Goal: Task Accomplishment & Management: Complete application form

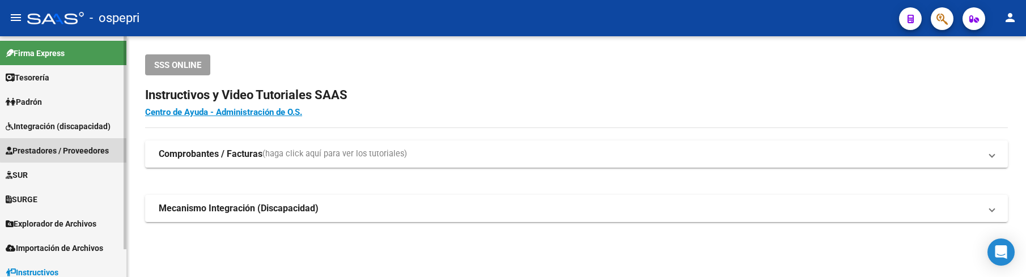
click at [74, 149] on span "Prestadores / Proveedores" at bounding box center [57, 151] width 103 height 12
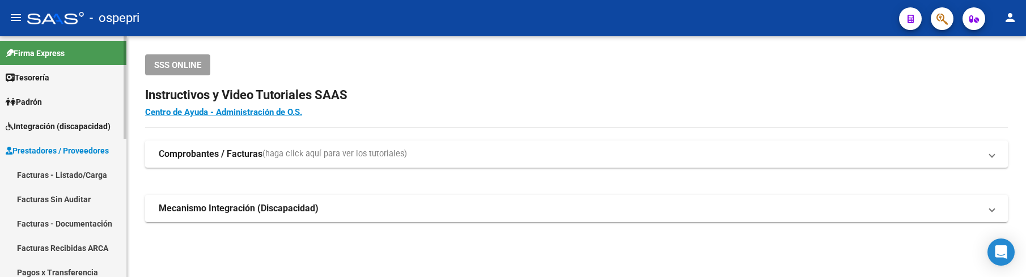
click at [79, 172] on link "Facturas - Listado/Carga" at bounding box center [63, 175] width 126 height 24
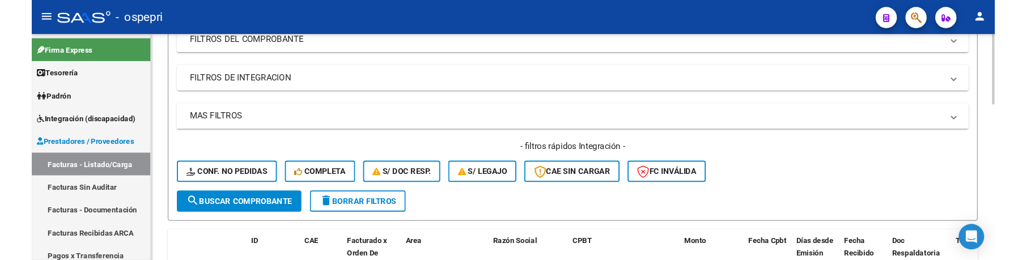
scroll to position [170, 0]
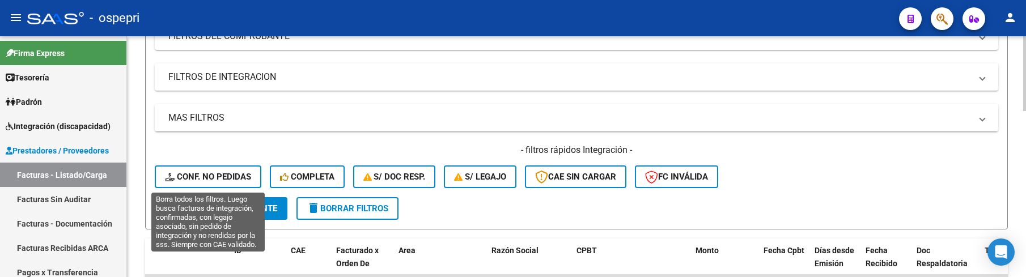
click at [220, 172] on span "Conf. no pedidas" at bounding box center [208, 177] width 86 height 10
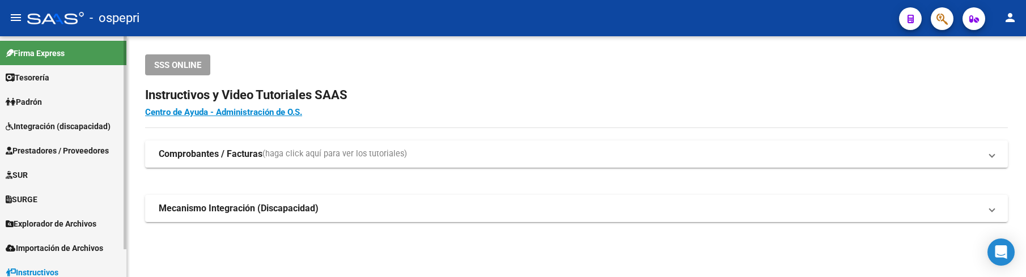
click at [78, 122] on span "Integración (discapacidad)" at bounding box center [58, 126] width 105 height 12
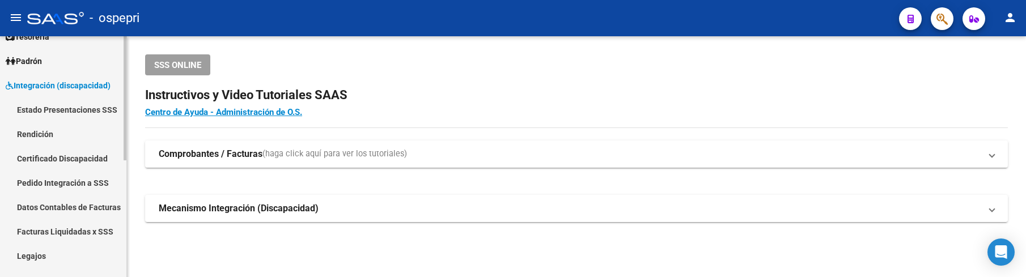
scroll to position [113, 0]
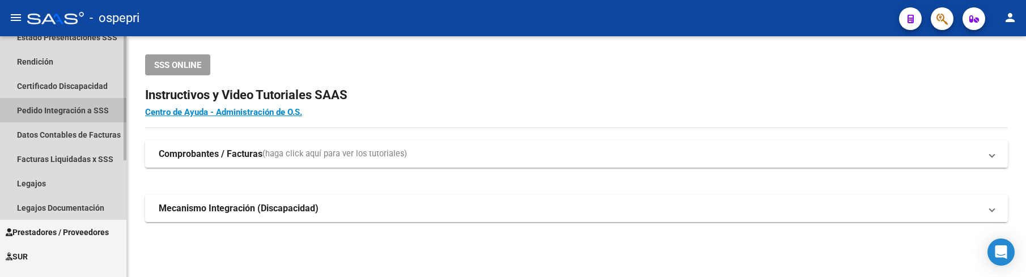
click at [56, 111] on link "Pedido Integración a SSS" at bounding box center [63, 110] width 126 height 24
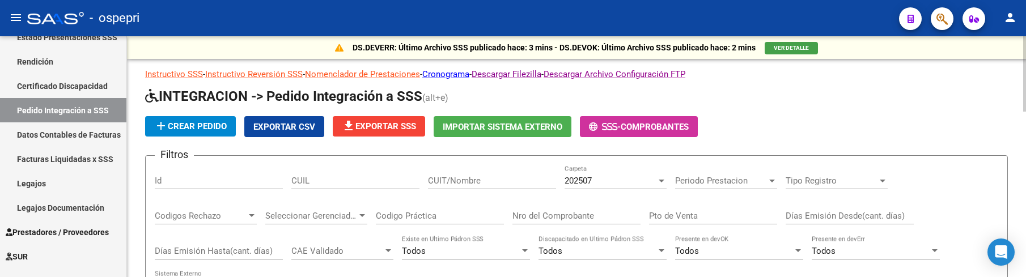
click at [840, 129] on div "add Crear Pedido Exportar CSV file_download Exportar SSS Importar Sistema Exter…" at bounding box center [576, 126] width 863 height 21
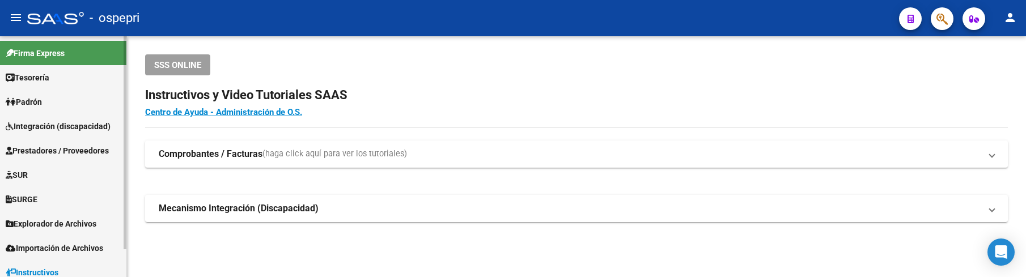
click at [88, 151] on span "Prestadores / Proveedores" at bounding box center [57, 151] width 103 height 12
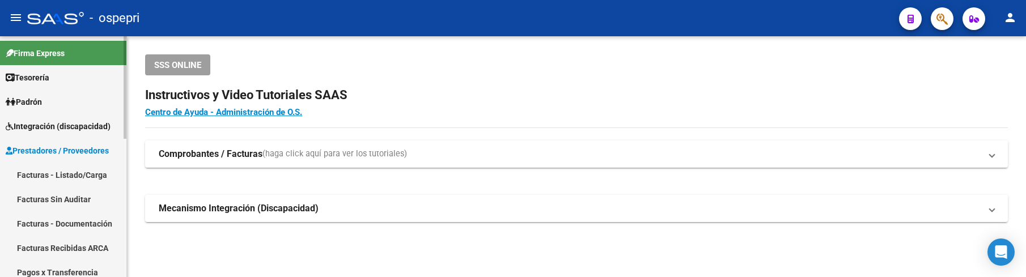
click at [88, 174] on link "Facturas - Listado/Carga" at bounding box center [63, 175] width 126 height 24
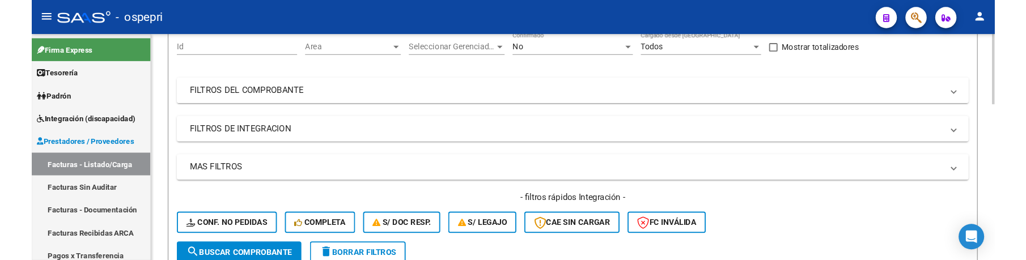
scroll to position [113, 0]
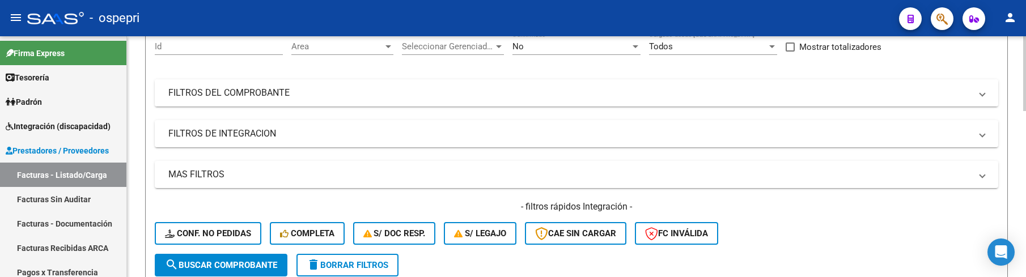
click at [632, 90] on mat-panel-title "FILTROS DEL COMPROBANTE" at bounding box center [569, 93] width 803 height 12
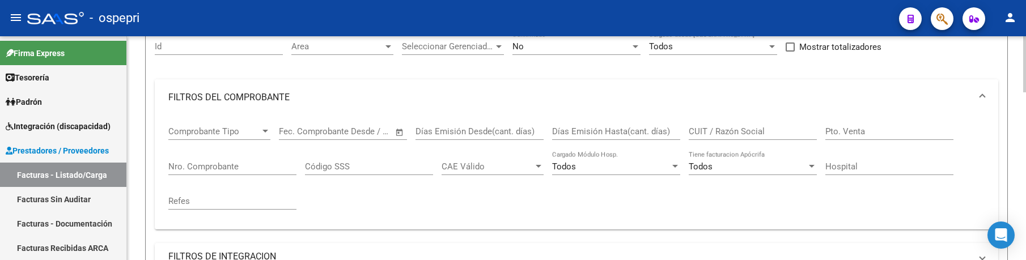
click at [1025, 102] on div at bounding box center [1025, 93] width 3 height 56
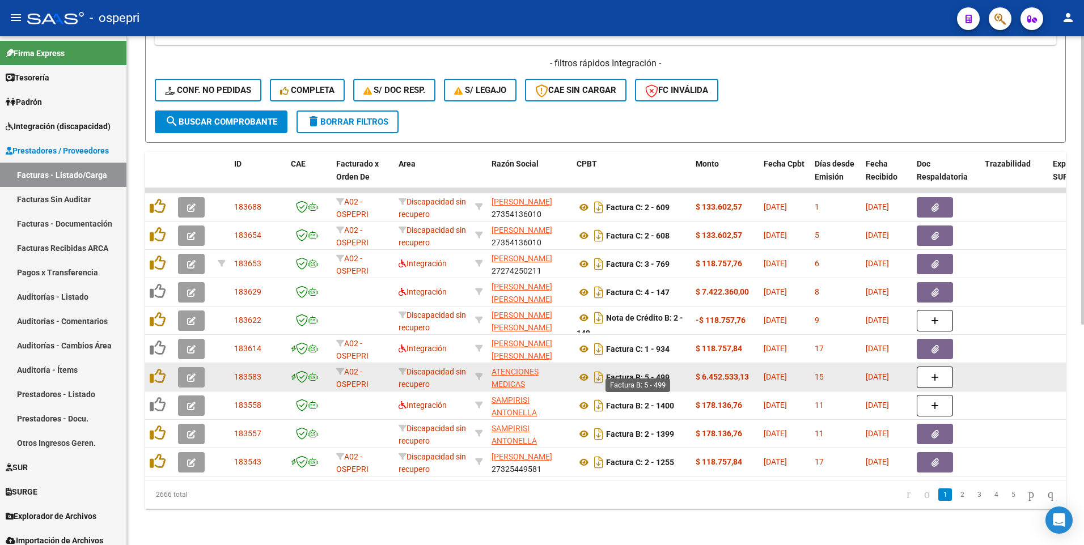
scroll to position [332, 0]
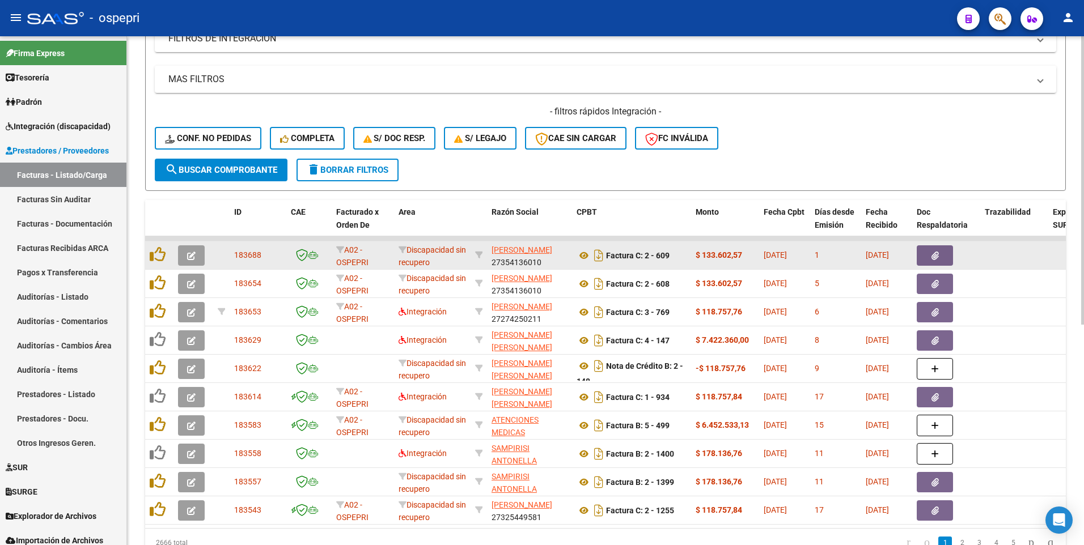
click at [192, 257] on icon "button" at bounding box center [191, 256] width 9 height 9
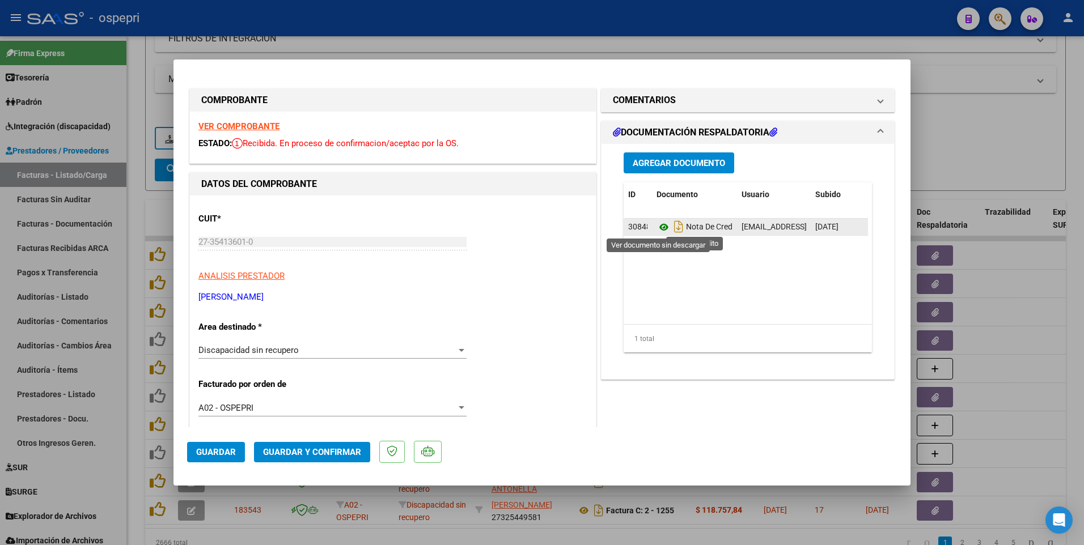
click at [659, 229] on icon at bounding box center [664, 228] width 15 height 14
click at [990, 136] on div at bounding box center [542, 272] width 1084 height 545
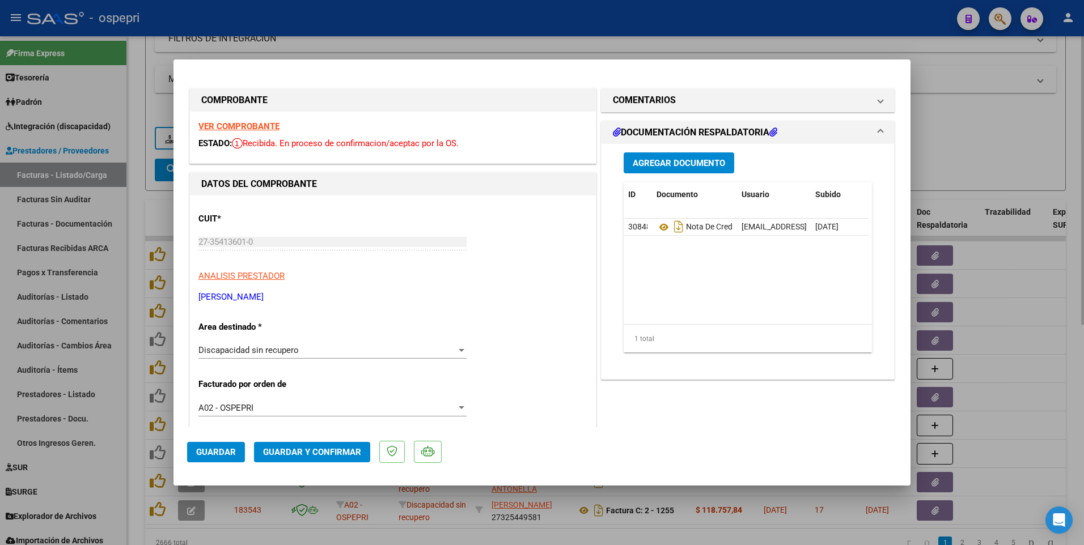
type input "$ 0,00"
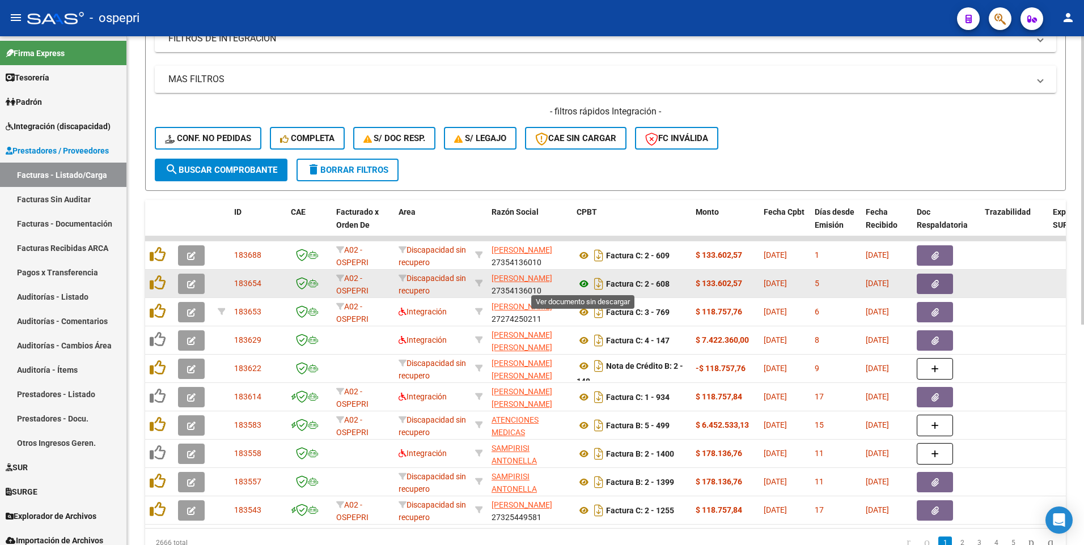
click at [583, 277] on icon at bounding box center [584, 284] width 15 height 14
click at [193, 277] on icon "button" at bounding box center [191, 284] width 9 height 9
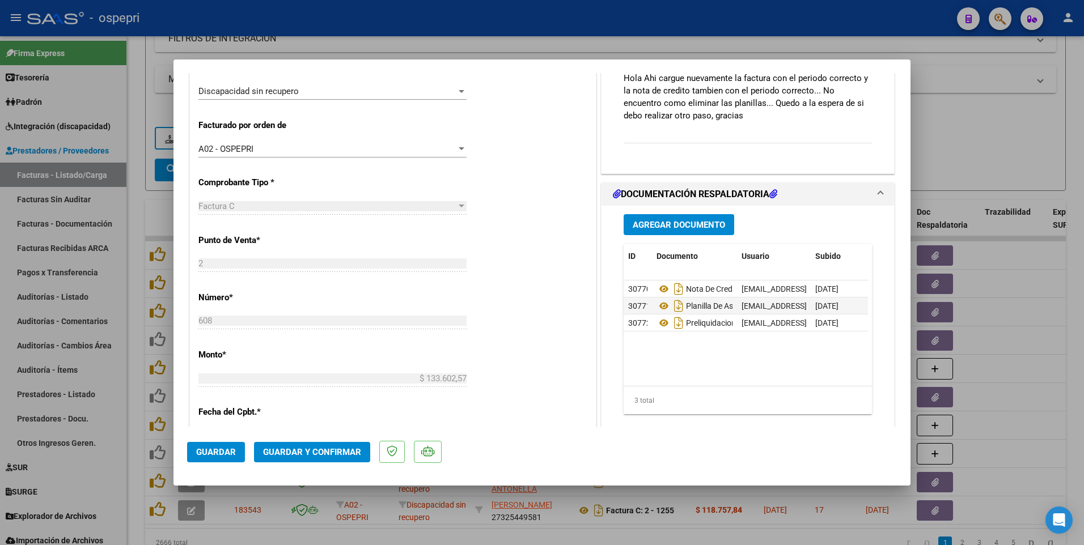
scroll to position [340, 0]
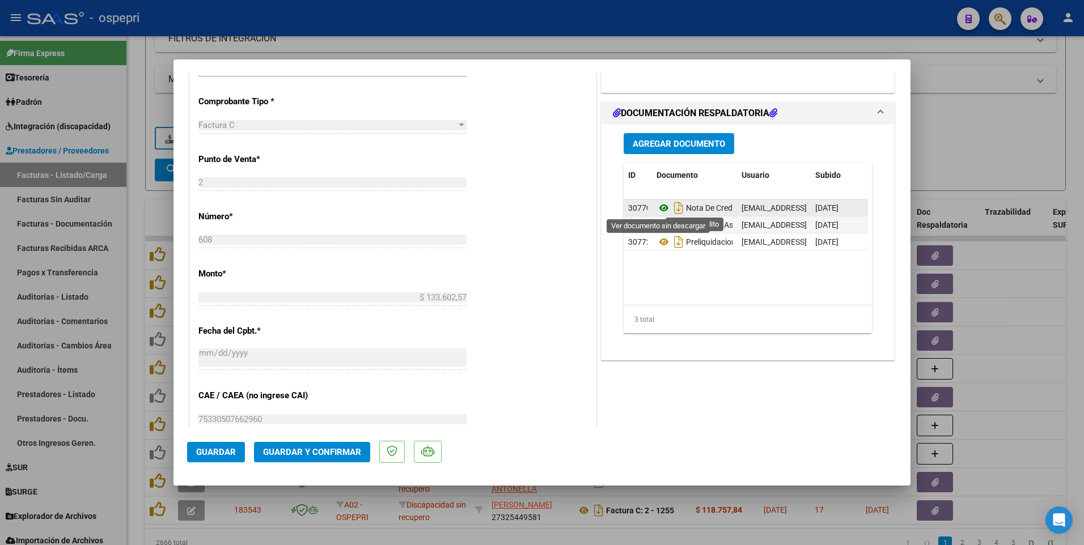
click at [662, 205] on icon at bounding box center [664, 208] width 15 height 14
click at [954, 170] on div at bounding box center [542, 272] width 1084 height 545
type input "$ 0,00"
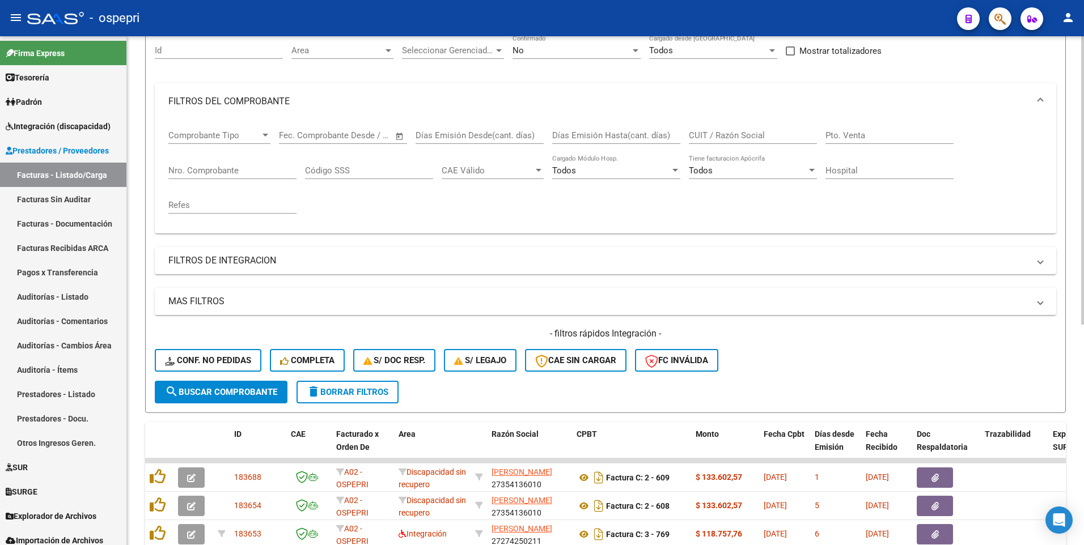
scroll to position [105, 0]
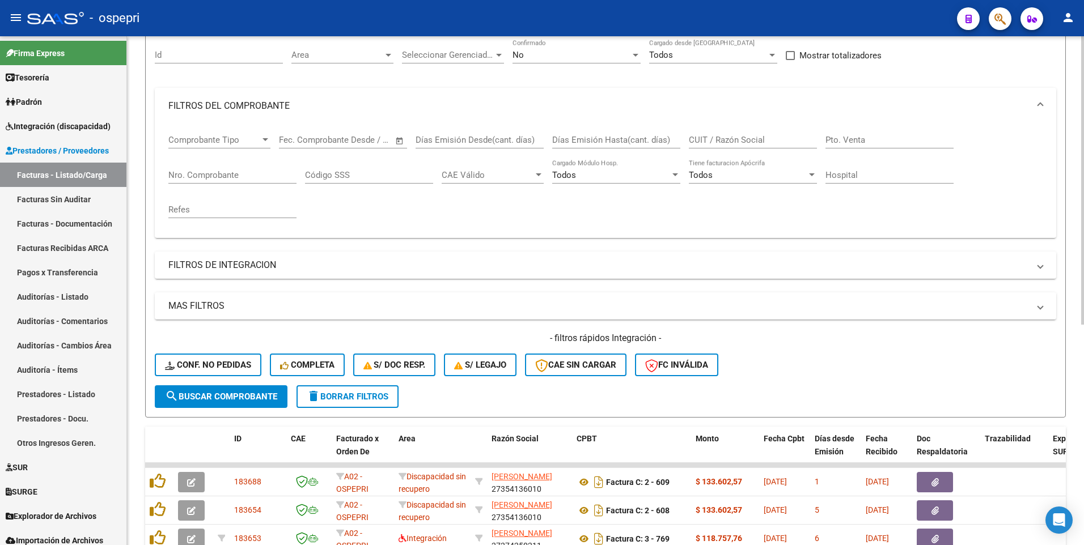
click at [760, 141] on input "CUIT / Razón Social" at bounding box center [753, 140] width 128 height 10
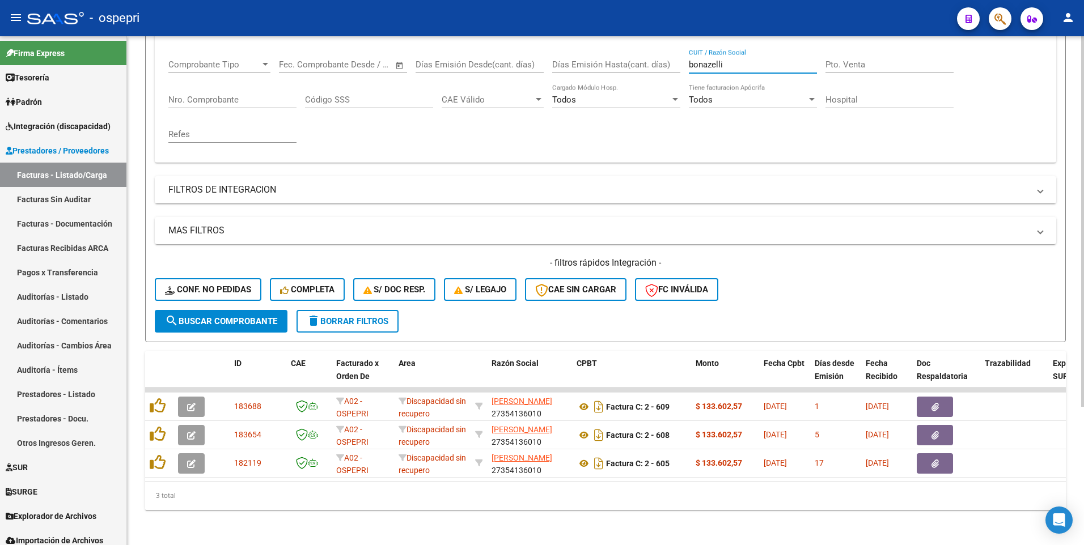
scroll to position [190, 0]
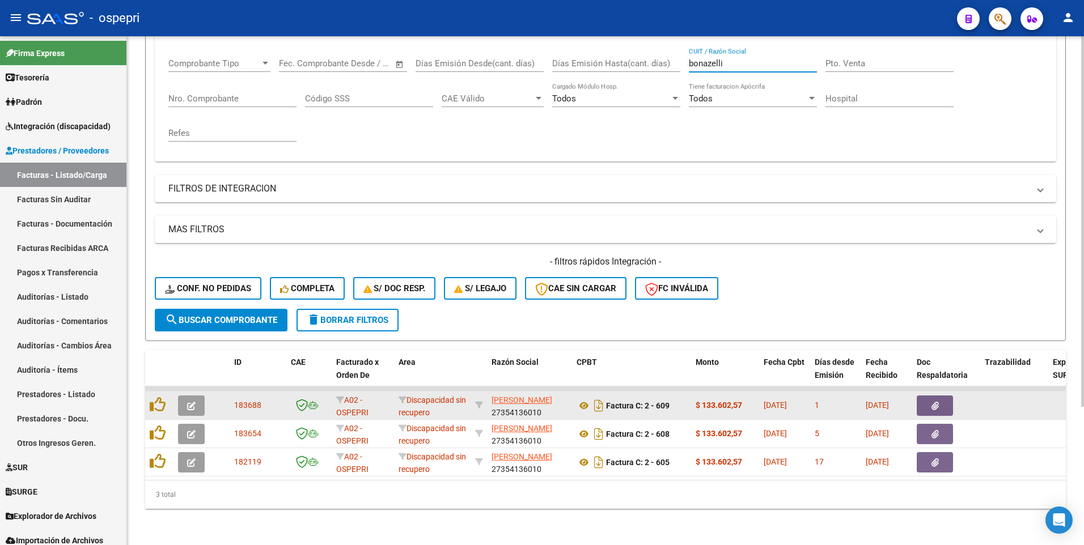
type input "bonazelli"
click at [192, 277] on icon "button" at bounding box center [191, 406] width 9 height 9
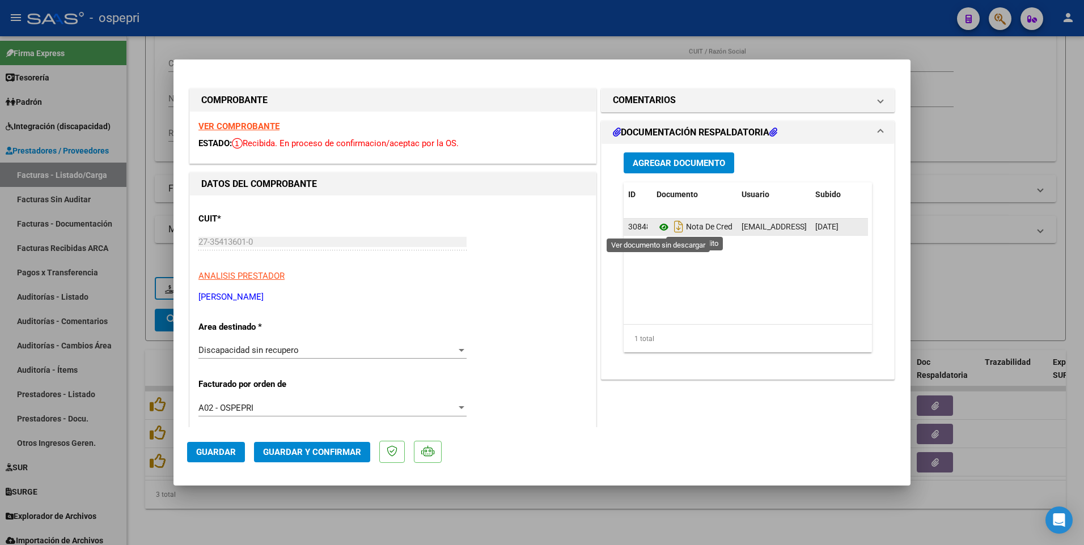
click at [659, 229] on icon at bounding box center [664, 228] width 15 height 14
click at [502, 277] on div at bounding box center [542, 272] width 1084 height 545
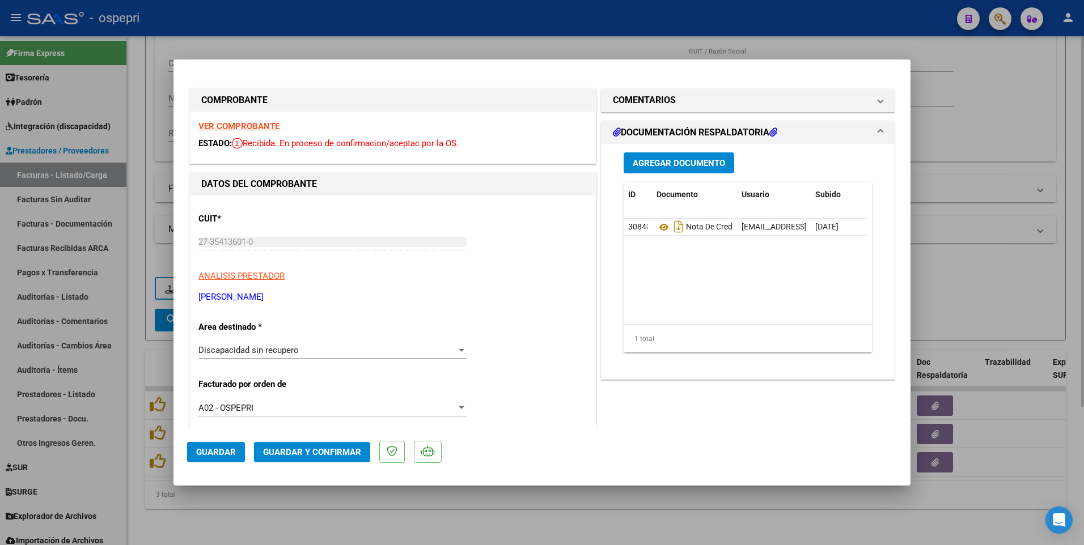
type input "$ 0,00"
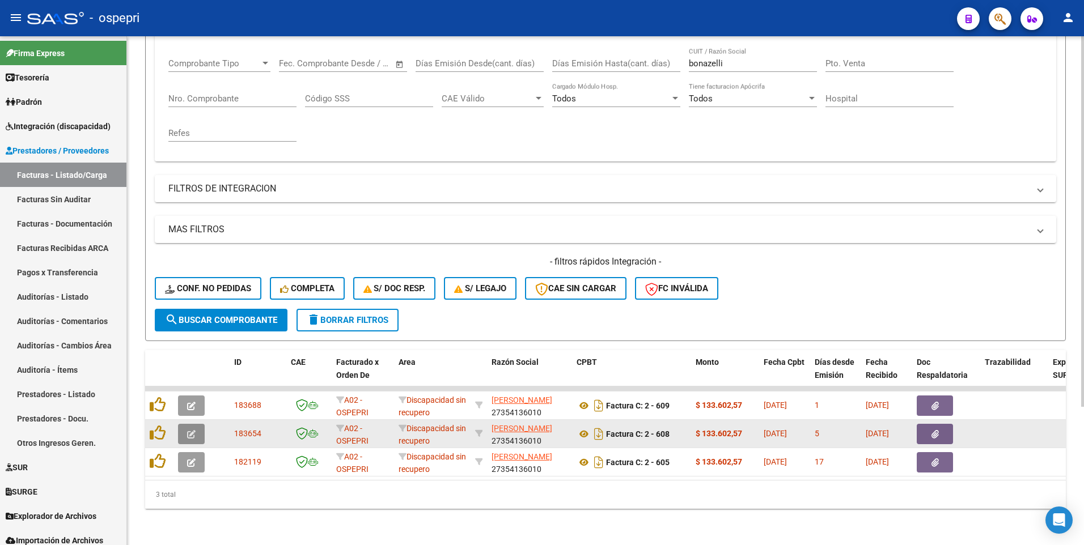
click at [193, 277] on icon "button" at bounding box center [191, 434] width 9 height 9
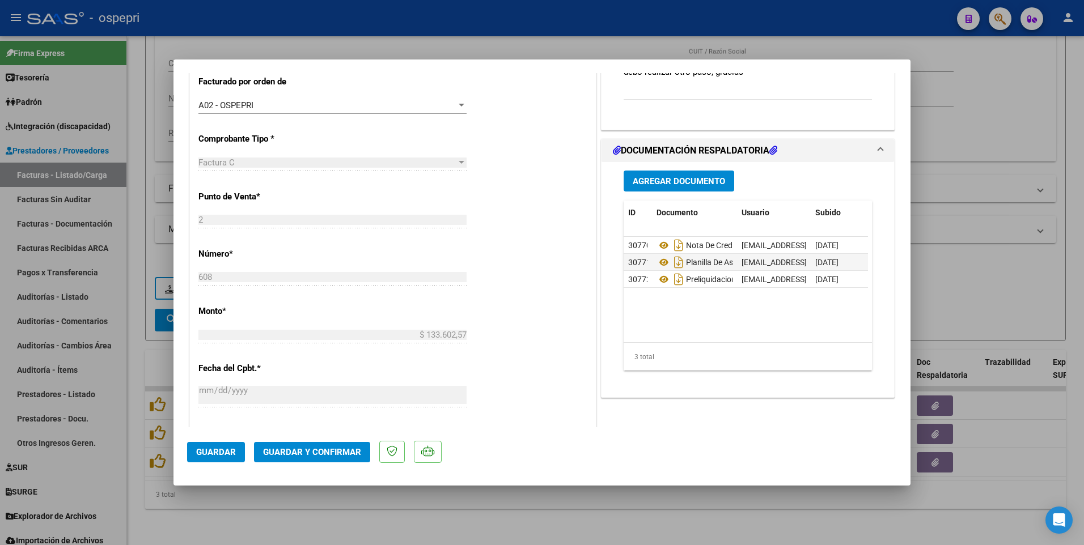
scroll to position [340, 0]
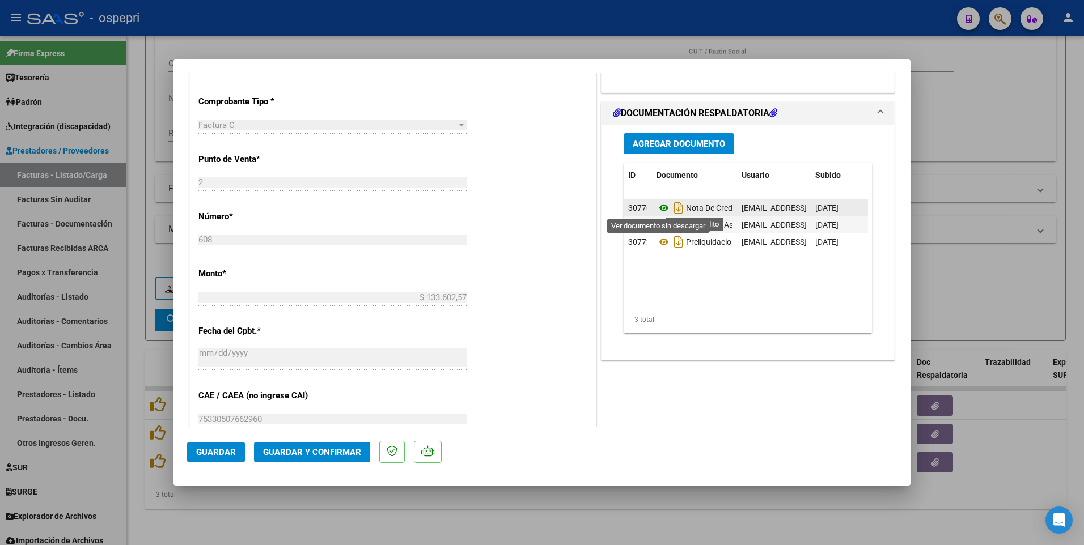
click at [659, 210] on icon at bounding box center [664, 208] width 15 height 14
click at [548, 277] on div at bounding box center [542, 272] width 1084 height 545
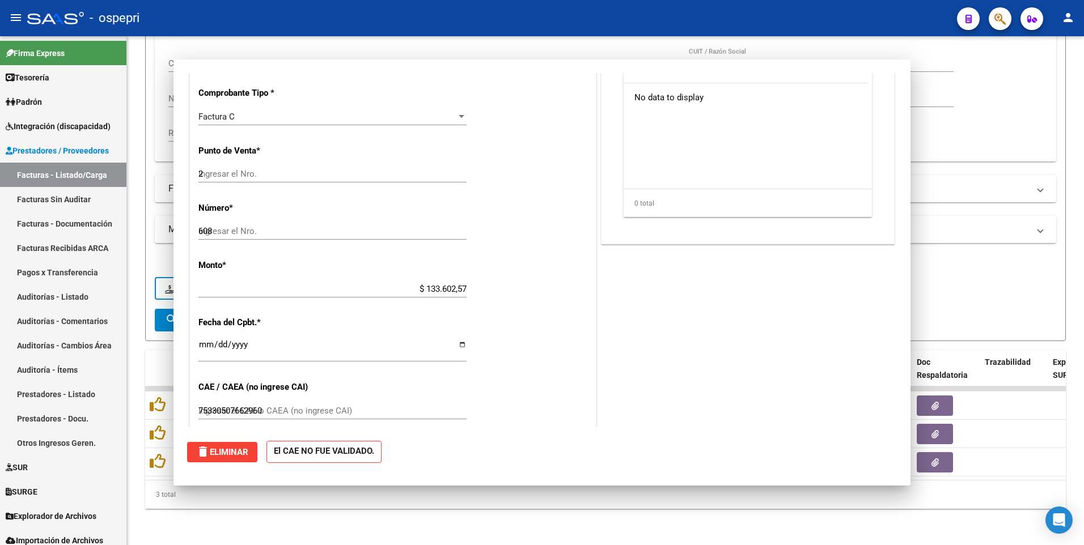
type input "$ 0,00"
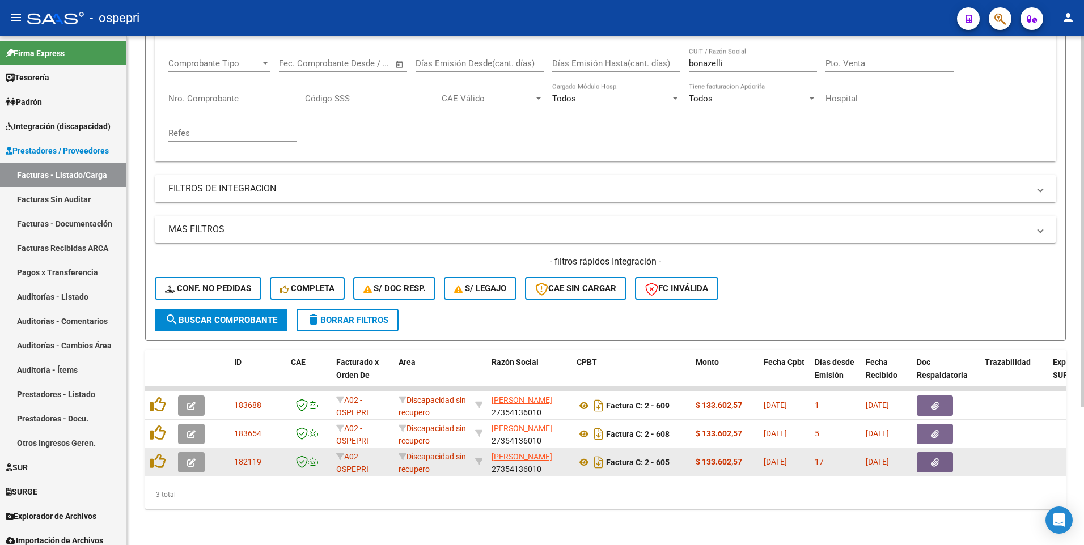
click at [196, 277] on button "button" at bounding box center [191, 463] width 27 height 20
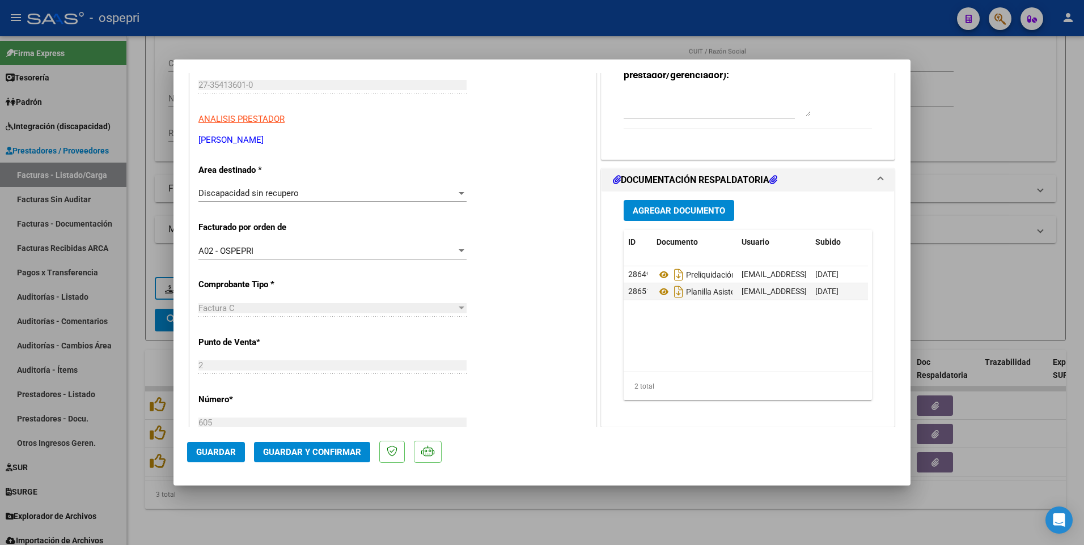
scroll to position [227, 0]
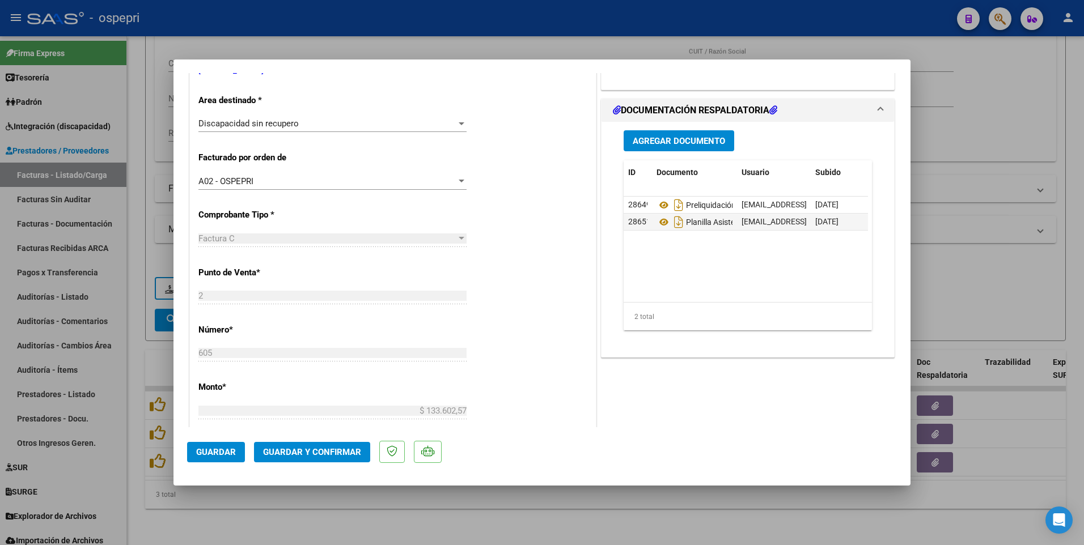
click at [961, 277] on div at bounding box center [542, 272] width 1084 height 545
type input "$ 0,00"
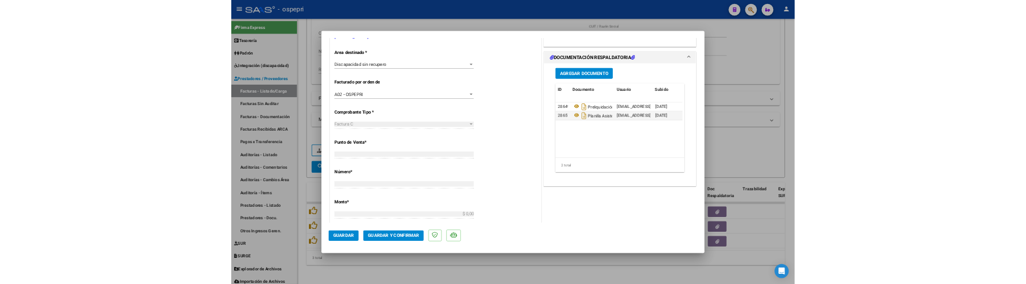
scroll to position [218, 0]
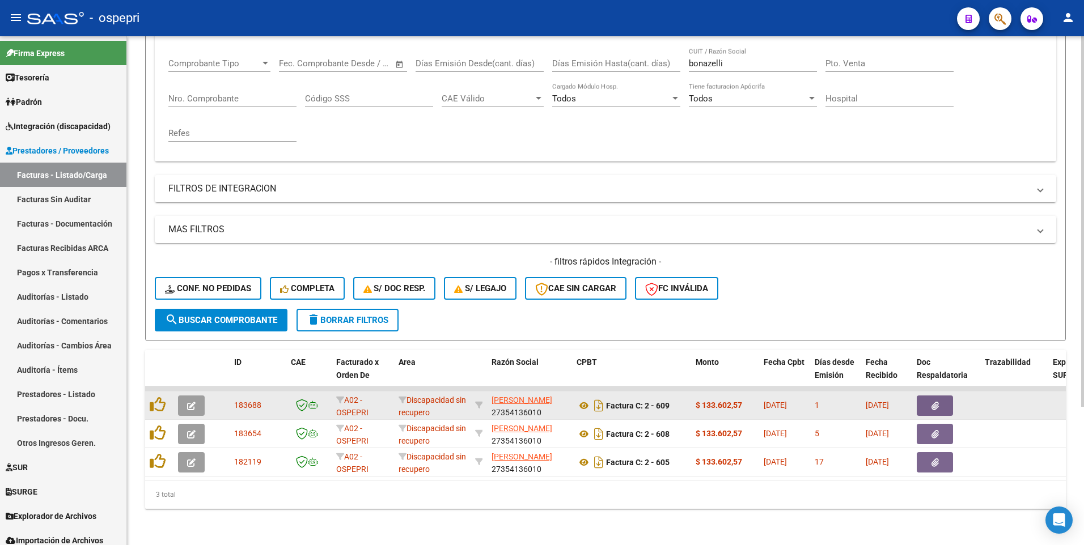
click at [187, 277] on icon "button" at bounding box center [191, 406] width 9 height 9
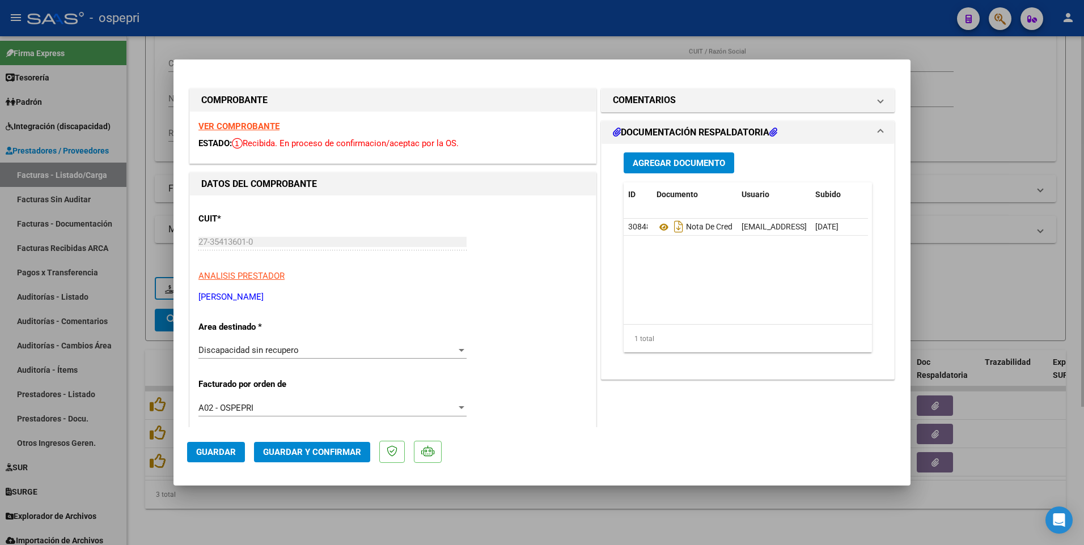
click at [1004, 277] on div at bounding box center [542, 272] width 1084 height 545
type input "$ 0,00"
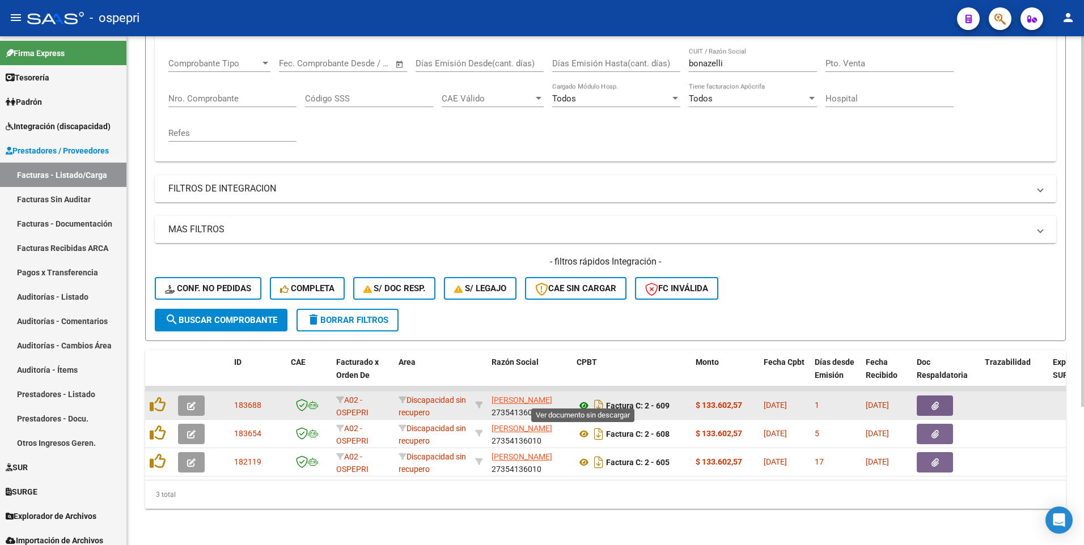
click at [585, 277] on icon at bounding box center [584, 406] width 15 height 14
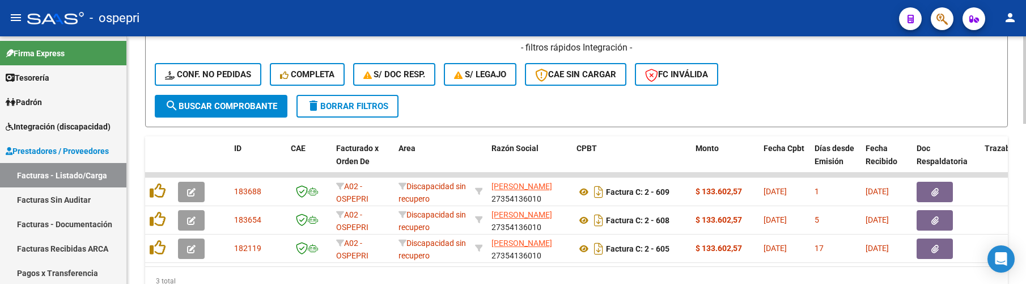
scroll to position [417, 0]
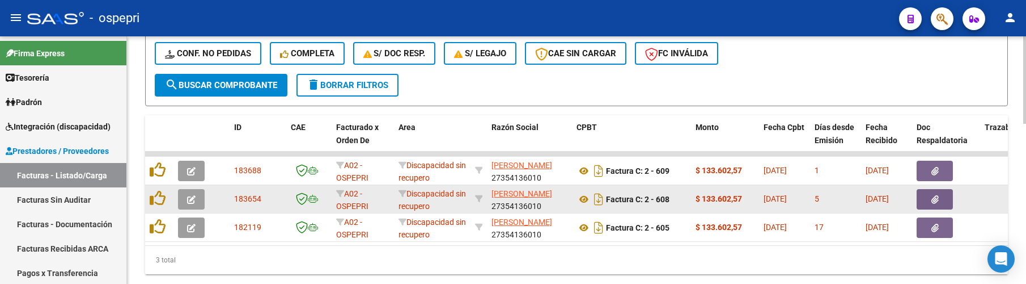
click at [197, 202] on button "button" at bounding box center [191, 199] width 27 height 20
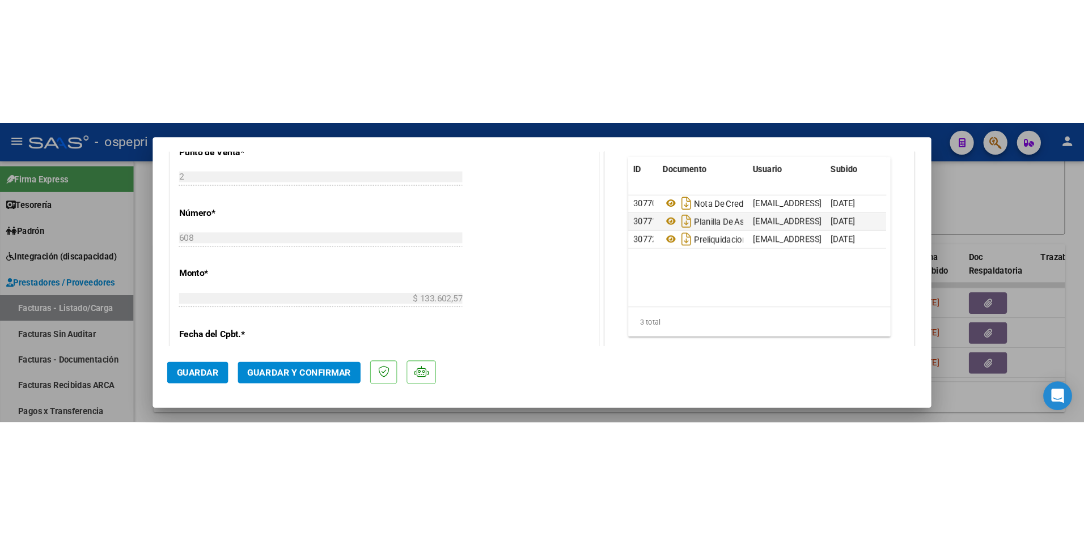
scroll to position [454, 0]
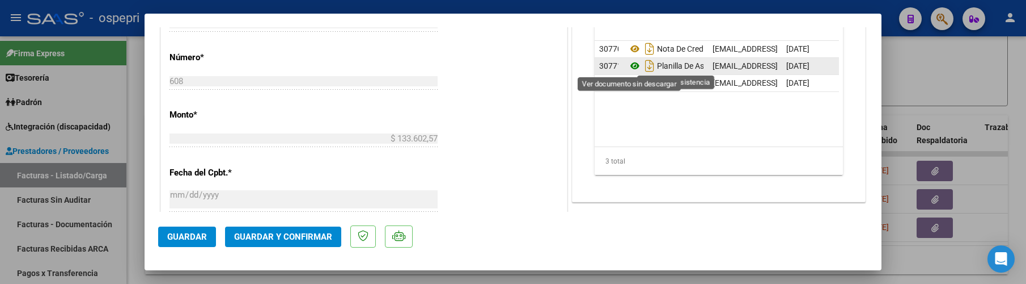
click at [631, 67] on icon at bounding box center [635, 66] width 15 height 14
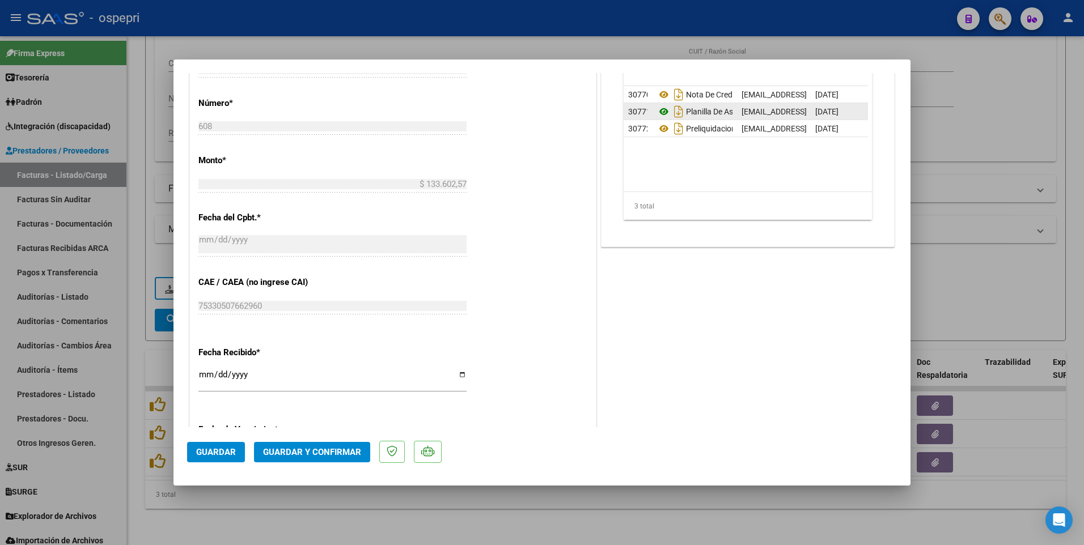
scroll to position [190, 0]
click at [674, 113] on icon "Descargar documento" at bounding box center [678, 112] width 15 height 18
click at [974, 276] on div at bounding box center [542, 272] width 1084 height 545
type input "$ 0,00"
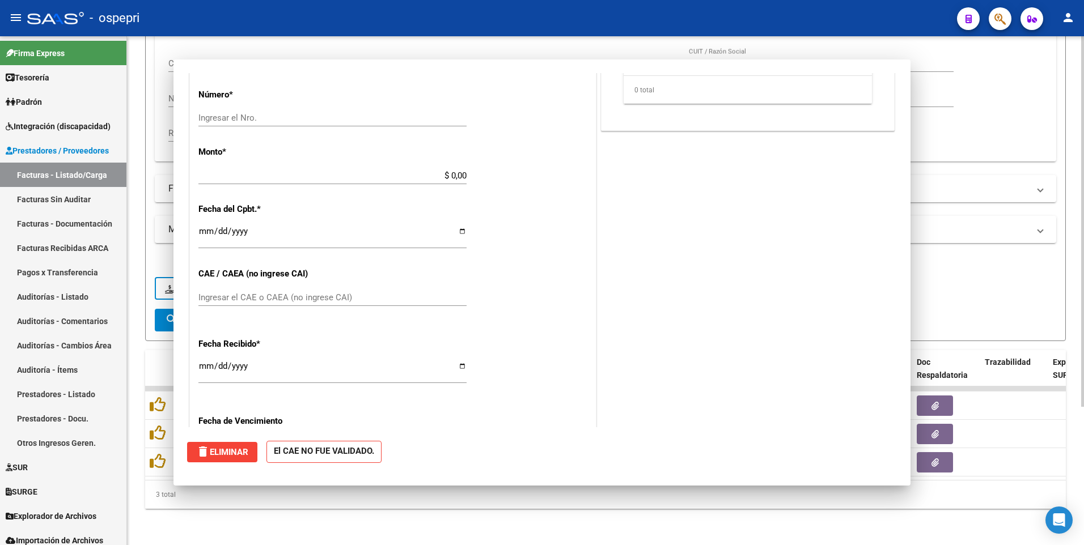
scroll to position [0, 0]
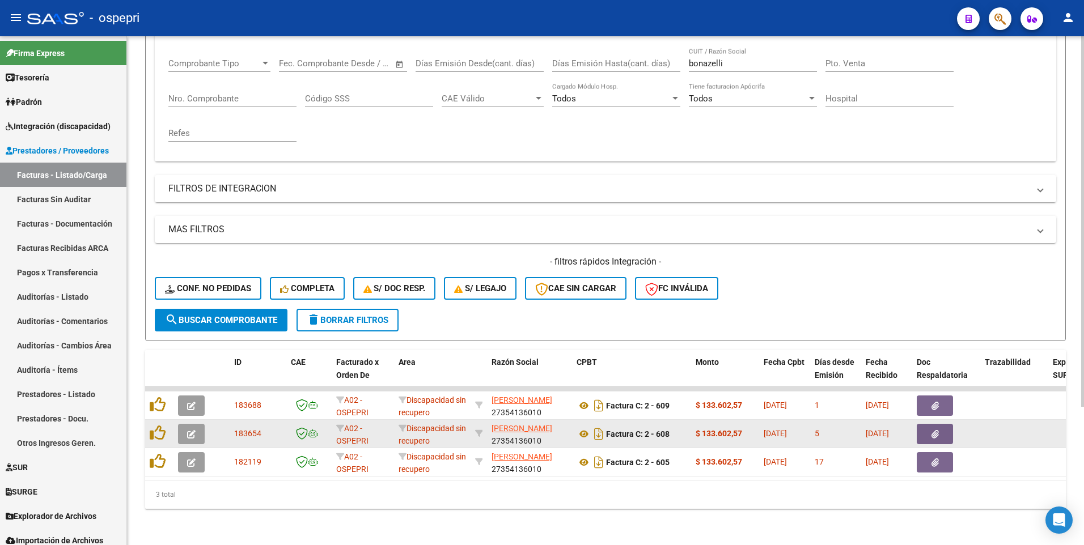
click at [193, 277] on button "button" at bounding box center [191, 434] width 27 height 20
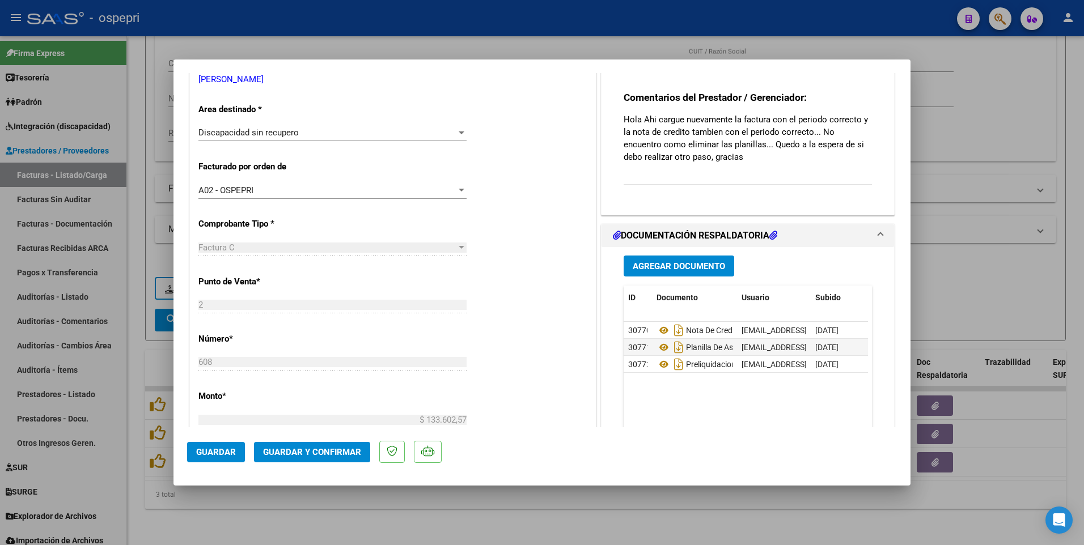
scroll to position [284, 0]
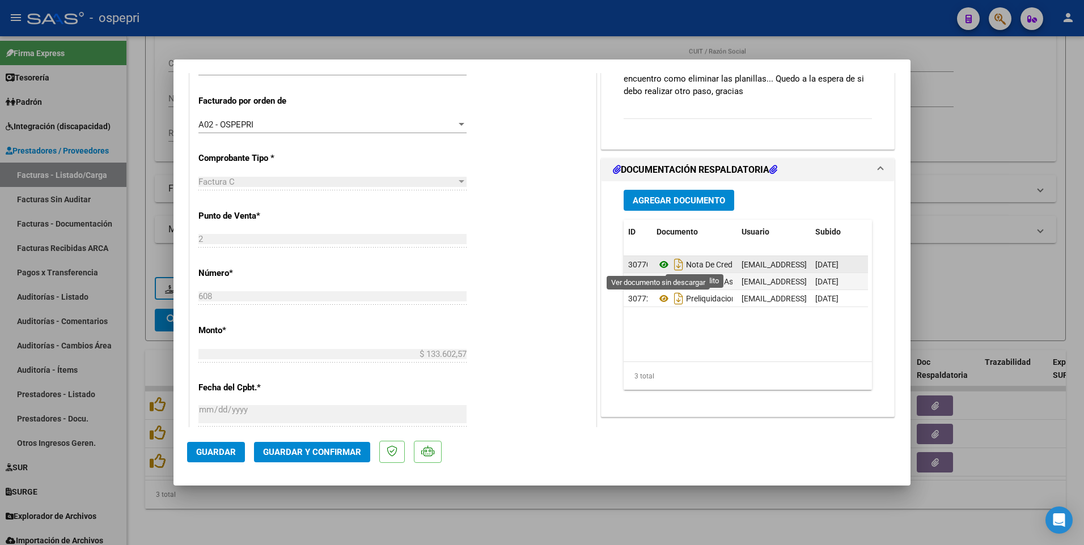
click at [658, 265] on icon at bounding box center [664, 265] width 15 height 14
click at [1001, 238] on div at bounding box center [542, 272] width 1084 height 545
type input "$ 0,00"
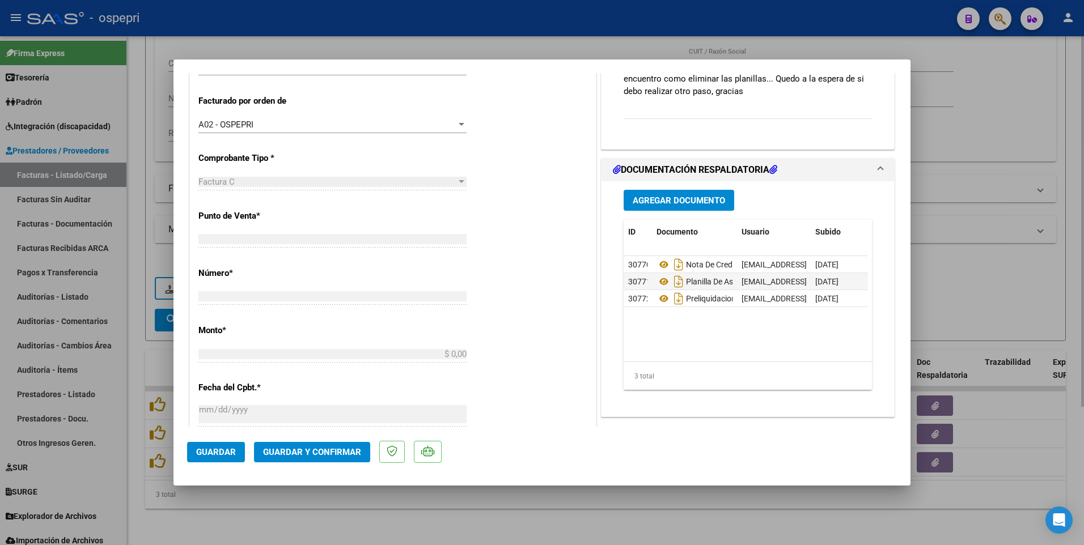
scroll to position [275, 0]
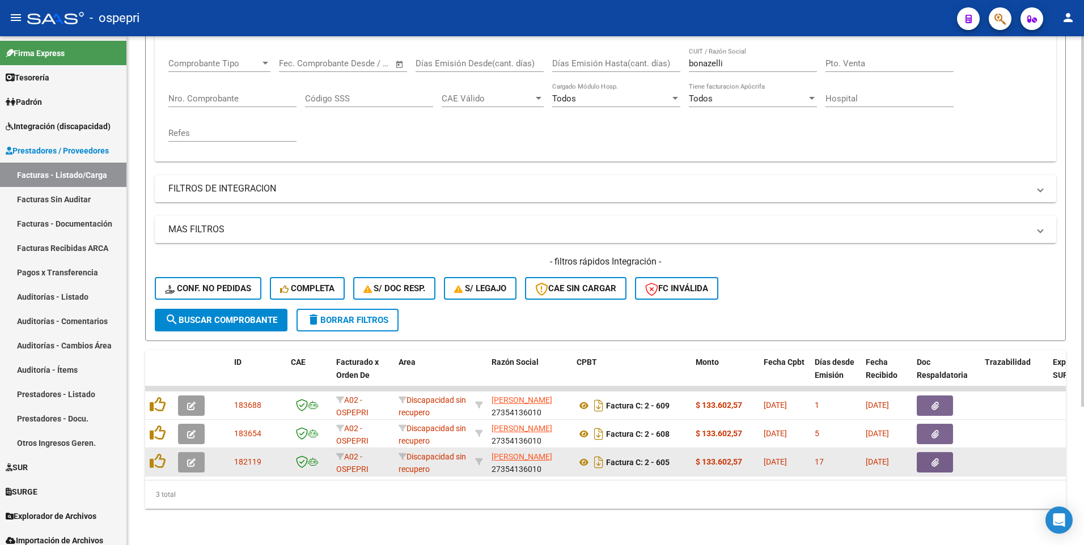
click at [175, 277] on datatable-body-cell at bounding box center [194, 463] width 40 height 28
click at [187, 277] on button "button" at bounding box center [191, 463] width 27 height 20
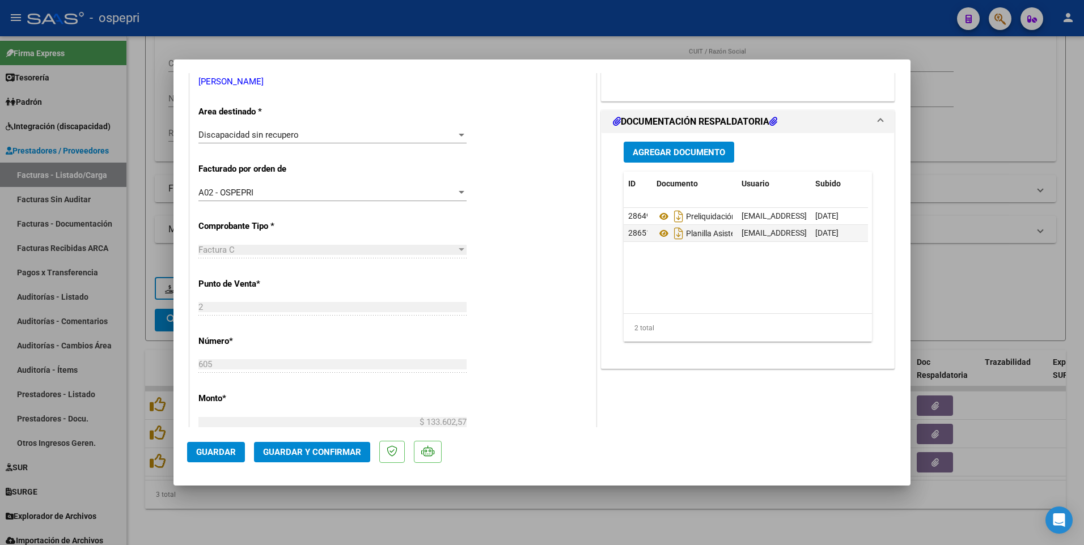
scroll to position [227, 0]
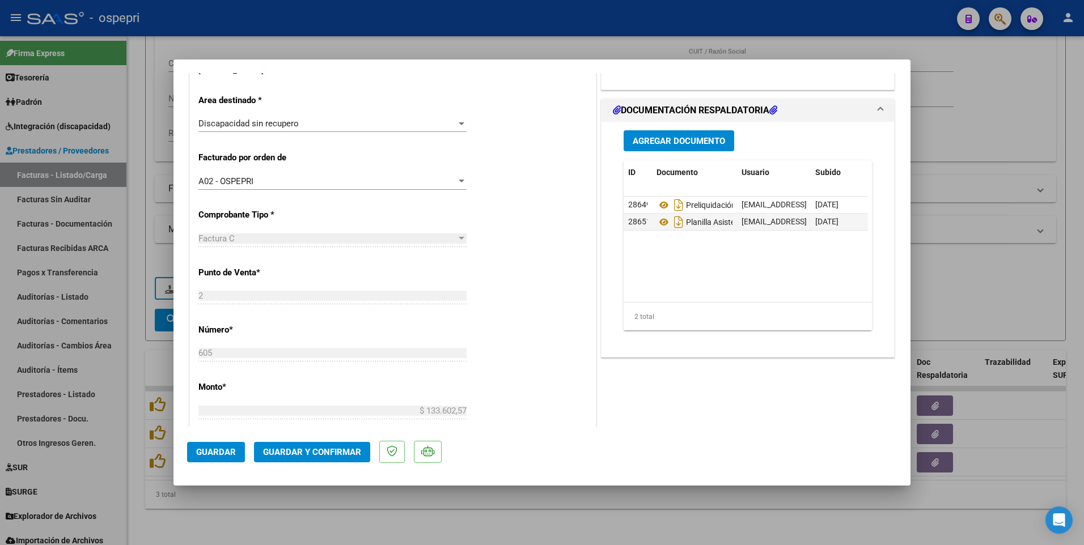
click at [978, 277] on div at bounding box center [542, 272] width 1084 height 545
type input "$ 0,00"
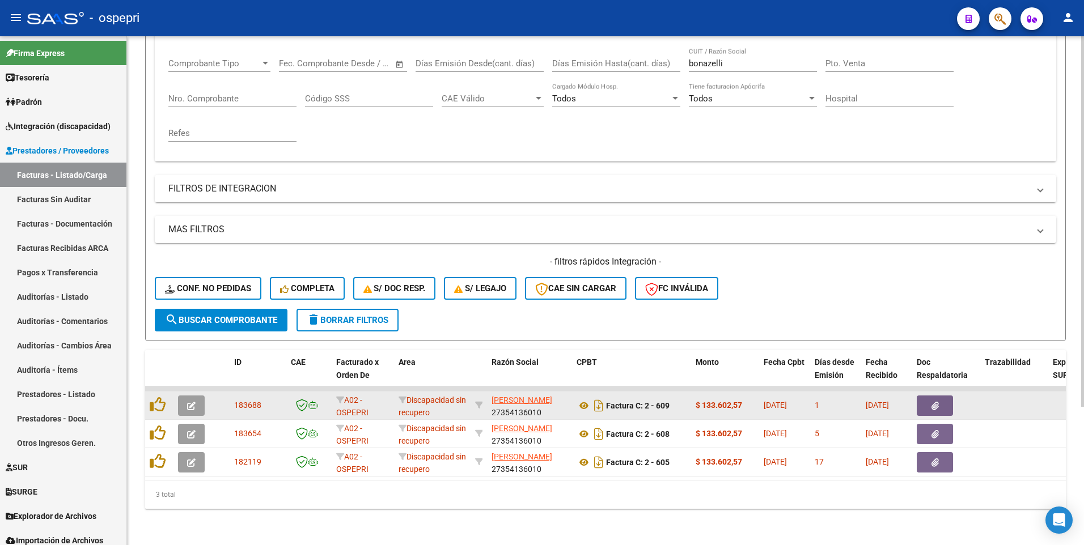
click at [189, 277] on icon "button" at bounding box center [191, 406] width 9 height 9
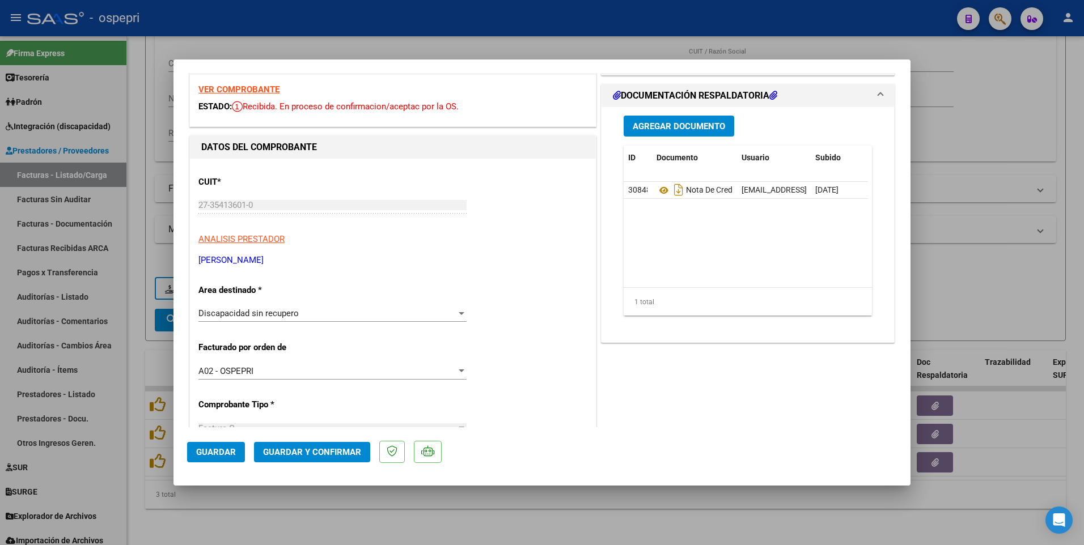
scroll to position [57, 0]
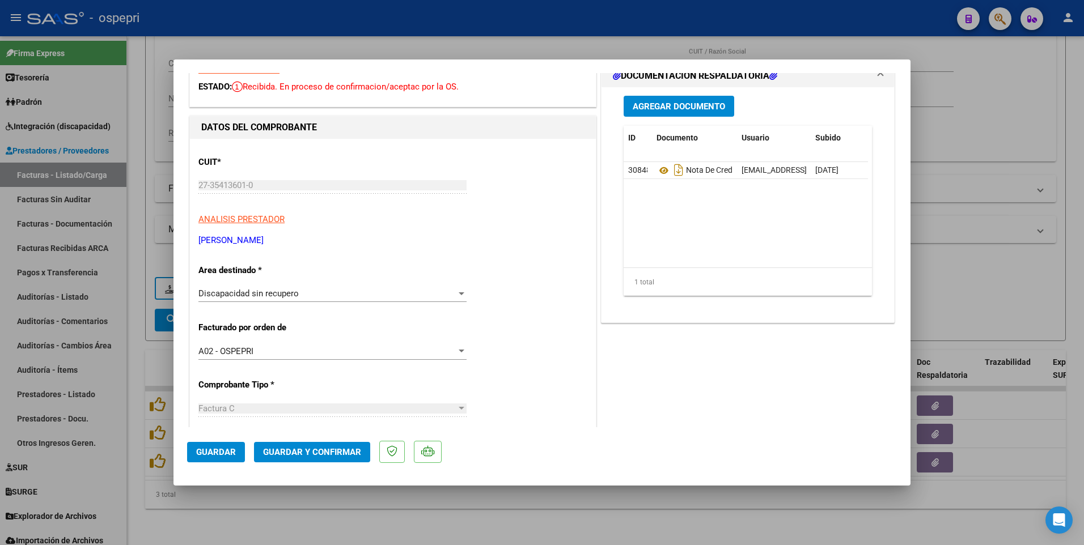
click at [461, 277] on div at bounding box center [462, 294] width 6 height 3
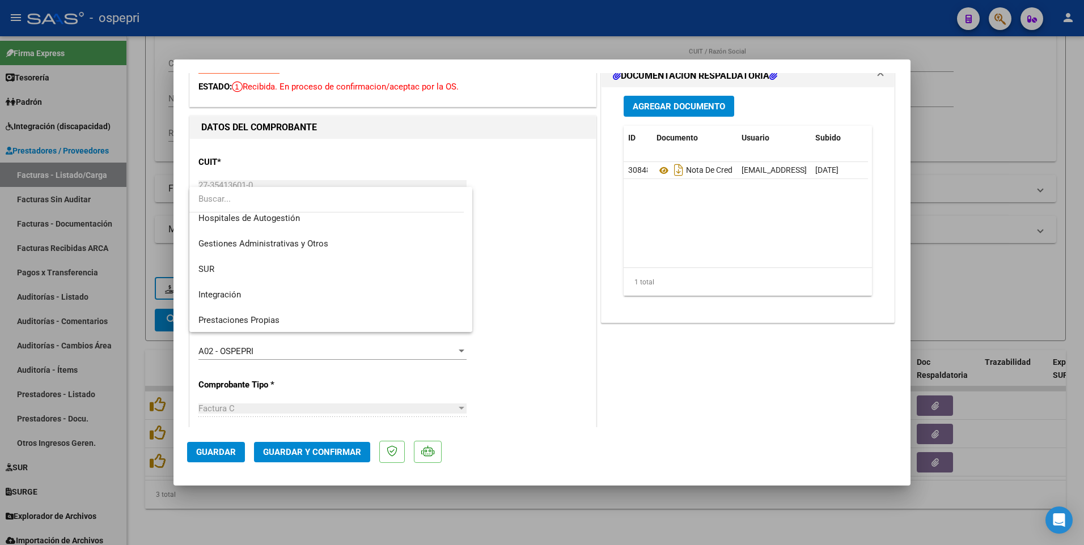
scroll to position [0, 0]
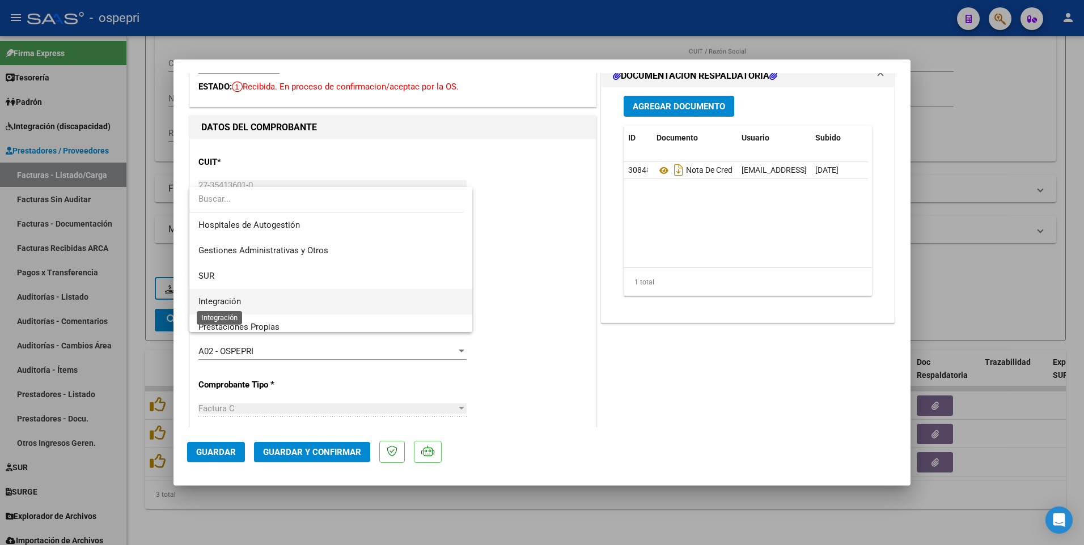
click at [236, 277] on span "Integración" at bounding box center [219, 302] width 43 height 10
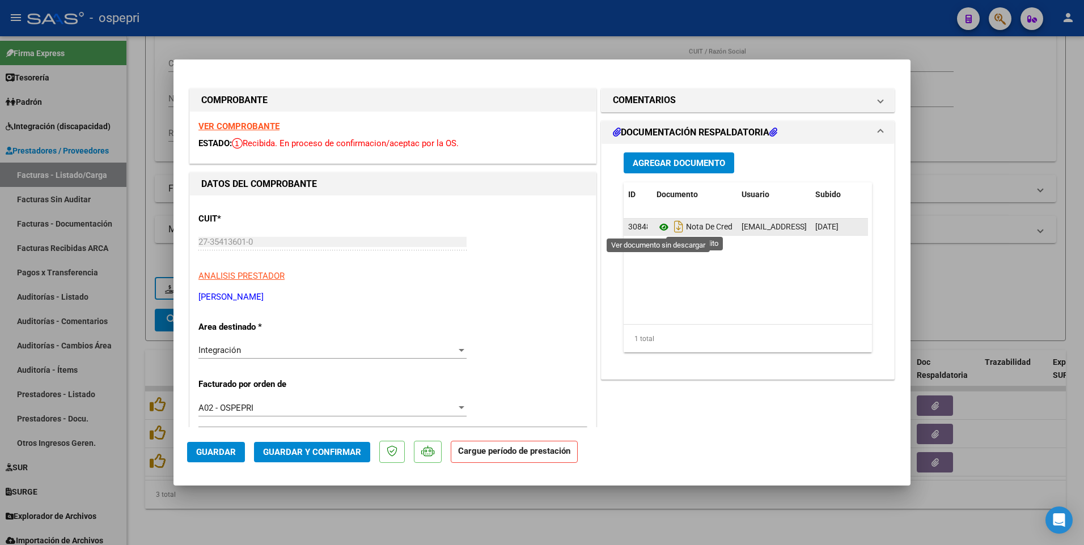
click at [661, 226] on icon at bounding box center [664, 228] width 15 height 14
click at [717, 277] on datatable-body "30848 Nota De Credito mjbonazelli@gmail.com - MARIA JOSEFINA BONAZELLI 20/08/20…" at bounding box center [746, 271] width 244 height 105
click at [652, 156] on button "Agregar Documento" at bounding box center [679, 163] width 111 height 21
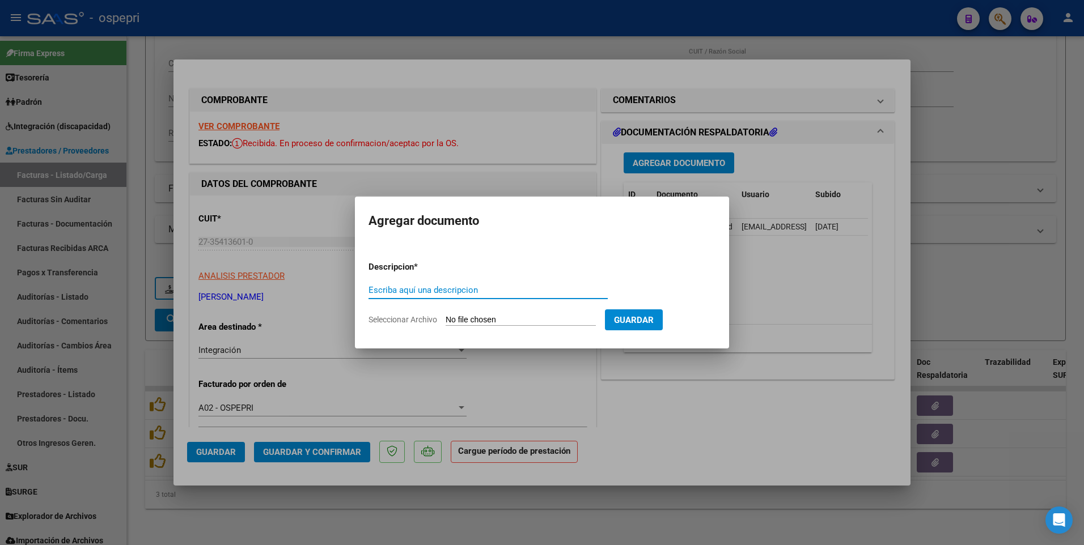
click at [403, 277] on input "Escriba aquí una descripcion" at bounding box center [488, 290] width 239 height 10
type input "202507"
click at [481, 277] on input "Seleccionar Archivo" at bounding box center [521, 320] width 150 height 11
click at [786, 277] on div at bounding box center [542, 272] width 1084 height 545
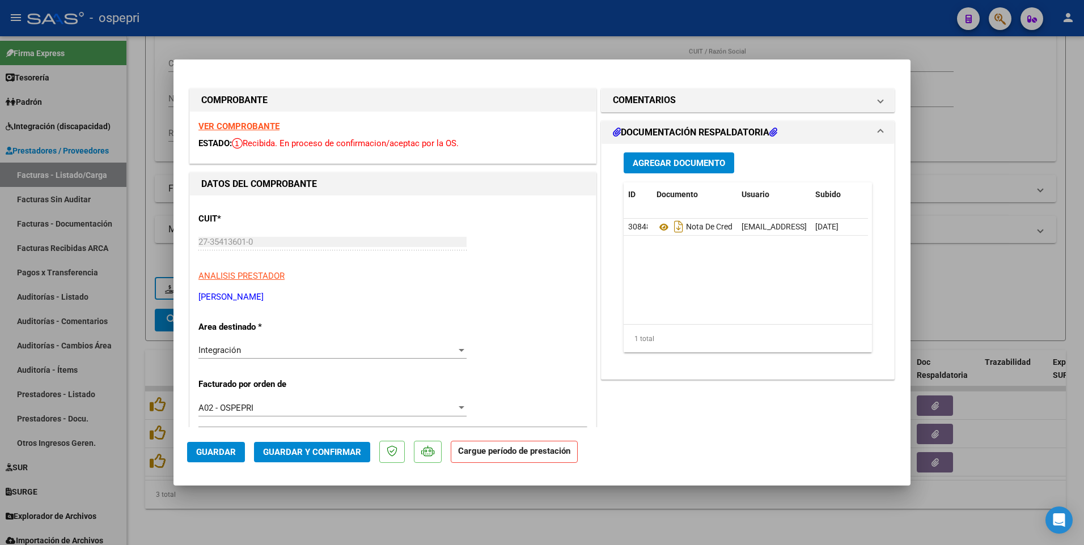
click at [996, 238] on div at bounding box center [542, 272] width 1084 height 545
type input "$ 0,00"
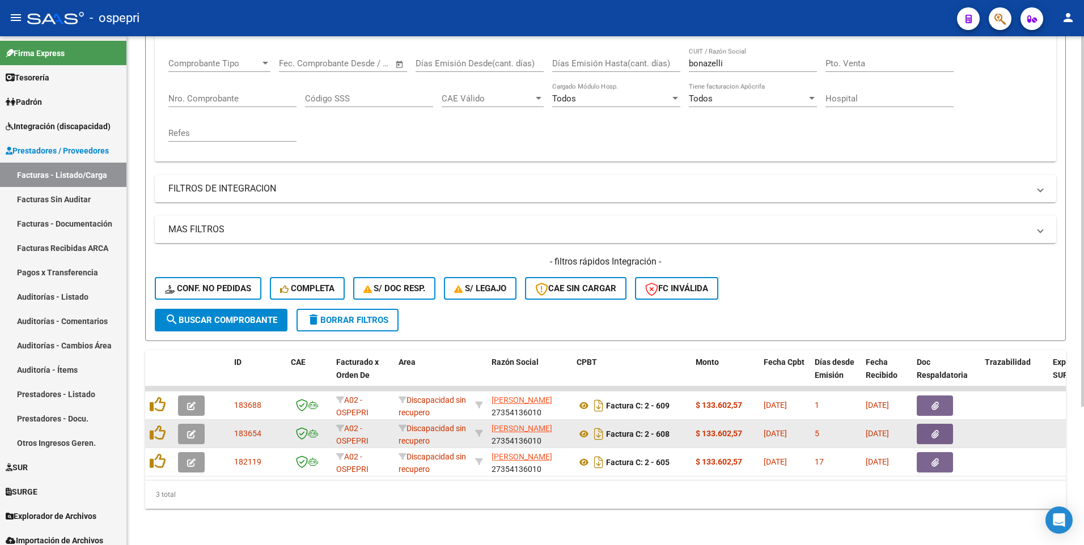
click at [738, 277] on datatable-body-cell "$ 133.602,57" at bounding box center [725, 434] width 68 height 28
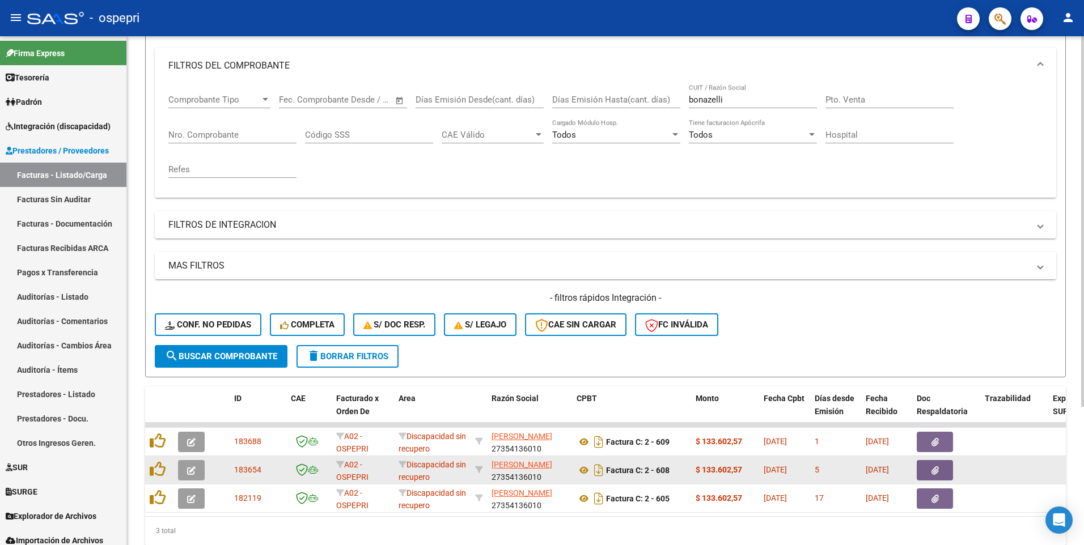
scroll to position [170, 0]
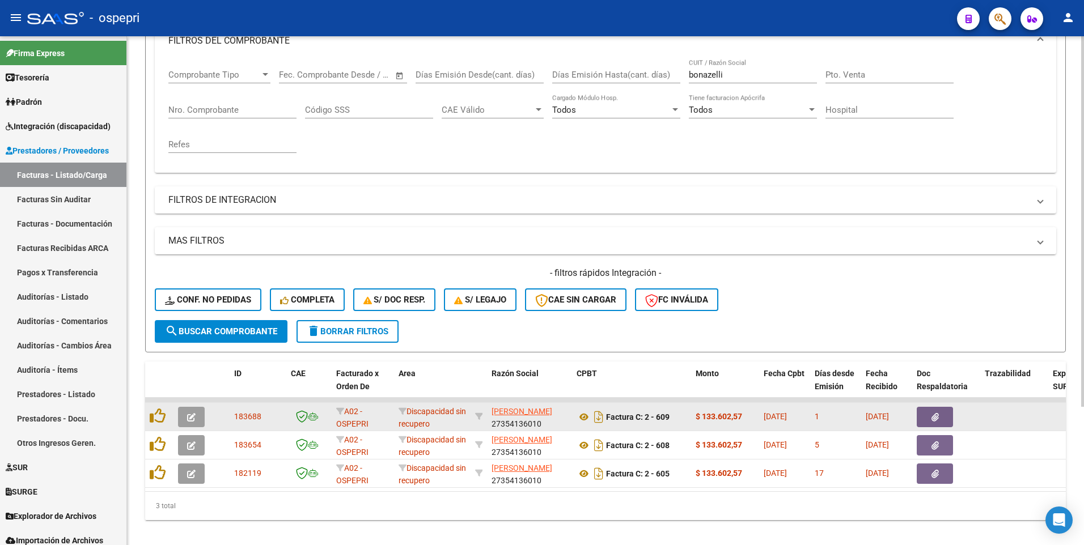
click at [196, 277] on button "button" at bounding box center [191, 417] width 27 height 20
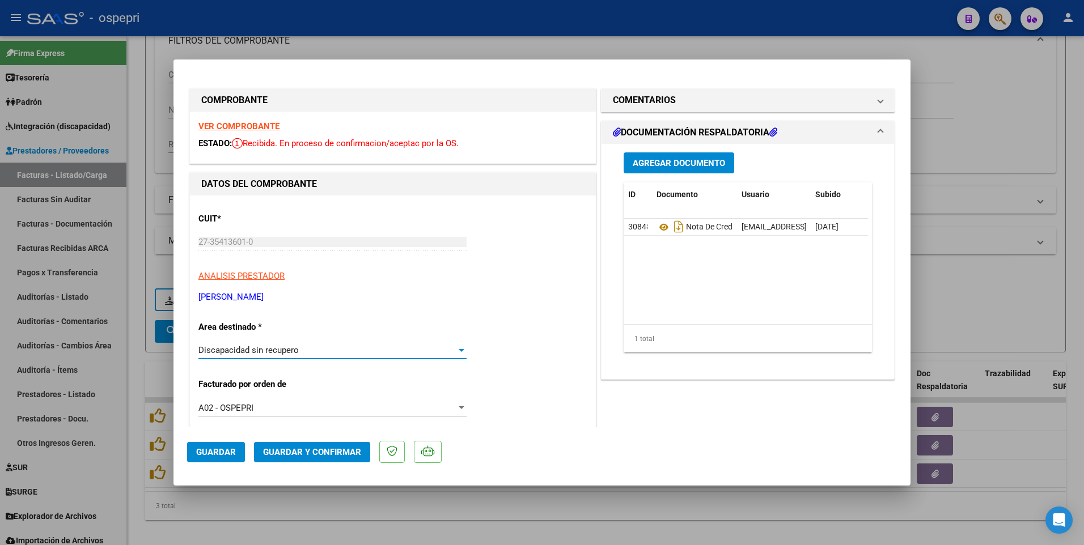
click at [458, 277] on div "Discapacidad sin recupero" at bounding box center [332, 350] width 268 height 10
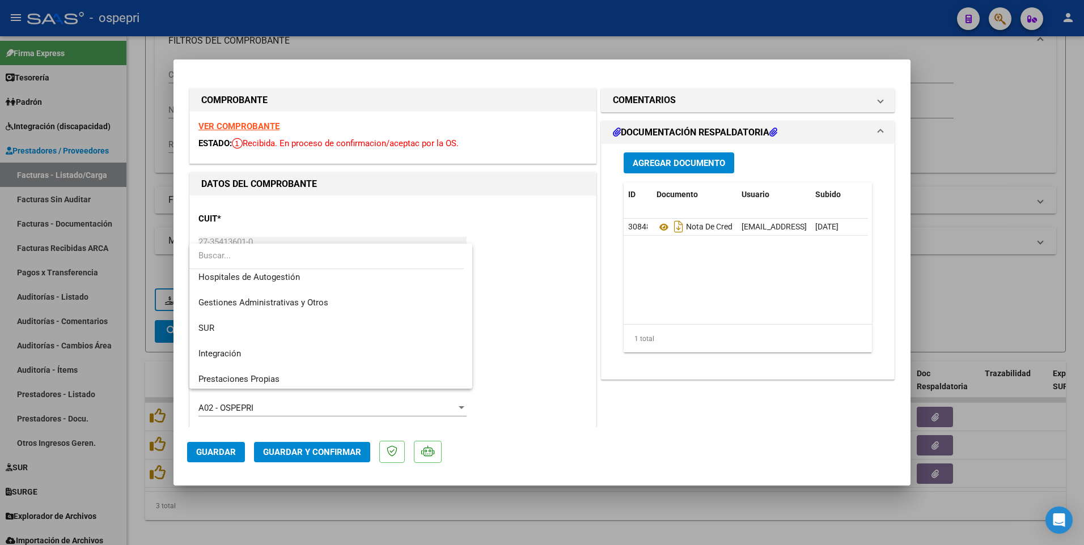
scroll to position [0, 0]
click at [219, 277] on span "Integración" at bounding box center [219, 358] width 43 height 10
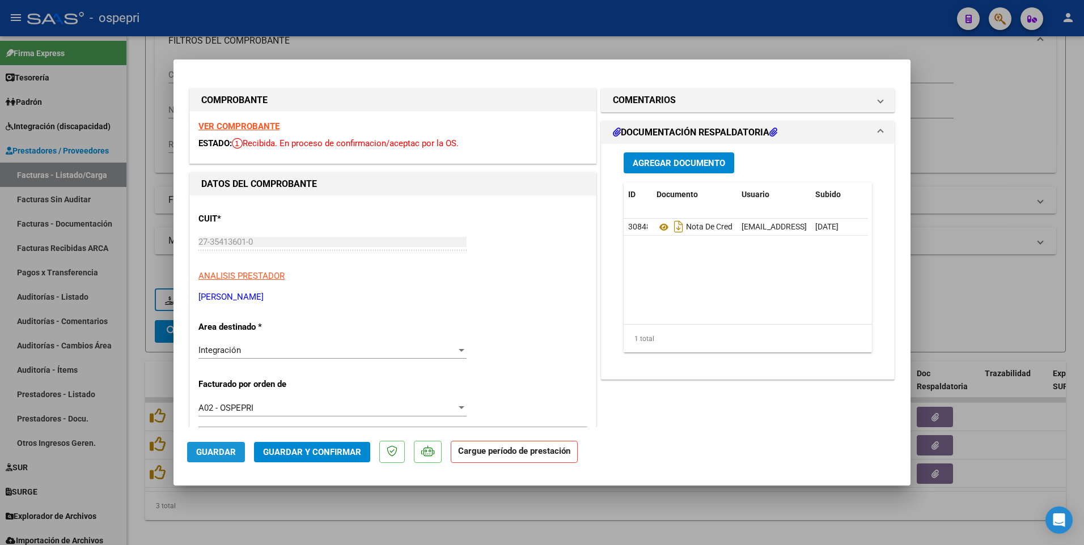
click at [219, 277] on span "Guardar" at bounding box center [216, 452] width 40 height 10
click at [215, 277] on span "Guardar" at bounding box center [216, 452] width 40 height 10
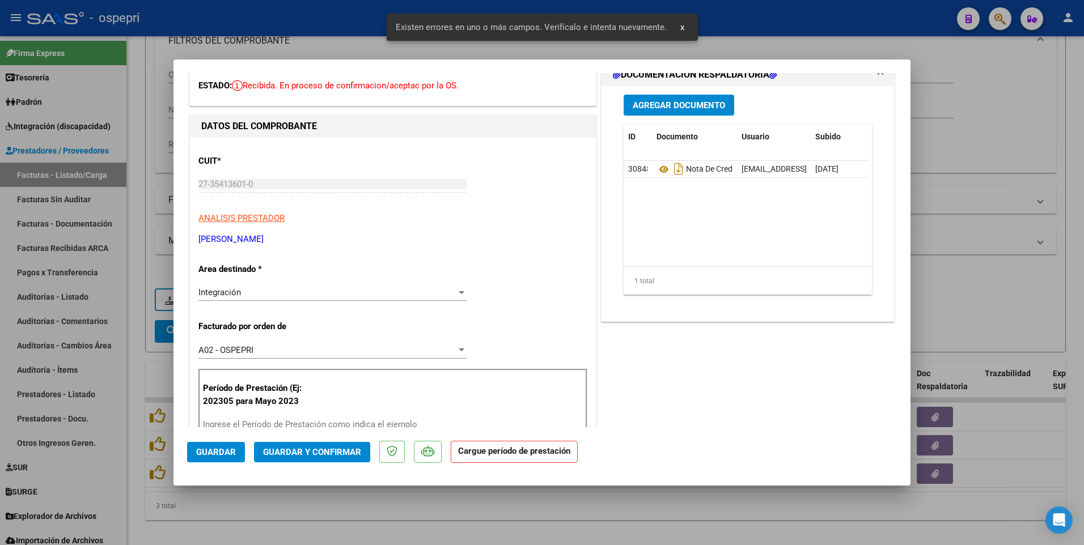
scroll to position [221, 0]
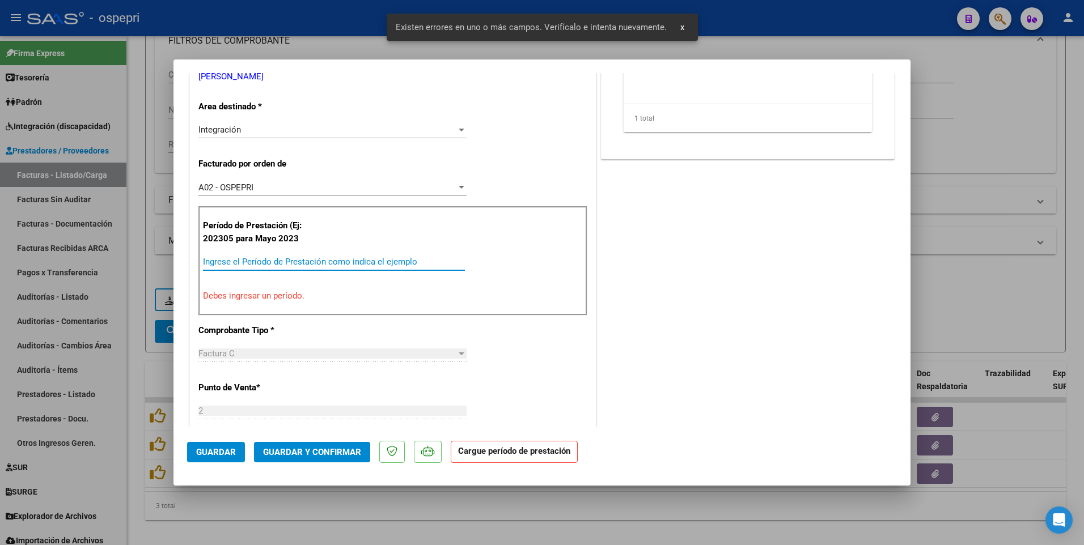
click at [239, 261] on input "Ingrese el Período de Prestación como indica el ejemplo" at bounding box center [334, 262] width 262 height 10
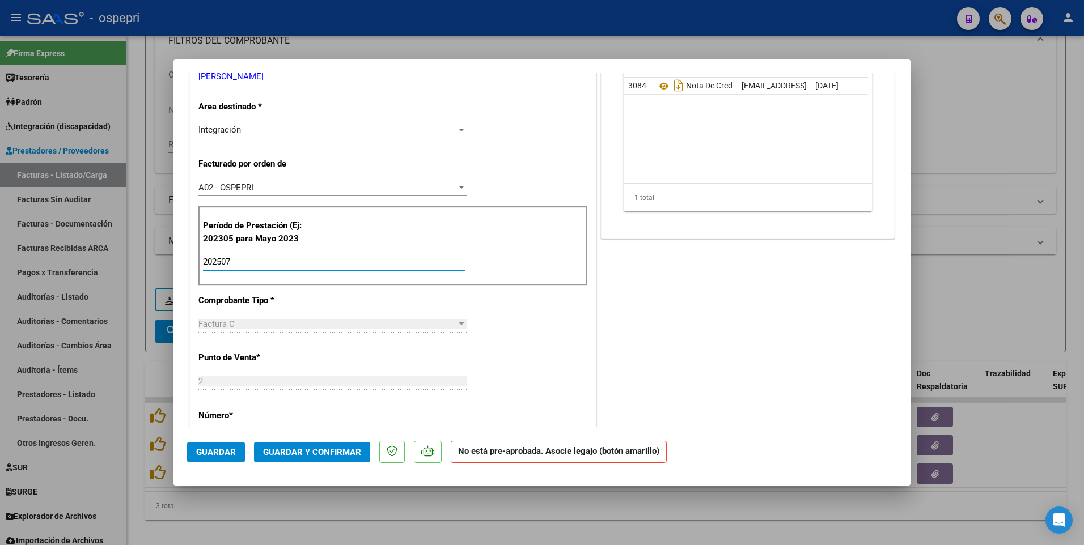
type input "202507"
click at [210, 277] on span "Guardar" at bounding box center [216, 452] width 40 height 10
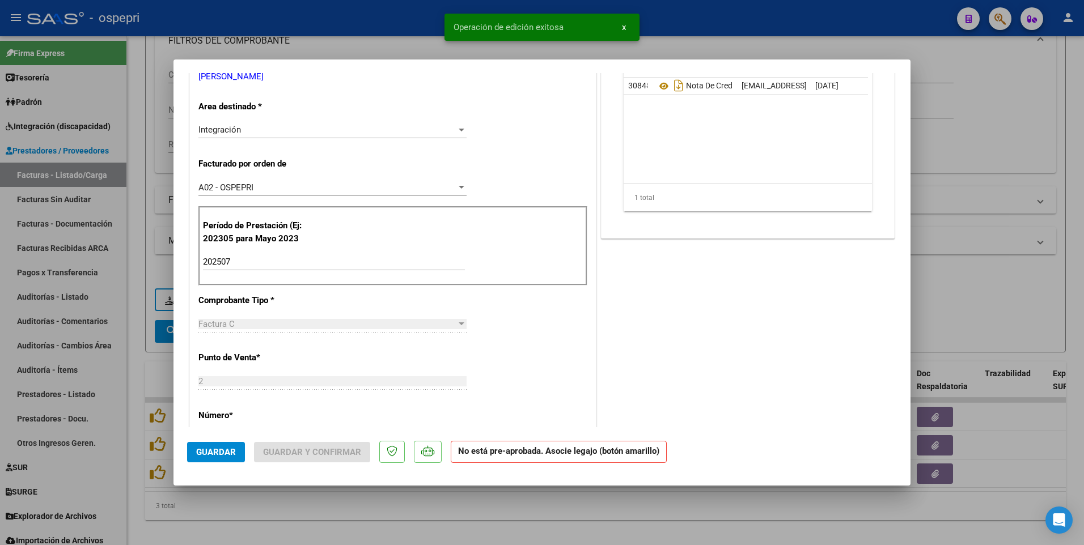
click at [508, 277] on div at bounding box center [542, 272] width 1084 height 545
type input "$ 0,00"
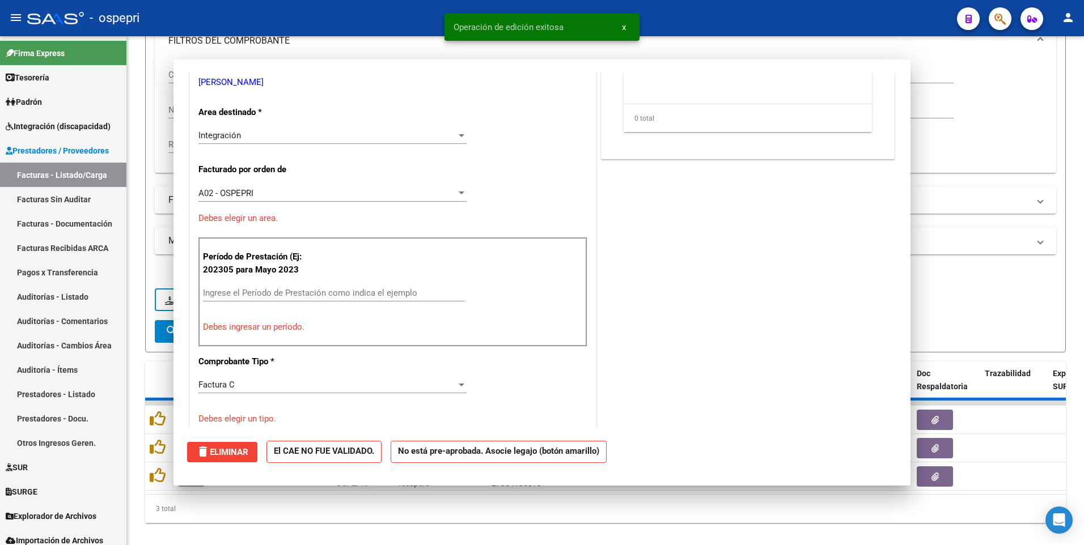
scroll to position [0, 0]
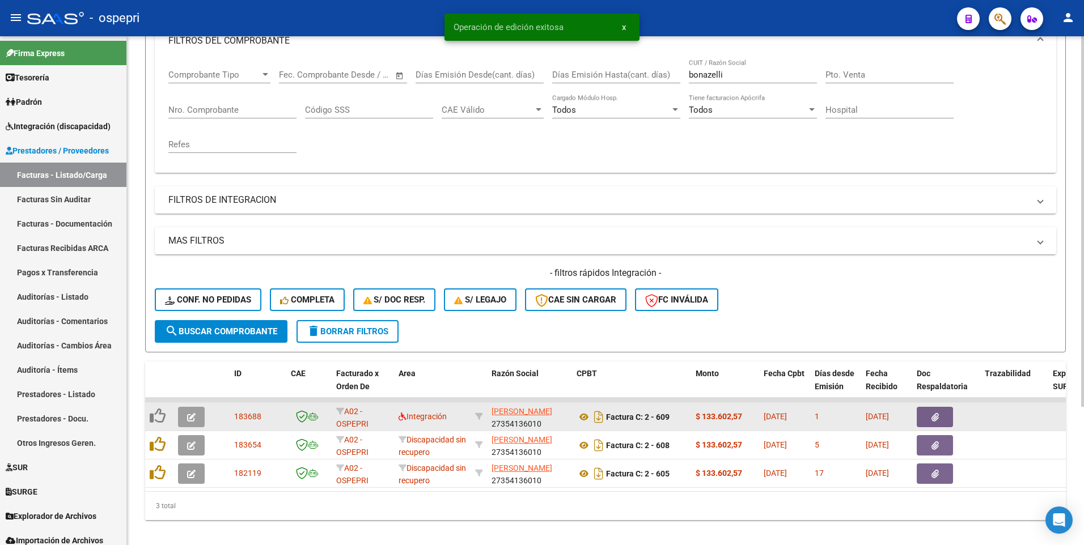
click at [191, 277] on icon "button" at bounding box center [191, 417] width 9 height 9
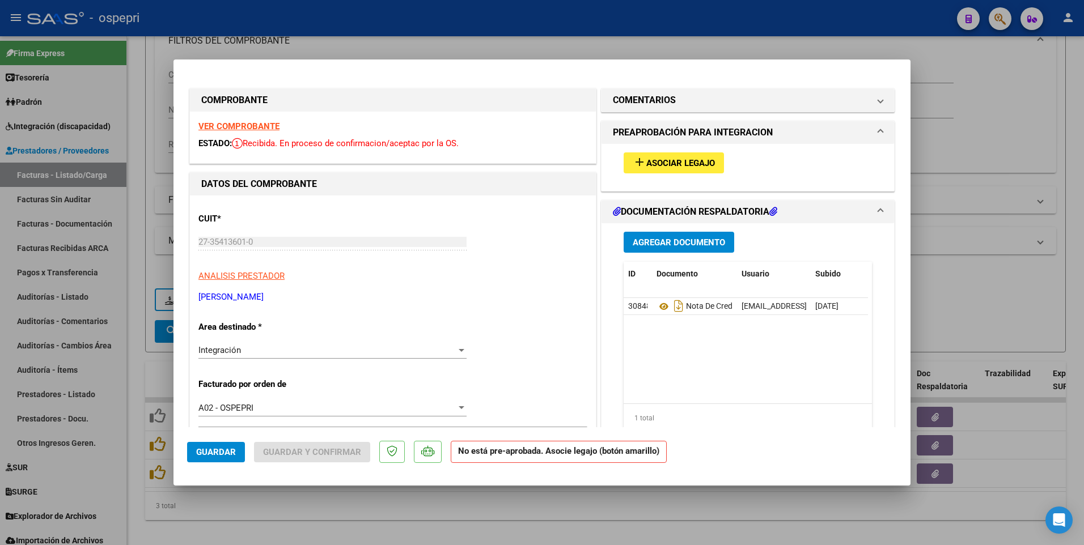
click at [968, 259] on div at bounding box center [542, 272] width 1084 height 545
type input "$ 0,00"
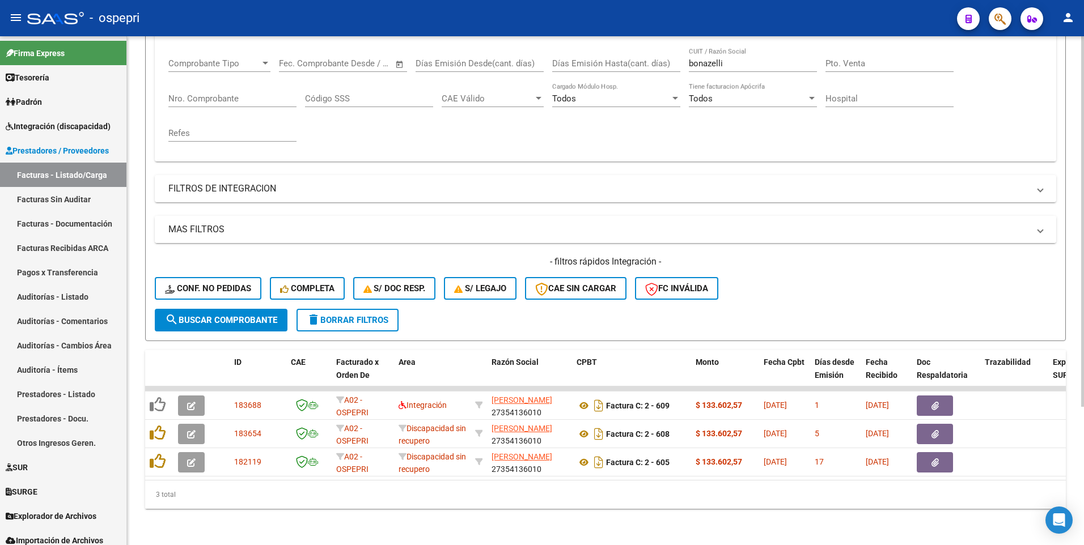
scroll to position [190, 0]
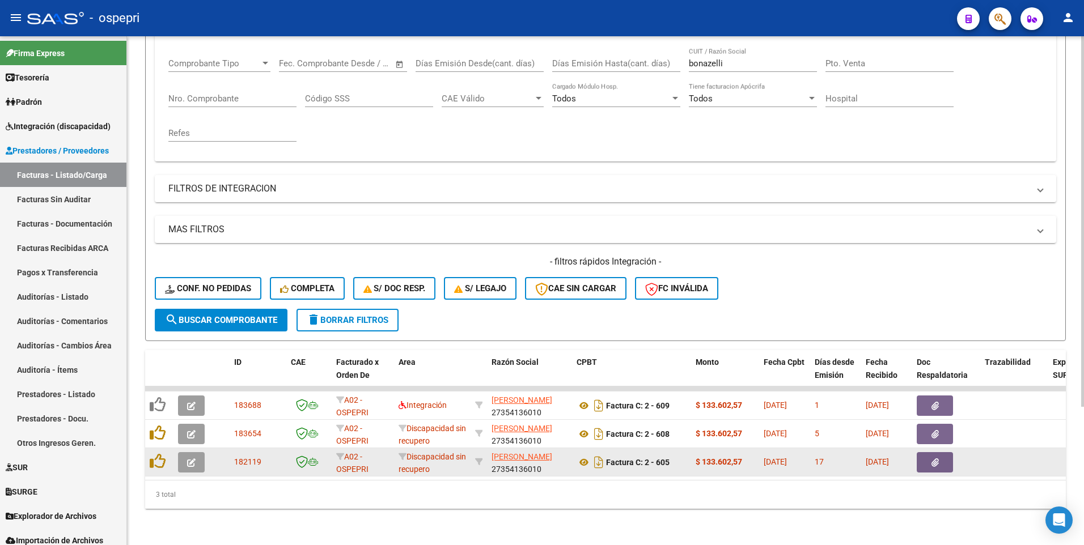
click at [198, 277] on button "button" at bounding box center [191, 463] width 27 height 20
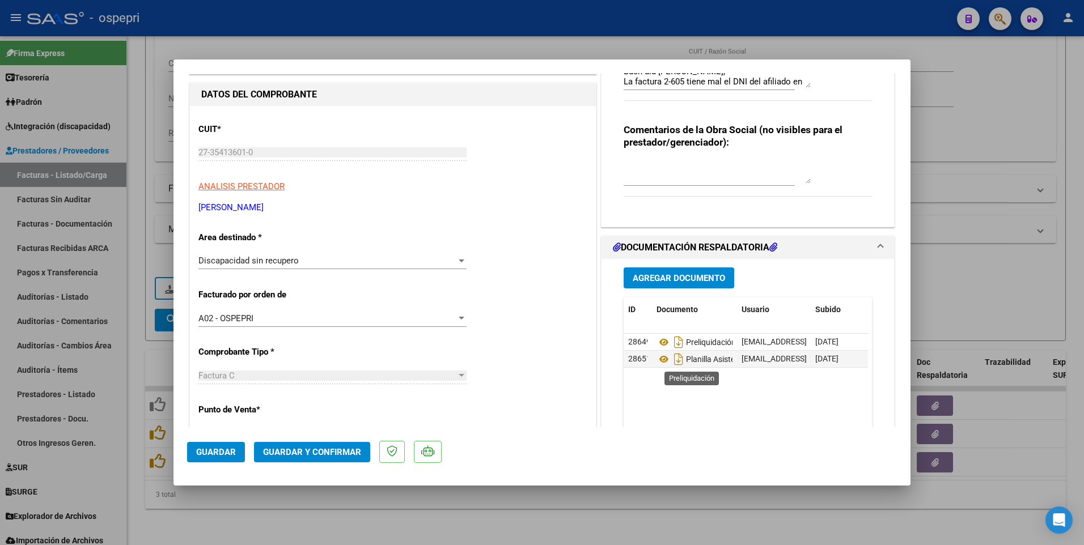
scroll to position [170, 0]
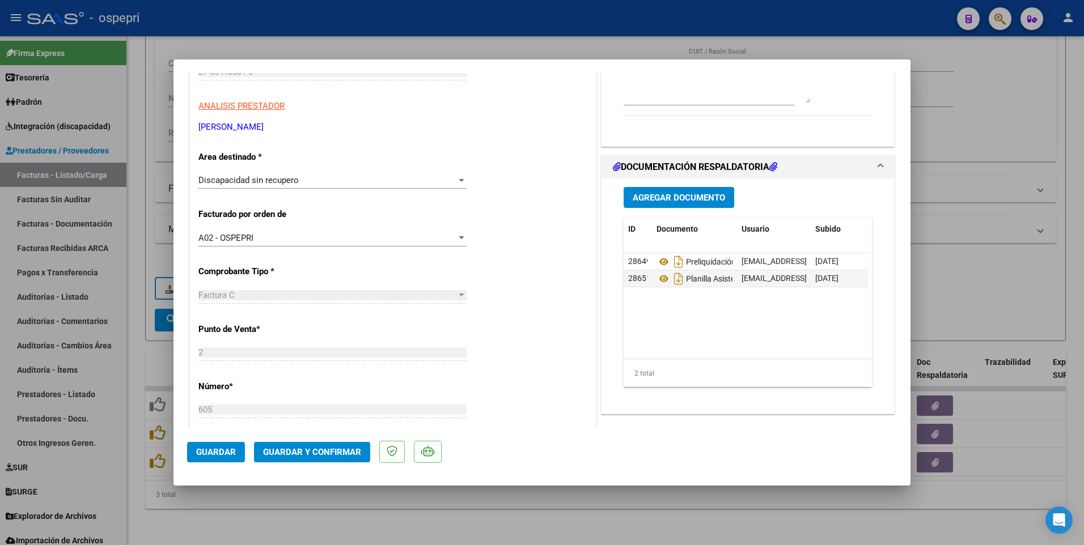
click at [739, 277] on mat-dialog-actions "Guardar Guardar y Confirmar" at bounding box center [542, 450] width 710 height 45
click at [674, 277] on icon "Descargar documento" at bounding box center [678, 279] width 15 height 18
click at [537, 277] on div at bounding box center [542, 272] width 1084 height 545
type input "$ 0,00"
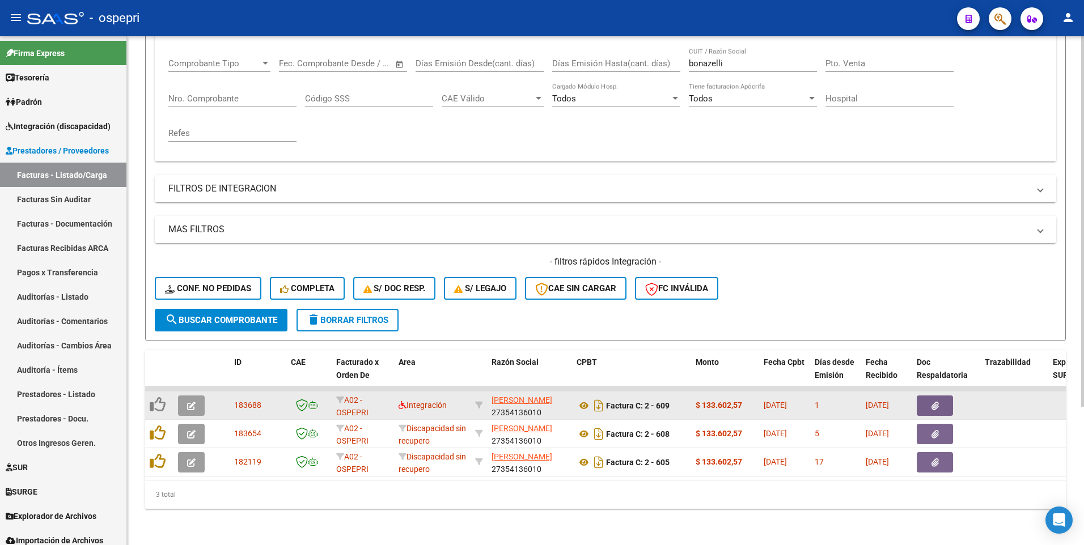
click at [198, 277] on button "button" at bounding box center [191, 406] width 27 height 20
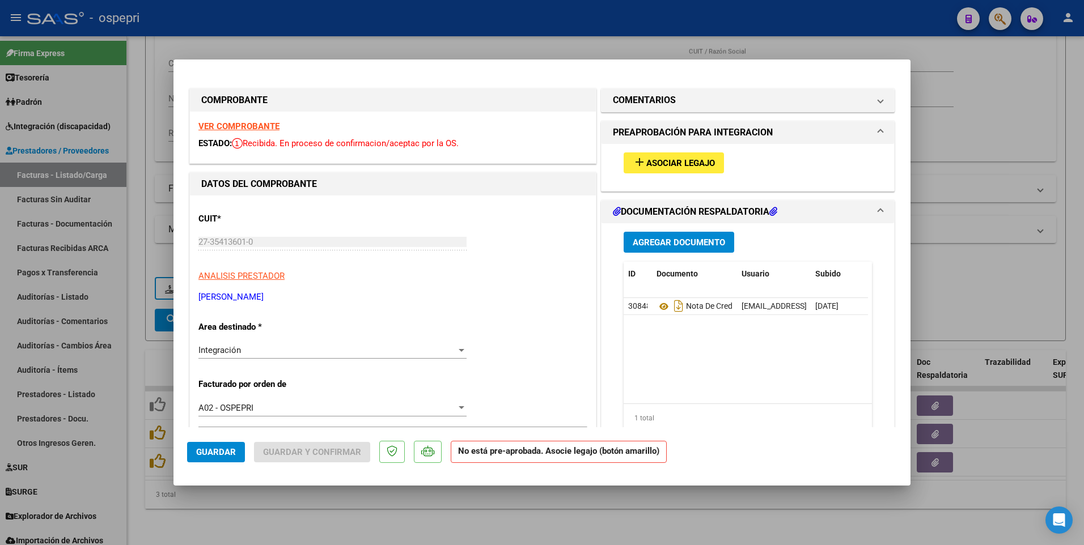
click at [665, 244] on span "Agregar Documento" at bounding box center [679, 243] width 92 height 10
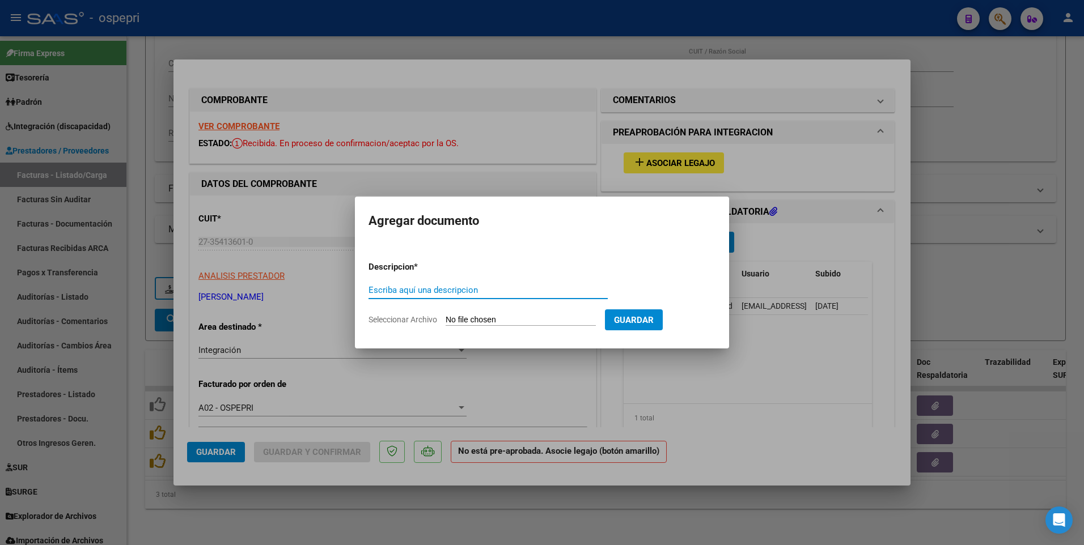
click at [434, 277] on input "Escriba aquí una descripcion" at bounding box center [488, 290] width 239 height 10
type input "202507"
click at [456, 277] on input "Seleccionar Archivo" at bounding box center [521, 320] width 150 height 11
type input "C:\fakepath\27354136010-FACTURA_C-2-605-ANEXO-PLANILLA ASISTENCIA.pdf"
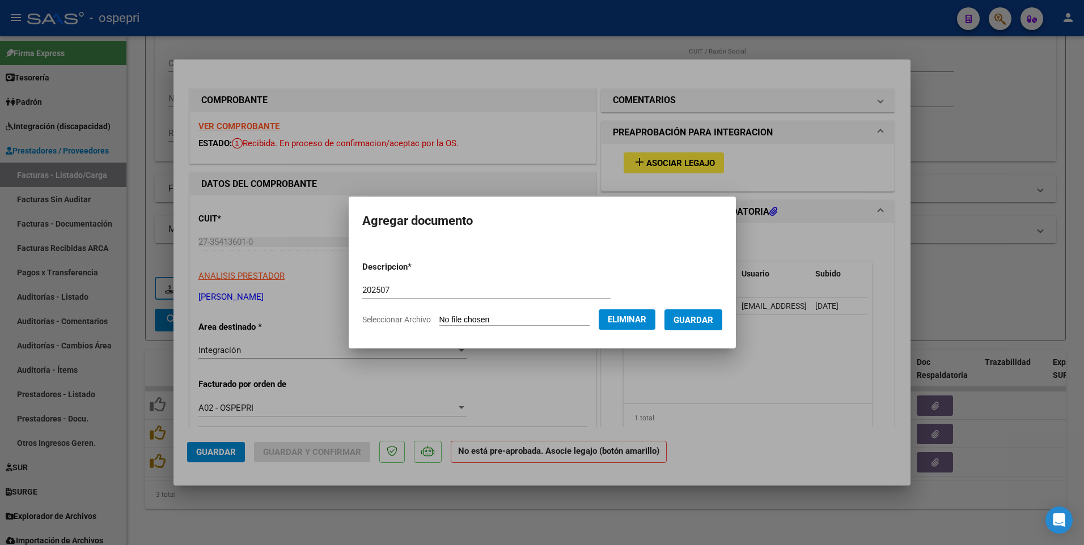
click at [703, 277] on span "Guardar" at bounding box center [694, 320] width 40 height 10
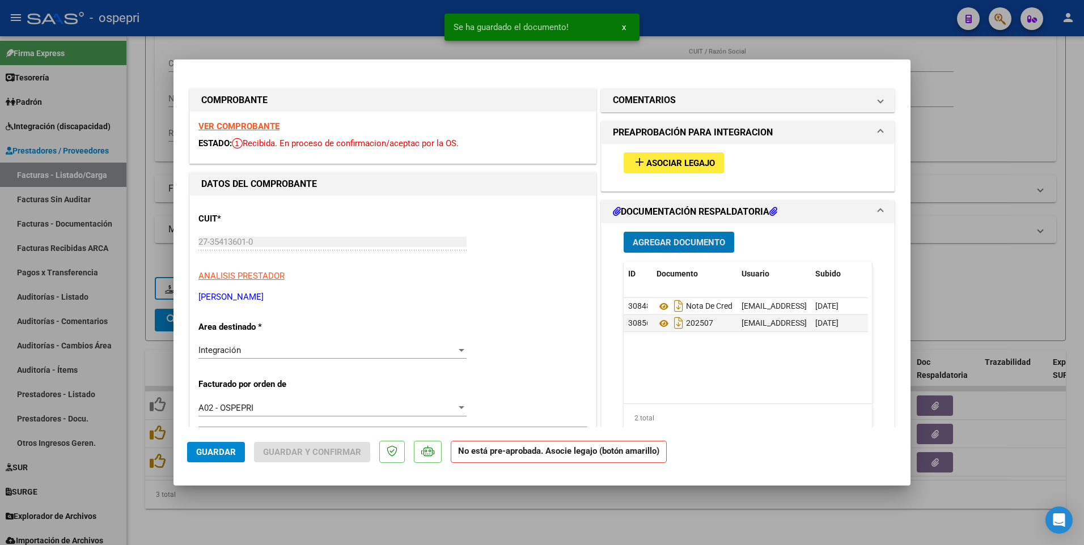
click at [677, 160] on span "Asociar Legajo" at bounding box center [680, 163] width 69 height 10
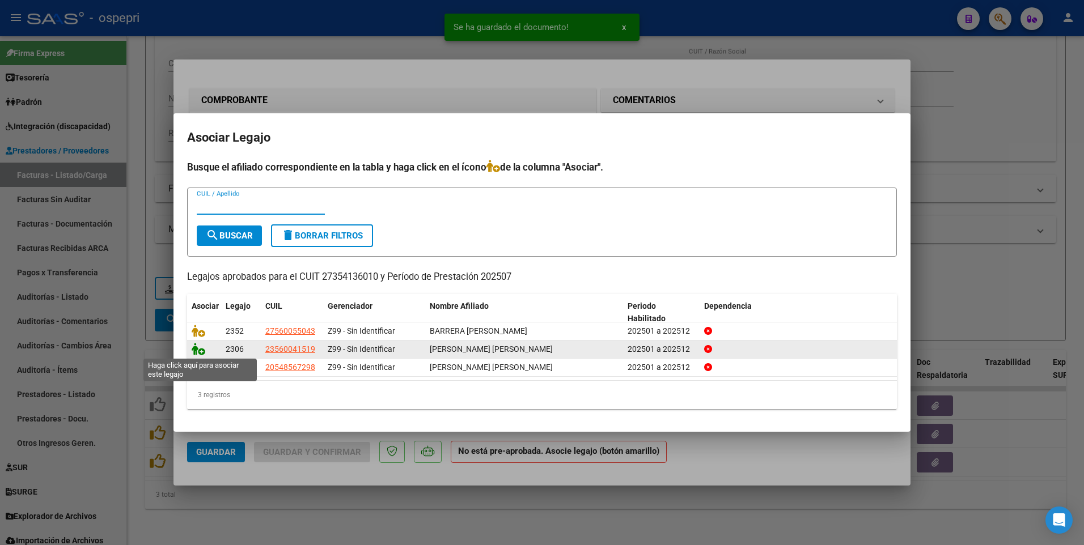
click at [196, 277] on icon at bounding box center [199, 349] width 14 height 12
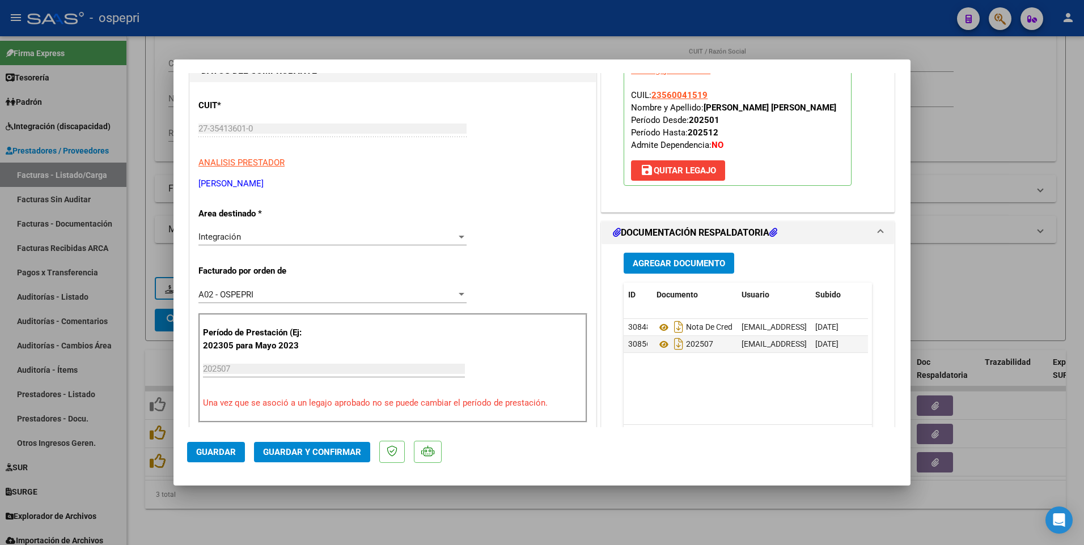
scroll to position [170, 0]
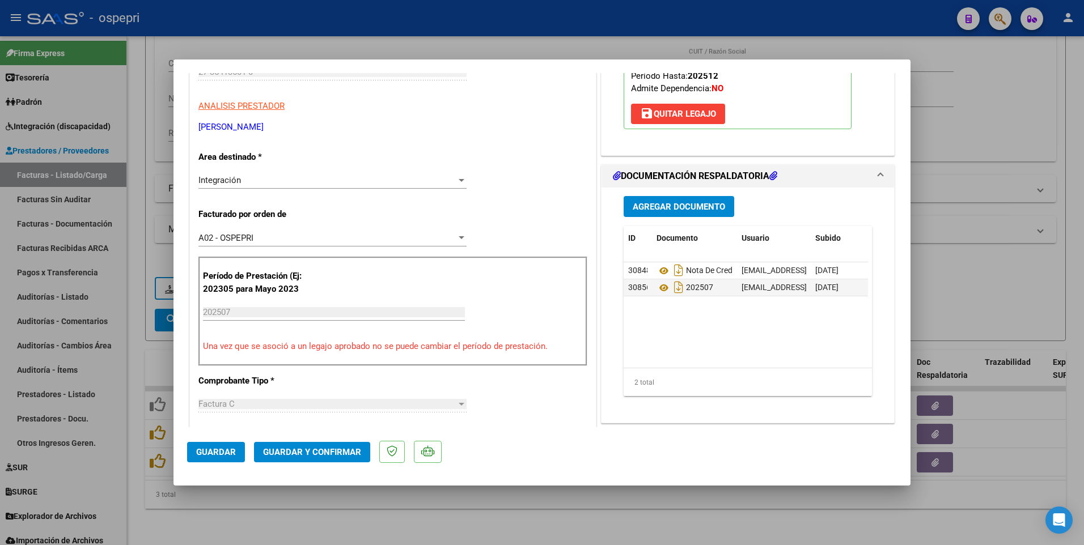
click at [221, 277] on span "Guardar" at bounding box center [216, 452] width 40 height 10
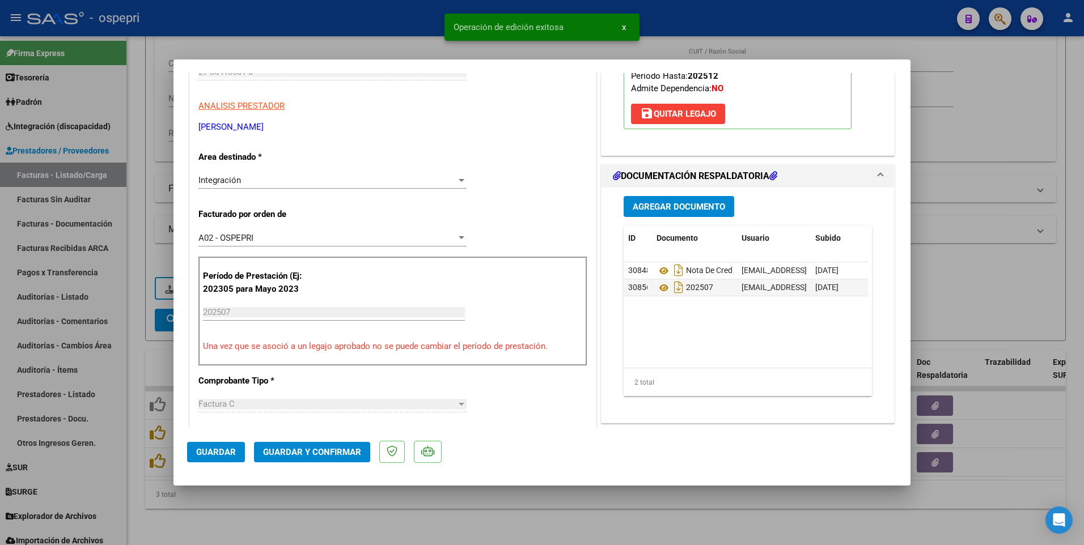
click at [679, 277] on div at bounding box center [542, 272] width 1084 height 545
type input "$ 0,00"
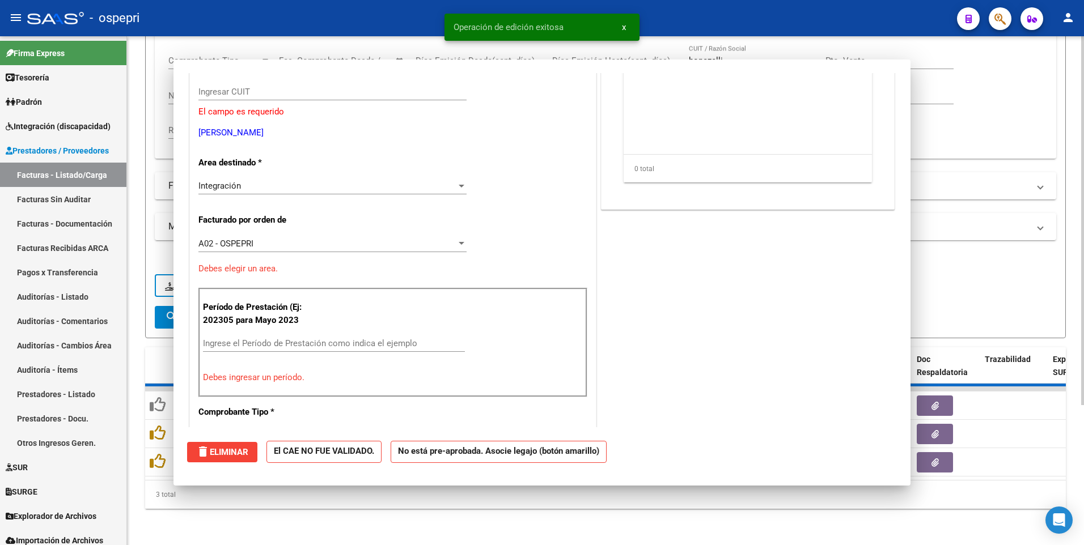
scroll to position [0, 0]
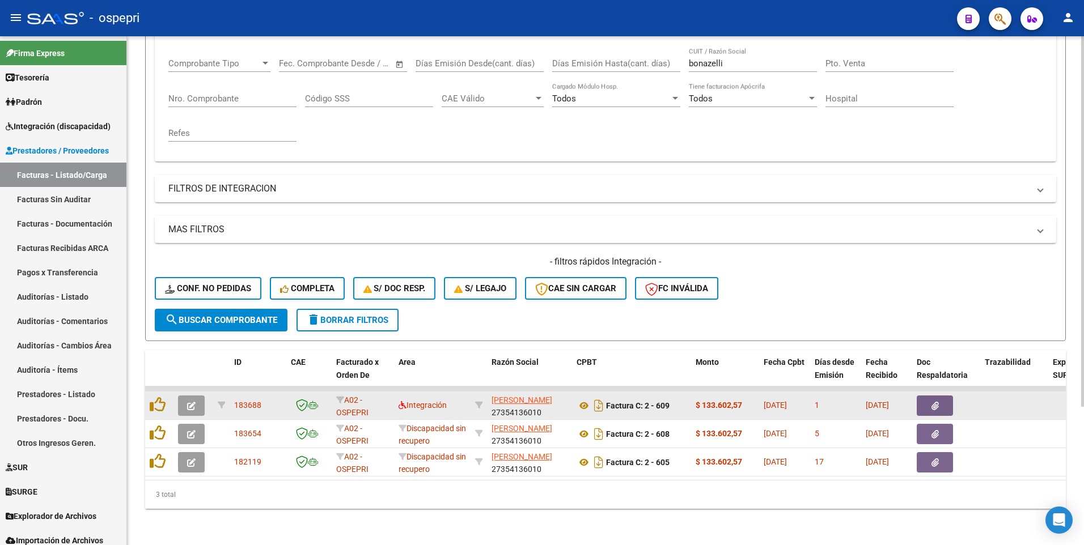
click at [191, 277] on icon "button" at bounding box center [191, 406] width 9 height 9
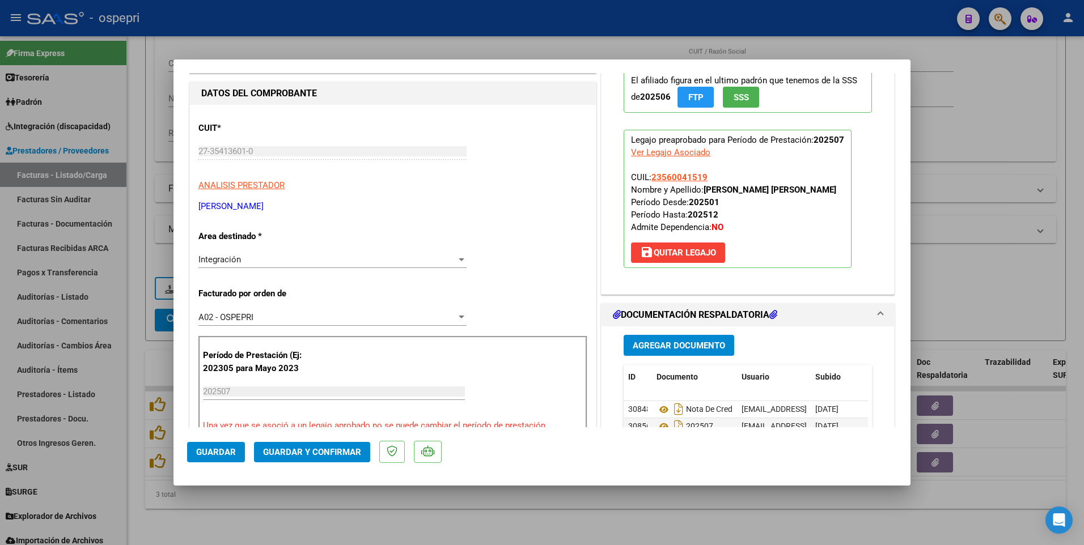
scroll to position [284, 0]
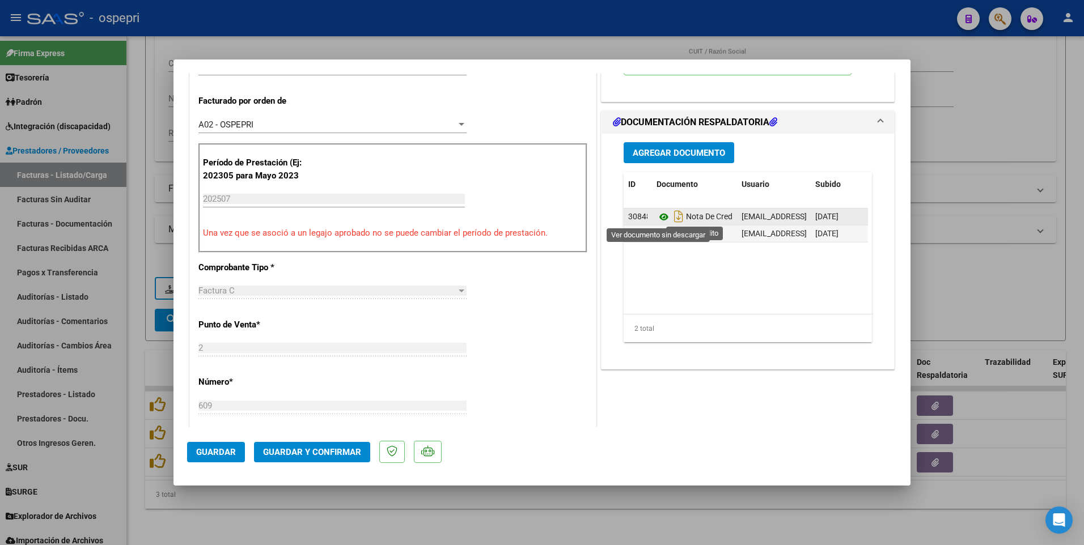
click at [658, 220] on icon at bounding box center [664, 217] width 15 height 14
click at [1000, 277] on div at bounding box center [542, 272] width 1084 height 545
type input "$ 0,00"
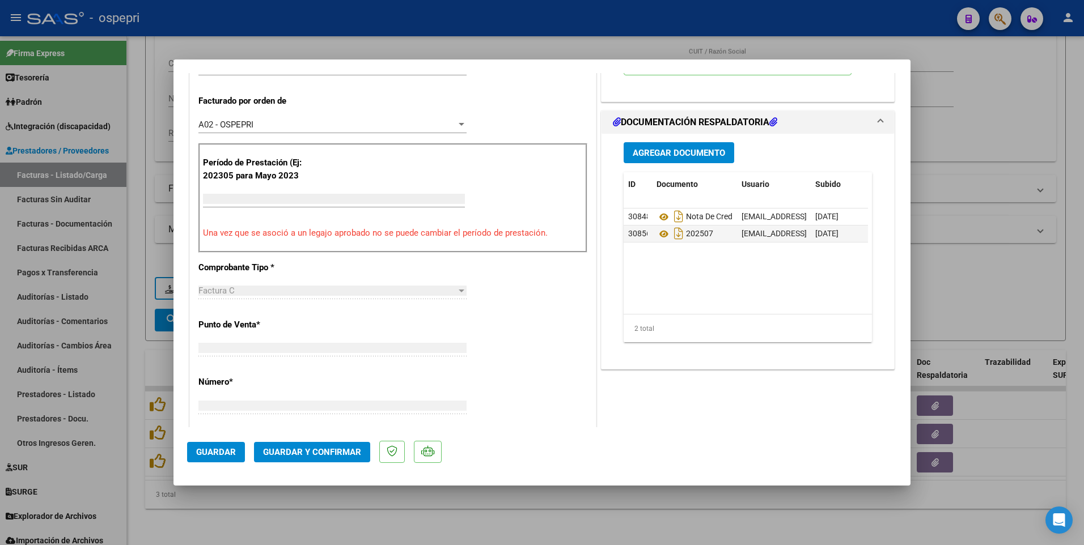
scroll to position [0, 0]
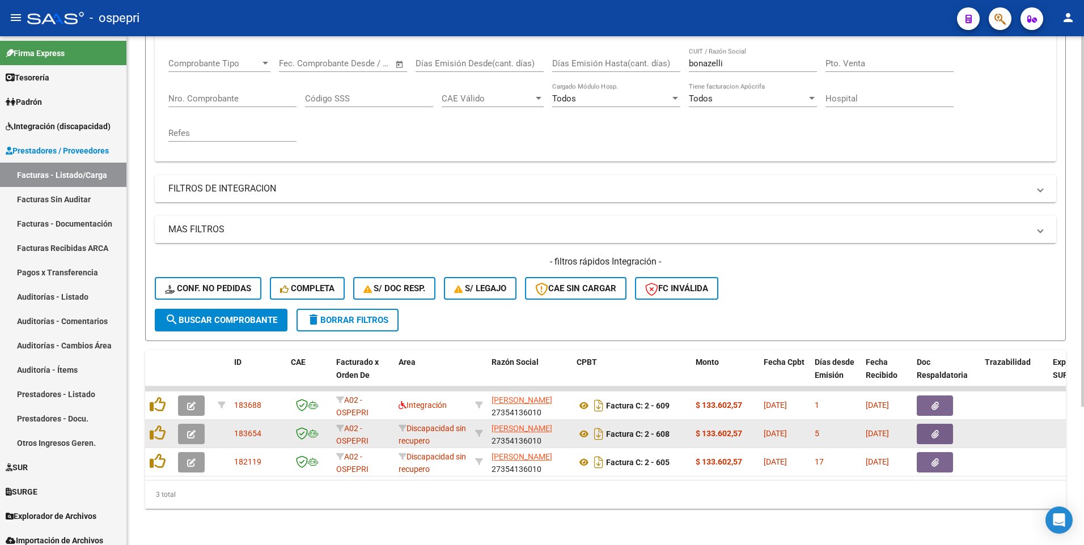
click at [194, 277] on icon "button" at bounding box center [191, 434] width 9 height 9
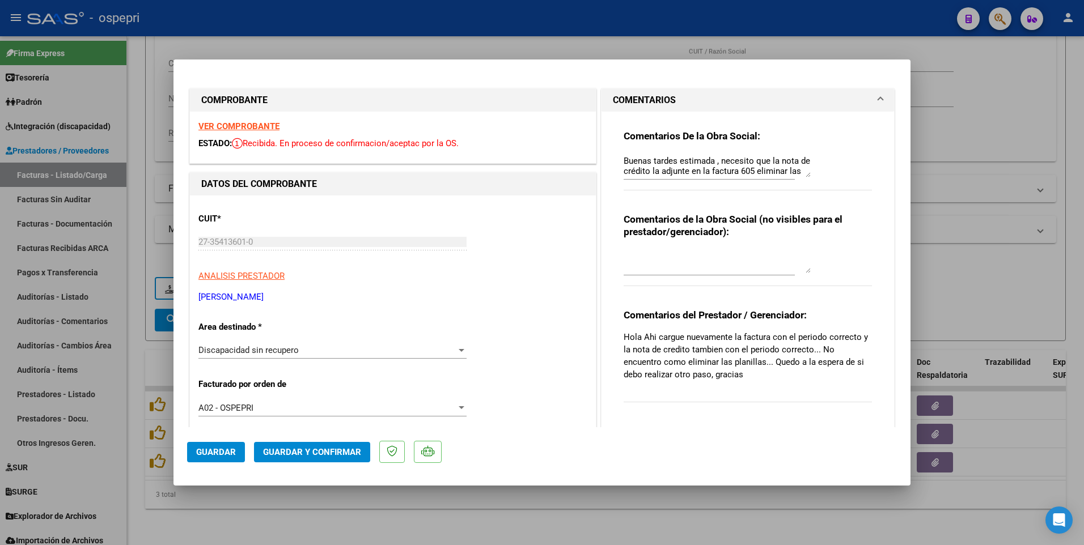
click at [721, 277] on div at bounding box center [542, 272] width 1084 height 545
type input "$ 0,00"
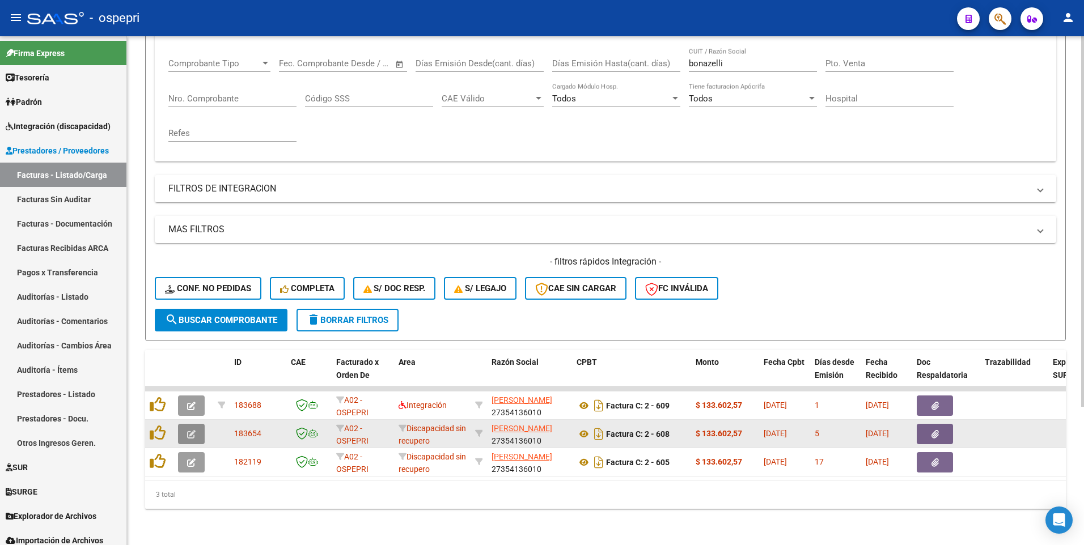
click at [189, 277] on icon "button" at bounding box center [191, 434] width 9 height 9
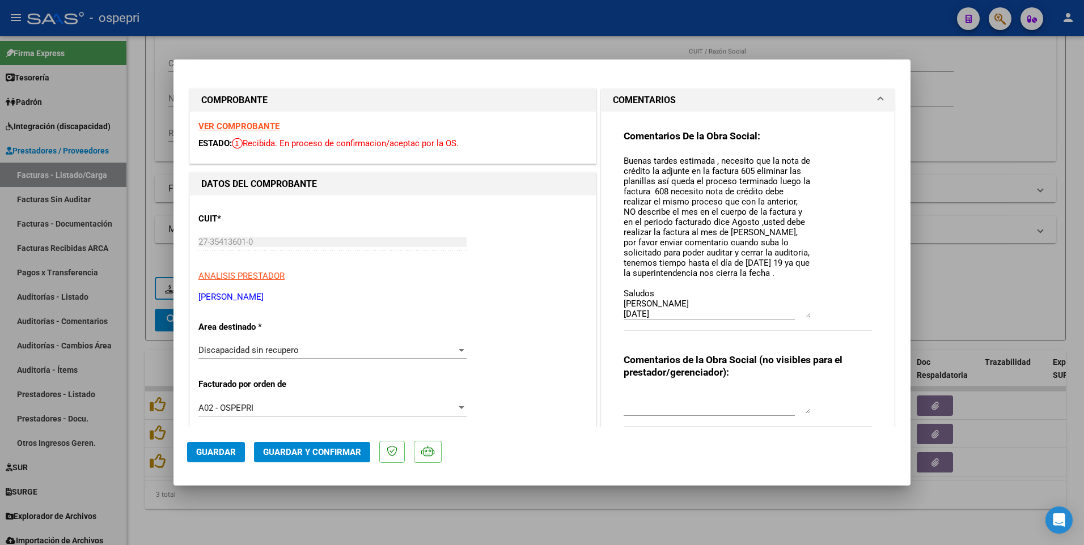
drag, startPoint x: 804, startPoint y: 177, endPoint x: 812, endPoint y: 318, distance: 140.9
click at [812, 277] on div "Comentarios De la Obra Social: Buenas tardes estimada , necesito que la nota de…" at bounding box center [748, 237] width 248 height 214
click at [624, 160] on textarea "Buenas tardes estimada , necesito que la nota de crédito la adjunte en la factu…" at bounding box center [717, 236] width 187 height 163
click at [624, 162] on textarea "Buenas tardes estimada , necesito que la nota de crédito la adjunte en la factu…" at bounding box center [717, 236] width 187 height 163
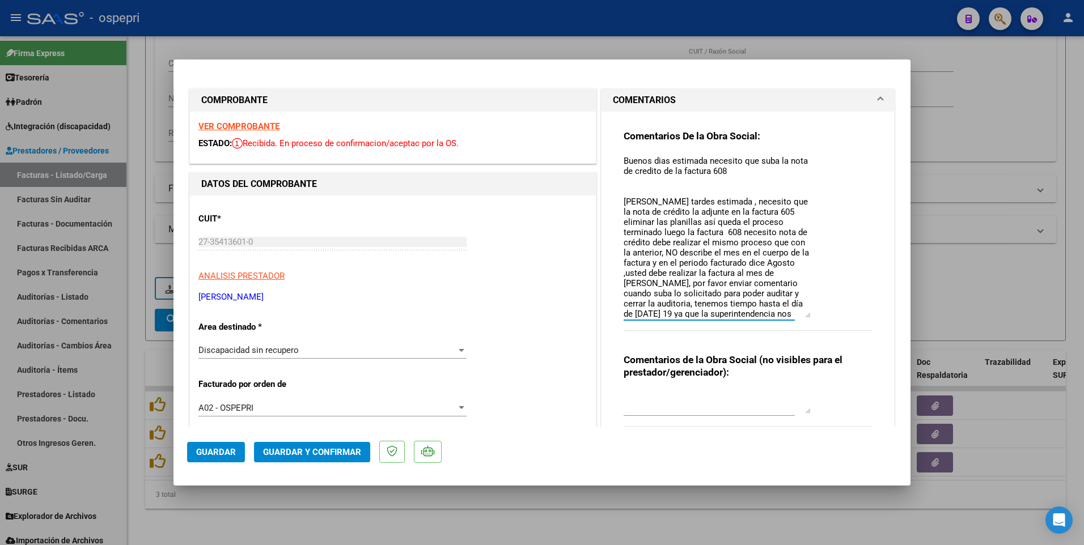
click at [657, 160] on textarea "Buenos dias estimada necesito que suba la nota de credito de la factura 608 Bue…" at bounding box center [717, 236] width 187 height 163
click at [663, 172] on textarea "Buenos días estimada necesito que suba la nota de credito de la factura 608 Bue…" at bounding box center [717, 236] width 187 height 163
click at [743, 171] on textarea "Buenos días estimada necesito que suba la nota de crédito de la factura 608 Bue…" at bounding box center [717, 236] width 187 height 163
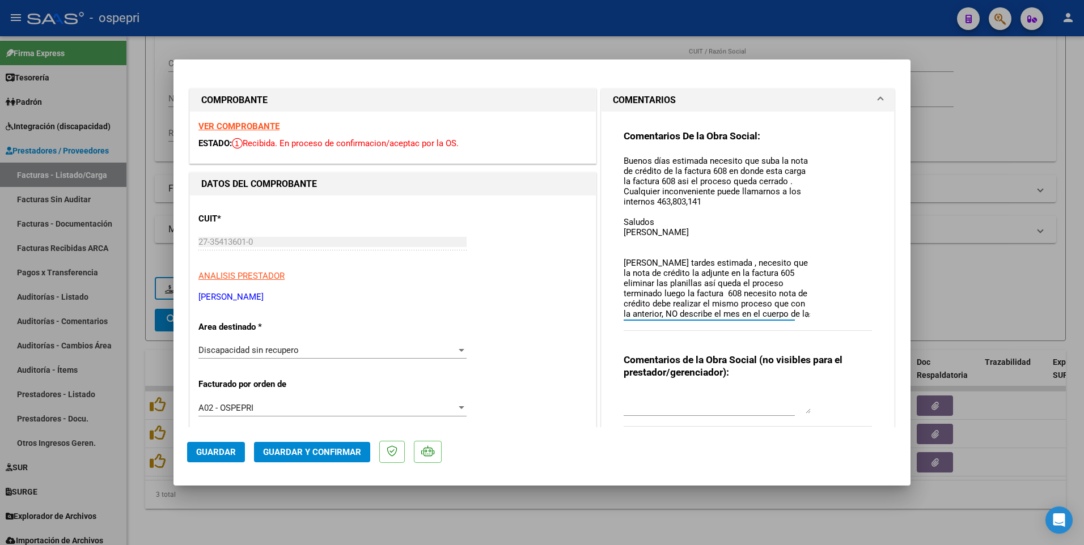
click at [699, 184] on textarea "Buenos días estimada necesito que suba la nota de crédito de la factura 608 en …" at bounding box center [717, 236] width 187 height 163
click at [704, 185] on textarea "Buenos días estimada necesito que suba la nota de crédito de la factura 608 en …" at bounding box center [717, 236] width 187 height 163
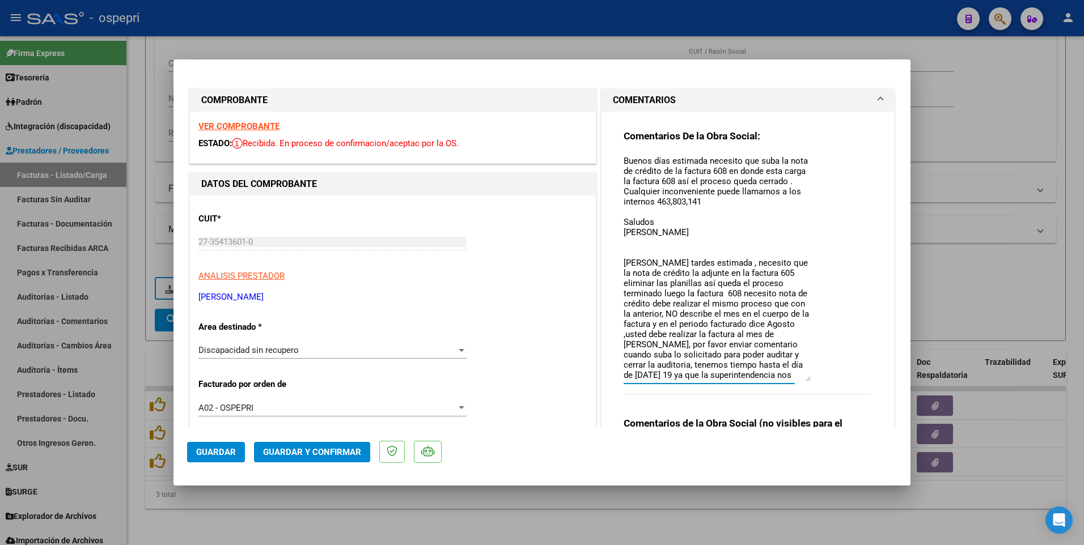
drag, startPoint x: 804, startPoint y: 314, endPoint x: 806, endPoint y: 378, distance: 63.6
click at [806, 277] on div "Comentarios De la Obra Social: Buenos días estimada necesito que suba la nota d…" at bounding box center [748, 268] width 248 height 277
type textarea "Buenos días estimada necesito que suba la nota de crédito de la factura 608 en …"
click at [211, 277] on span "Guardar" at bounding box center [216, 452] width 40 height 10
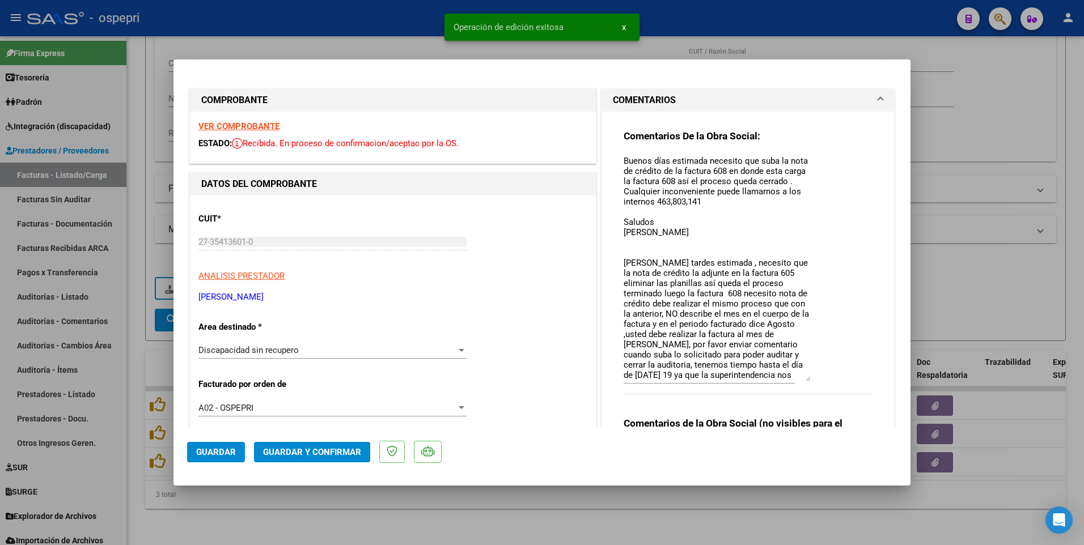
click at [266, 277] on span "Guardar y Confirmar" at bounding box center [312, 452] width 98 height 10
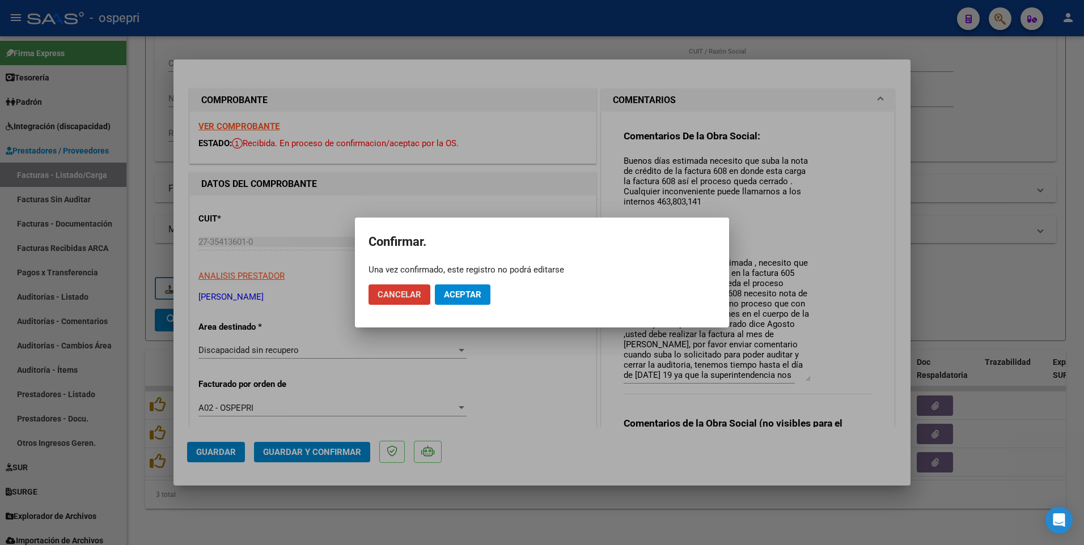
click at [353, 277] on div at bounding box center [542, 272] width 1084 height 545
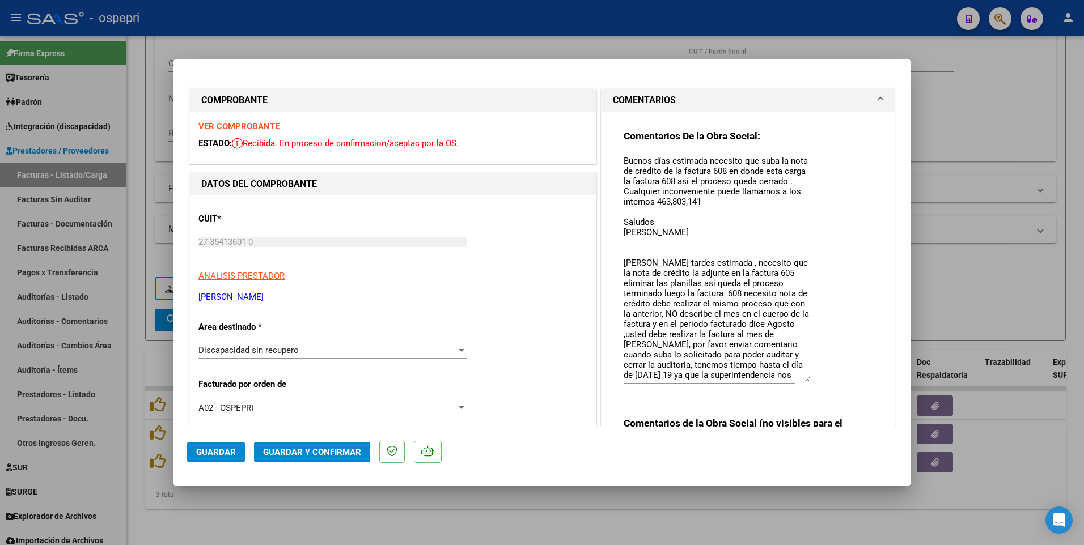
click at [225, 277] on span "Guardar" at bounding box center [216, 452] width 40 height 10
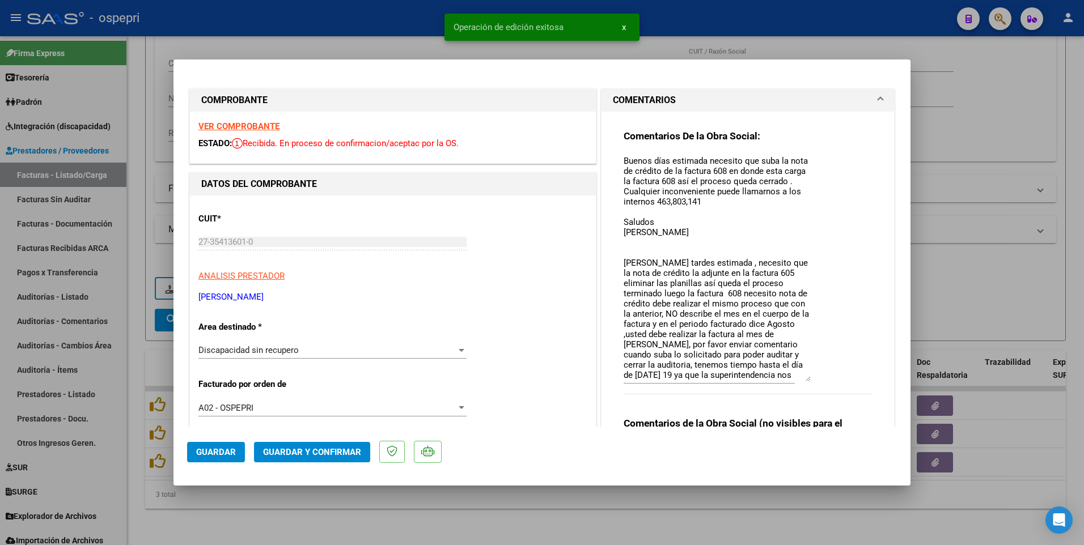
click at [552, 277] on div at bounding box center [542, 272] width 1084 height 545
type input "$ 0,00"
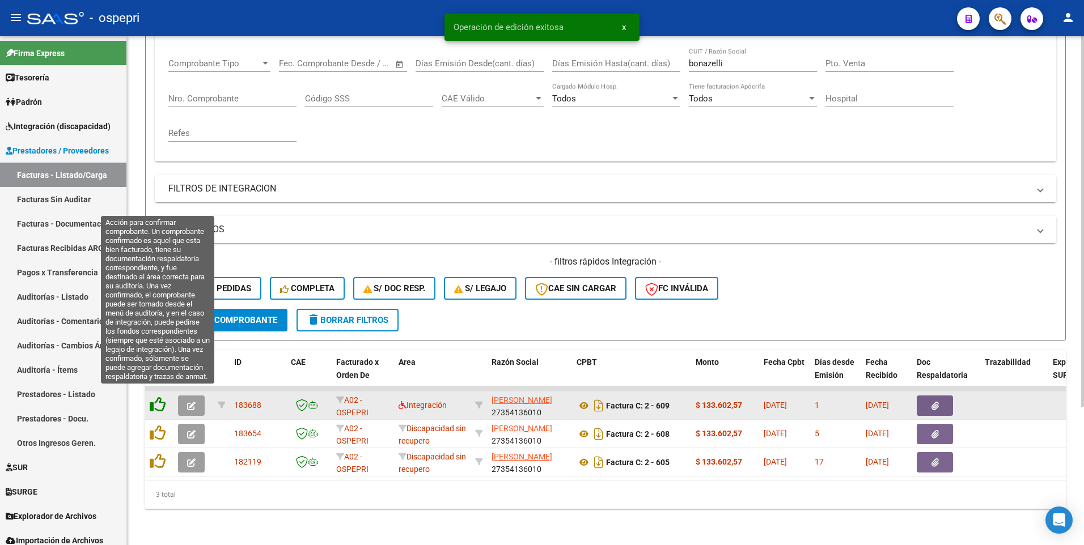
click at [159, 277] on icon at bounding box center [158, 405] width 16 height 16
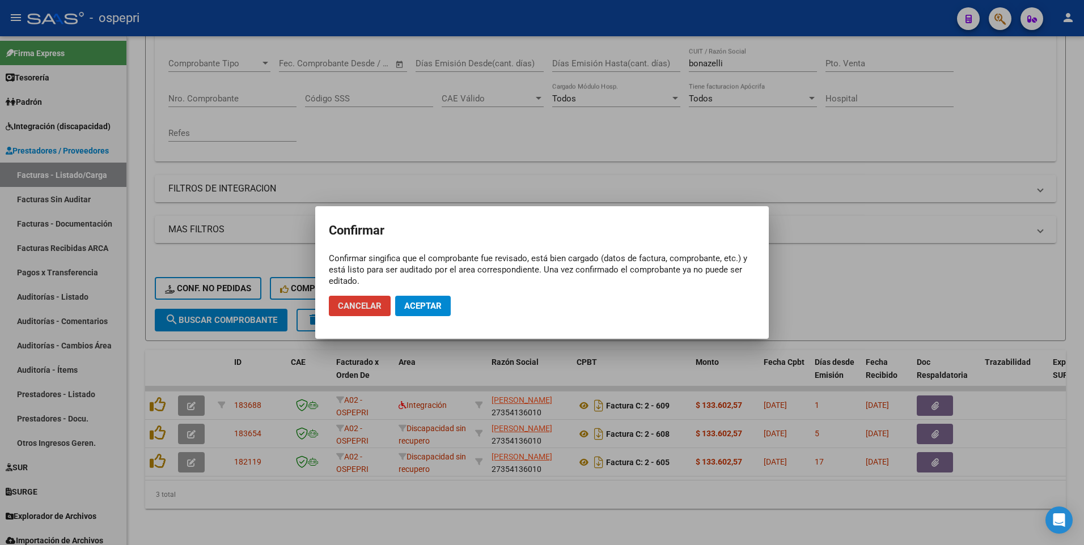
click at [417, 277] on span "Aceptar" at bounding box center [422, 306] width 37 height 10
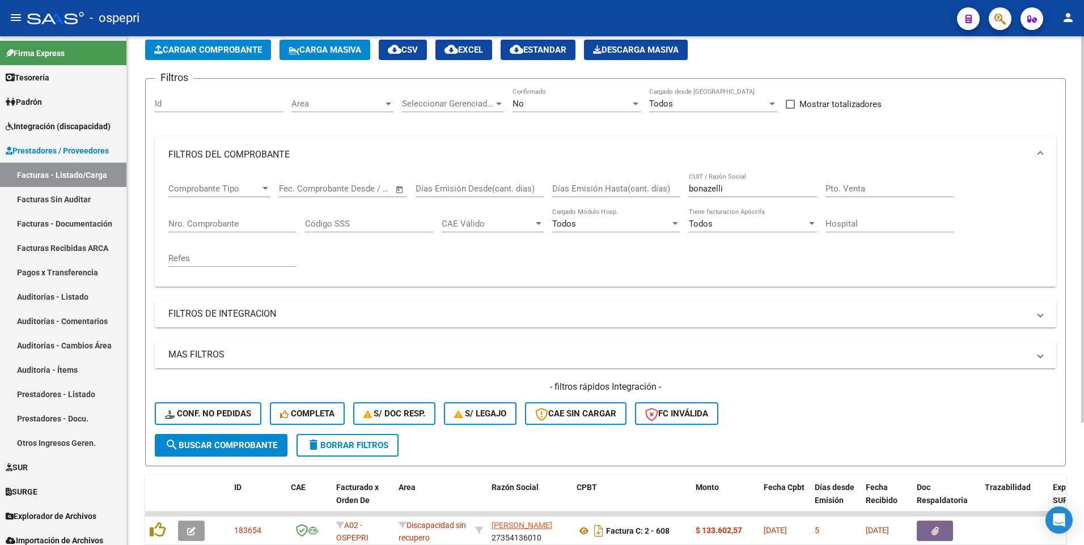
scroll to position [48, 0]
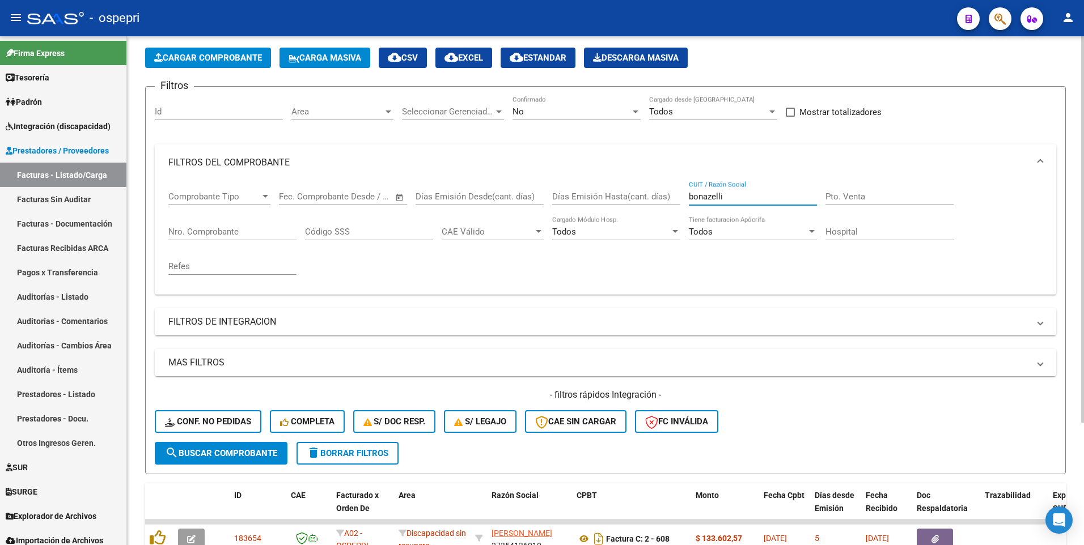
drag, startPoint x: 734, startPoint y: 196, endPoint x: 683, endPoint y: 197, distance: 51.6
click at [683, 197] on div "Comprobante Tipo Comprobante Tipo Start date – End date Fec. Comprobante Desde …" at bounding box center [605, 233] width 874 height 105
click at [720, 194] on input "CUIT / Razón Social" at bounding box center [753, 197] width 128 height 10
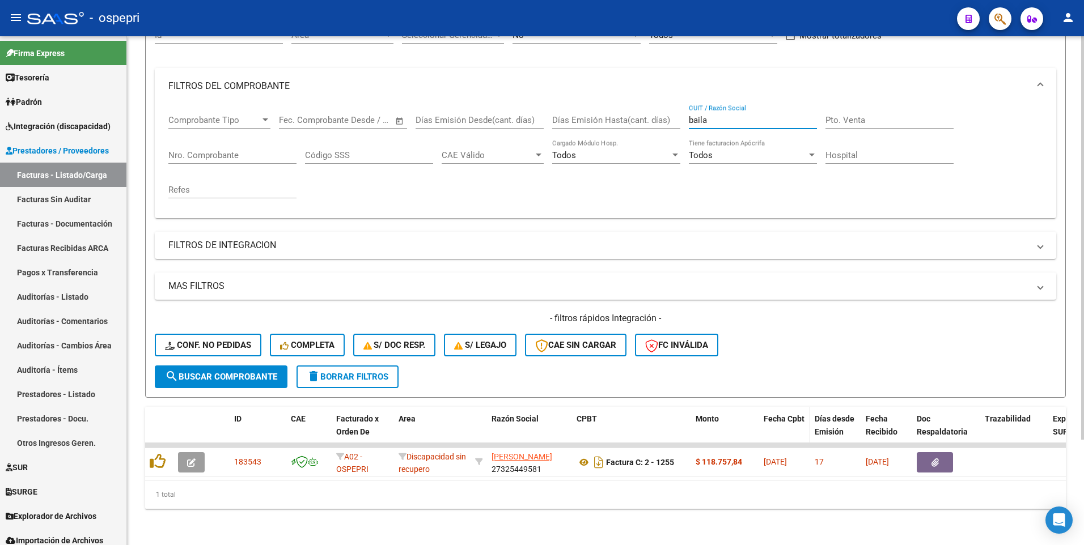
scroll to position [133, 0]
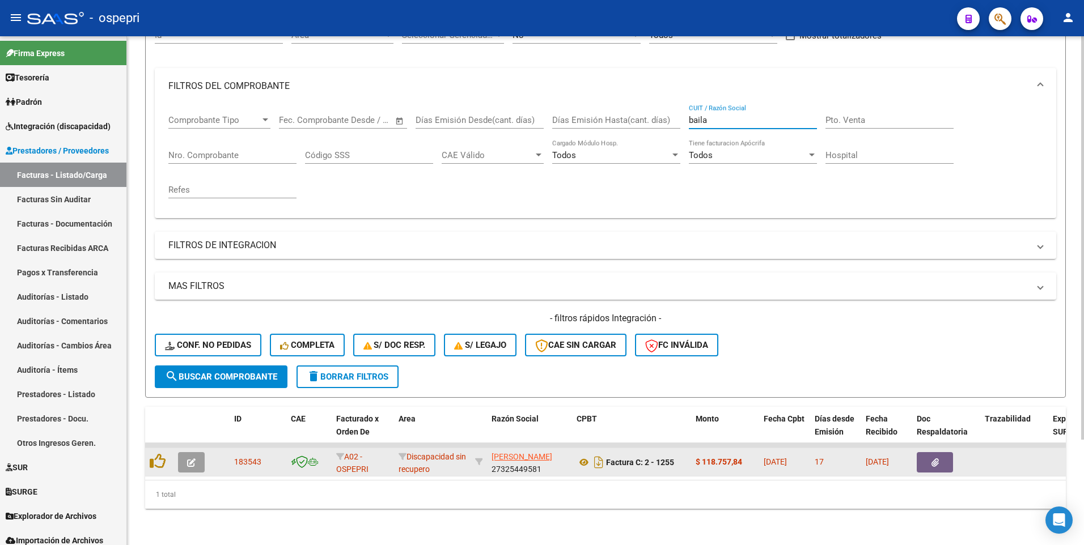
type input "baila"
click at [193, 277] on icon "button" at bounding box center [191, 463] width 9 height 9
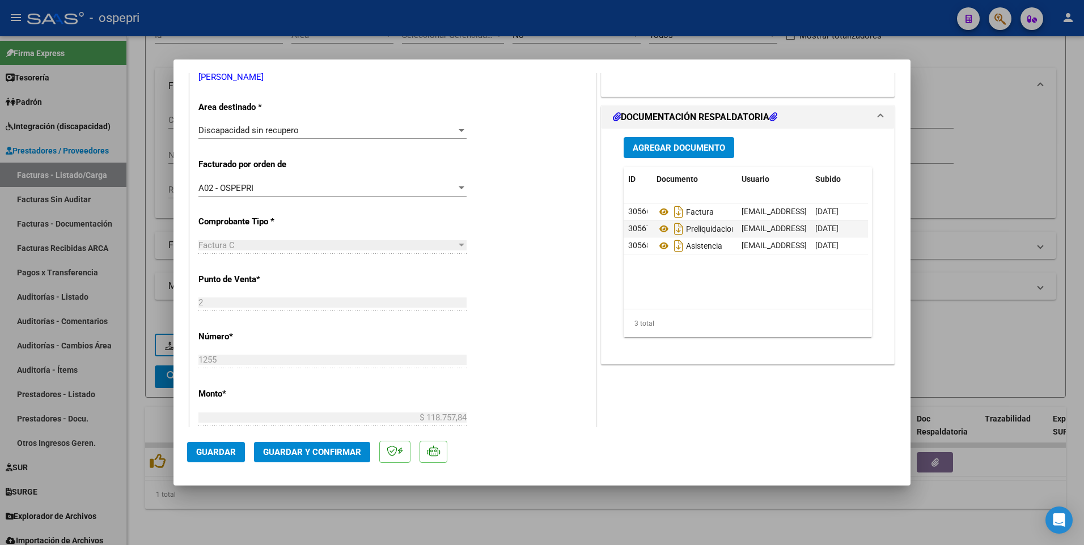
scroll to position [227, 0]
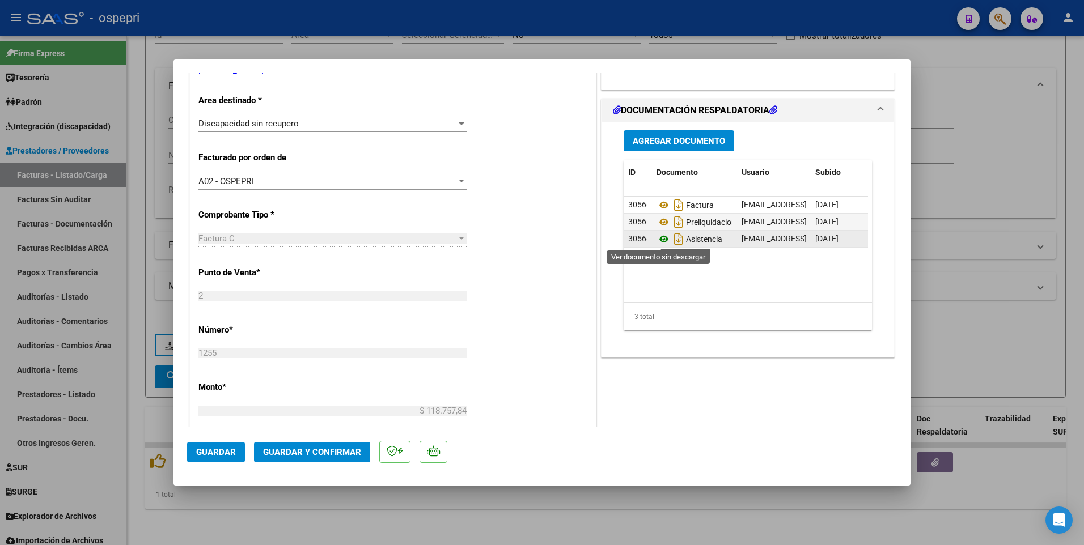
click at [661, 239] on icon at bounding box center [664, 239] width 15 height 14
click at [644, 277] on div at bounding box center [542, 272] width 1084 height 545
type input "$ 0,00"
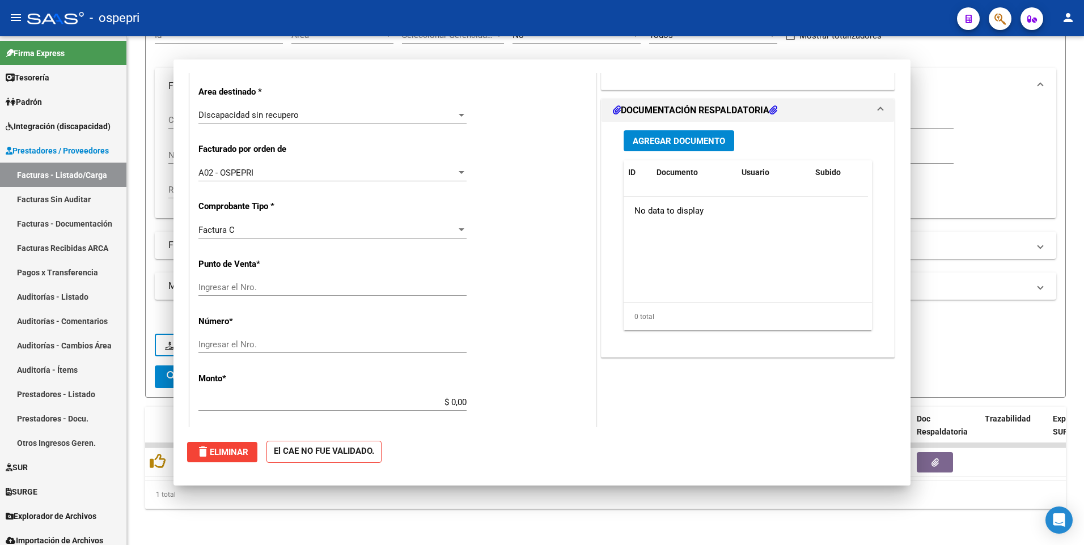
scroll to position [0, 0]
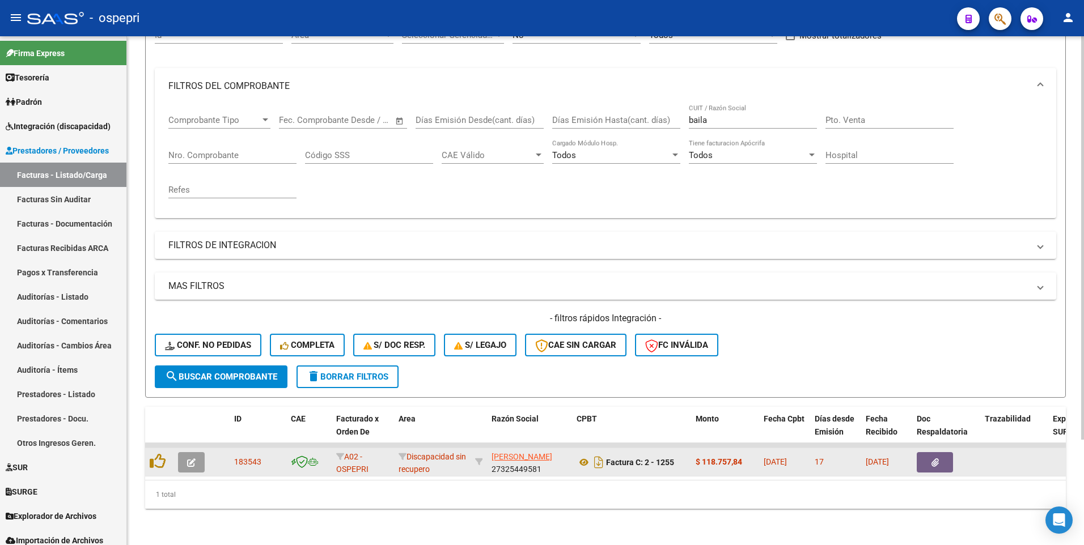
click at [194, 277] on button "button" at bounding box center [191, 463] width 27 height 20
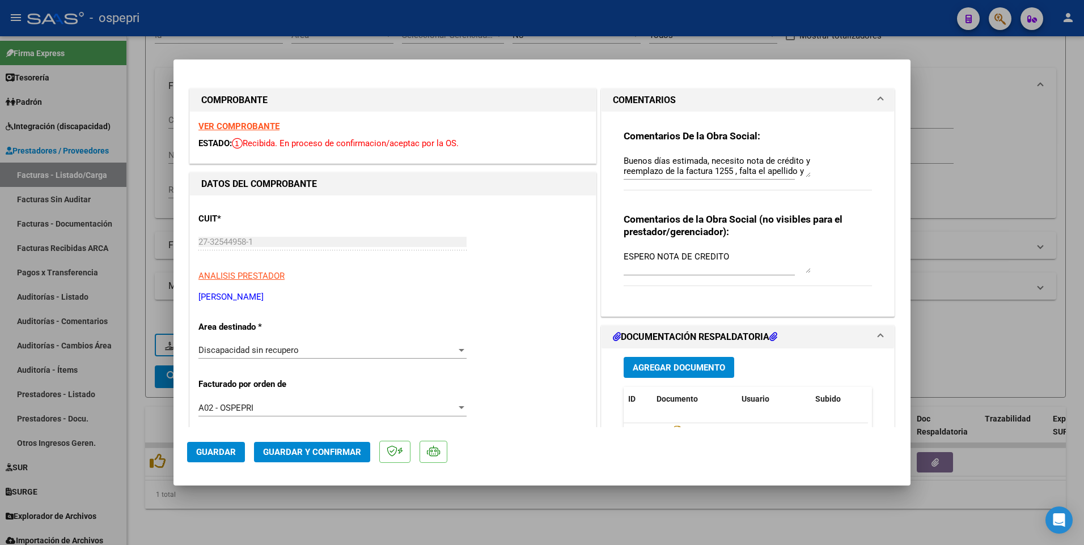
click at [460, 277] on div at bounding box center [461, 350] width 10 height 9
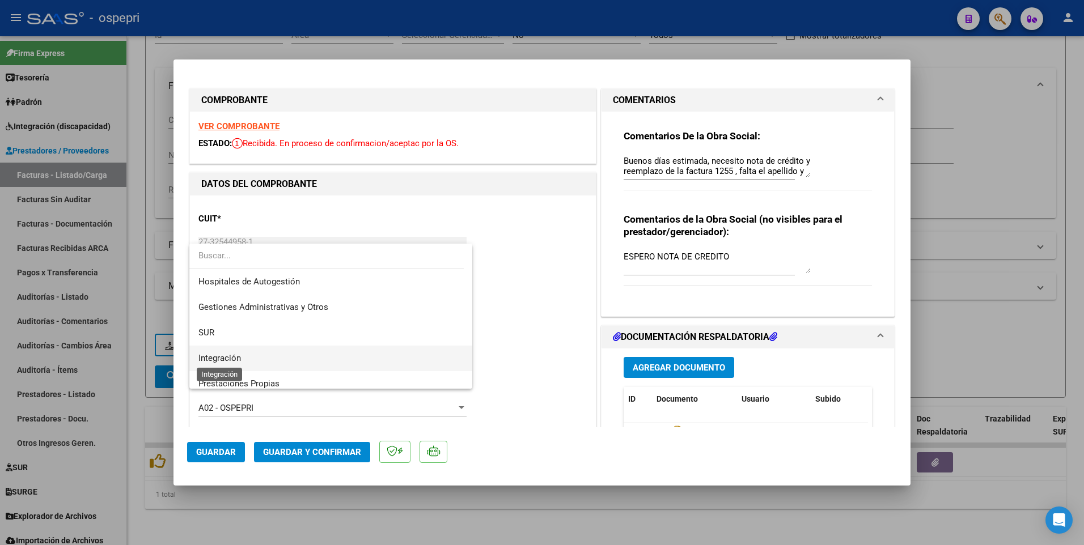
click at [238, 277] on span "Integración" at bounding box center [219, 358] width 43 height 10
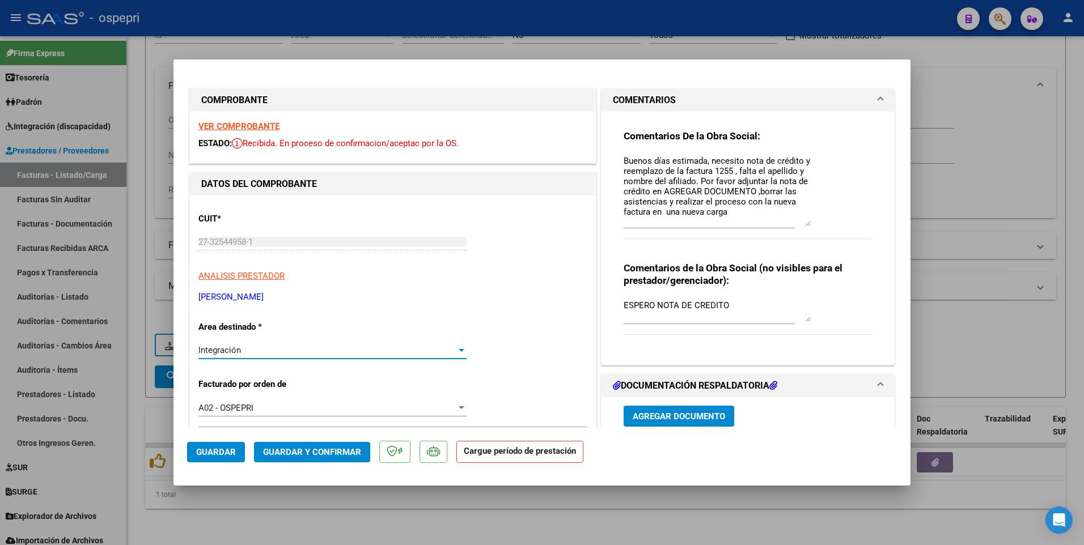
drag, startPoint x: 803, startPoint y: 176, endPoint x: 803, endPoint y: 225, distance: 48.8
click at [803, 225] on textarea "Buenos días estimada, necesito nota de crédito y reemplazo de la factura 1255 ,…" at bounding box center [717, 190] width 187 height 71
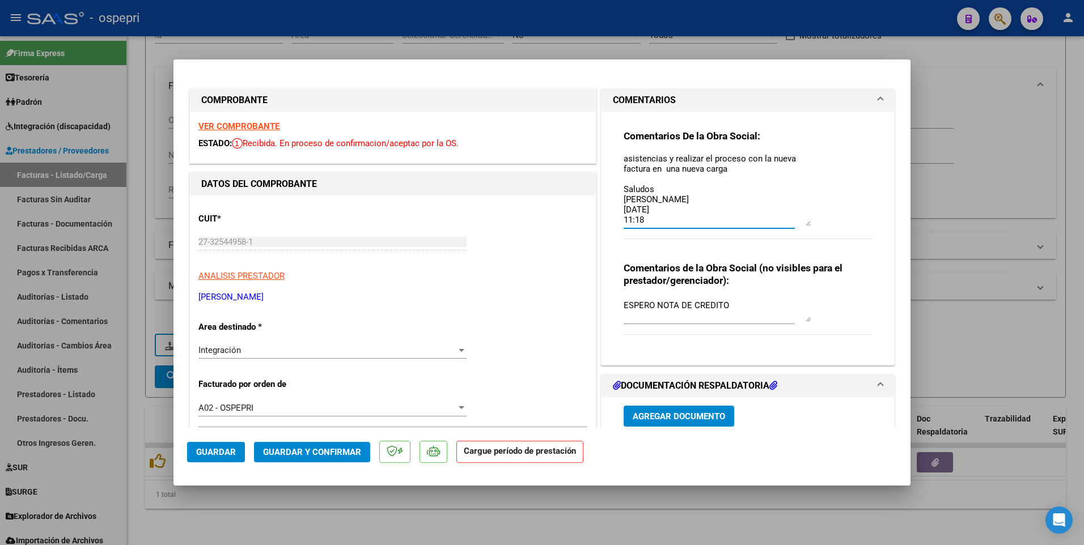
click at [459, 277] on div at bounding box center [462, 350] width 6 height 3
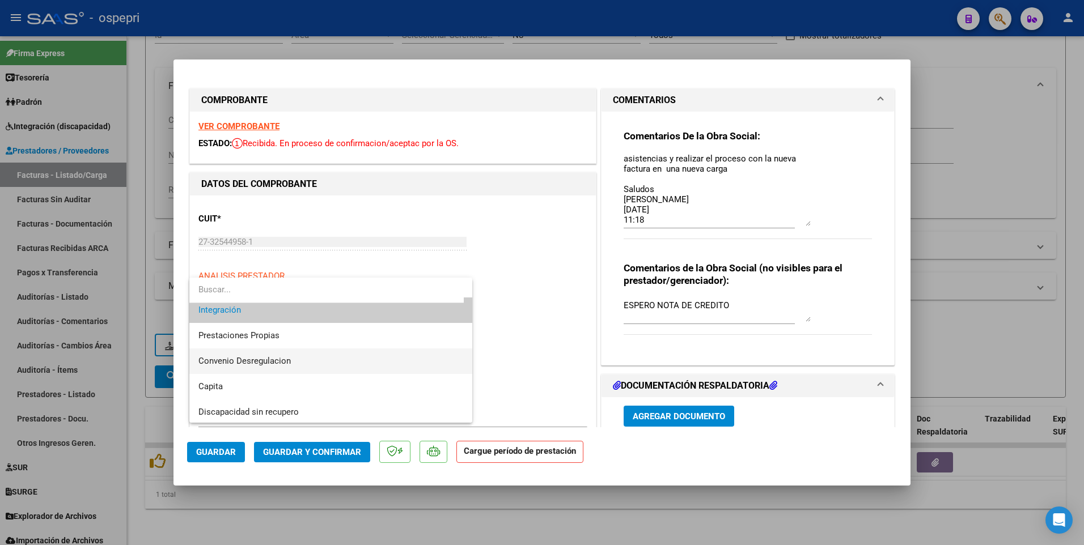
scroll to position [110, 0]
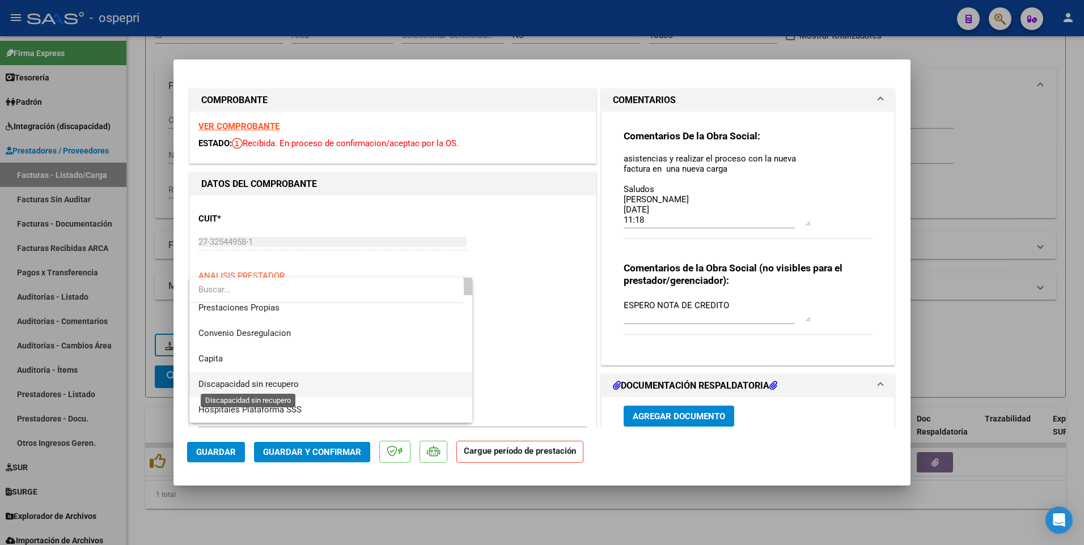
click at [267, 277] on span "Discapacidad sin recupero" at bounding box center [248, 384] width 100 height 10
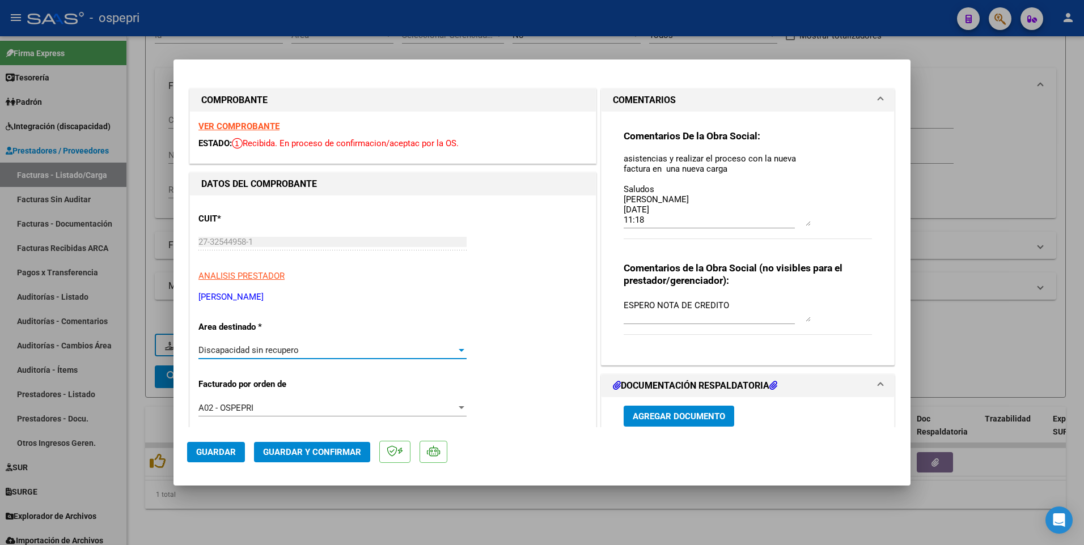
click at [222, 277] on span "Guardar" at bounding box center [216, 452] width 40 height 10
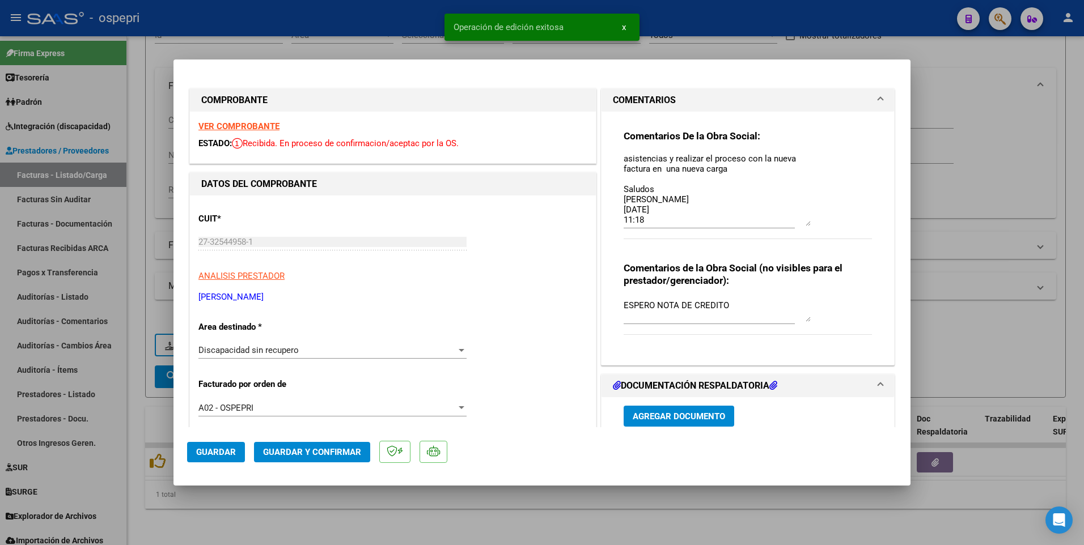
click at [550, 277] on div at bounding box center [542, 272] width 1084 height 545
type input "$ 0,00"
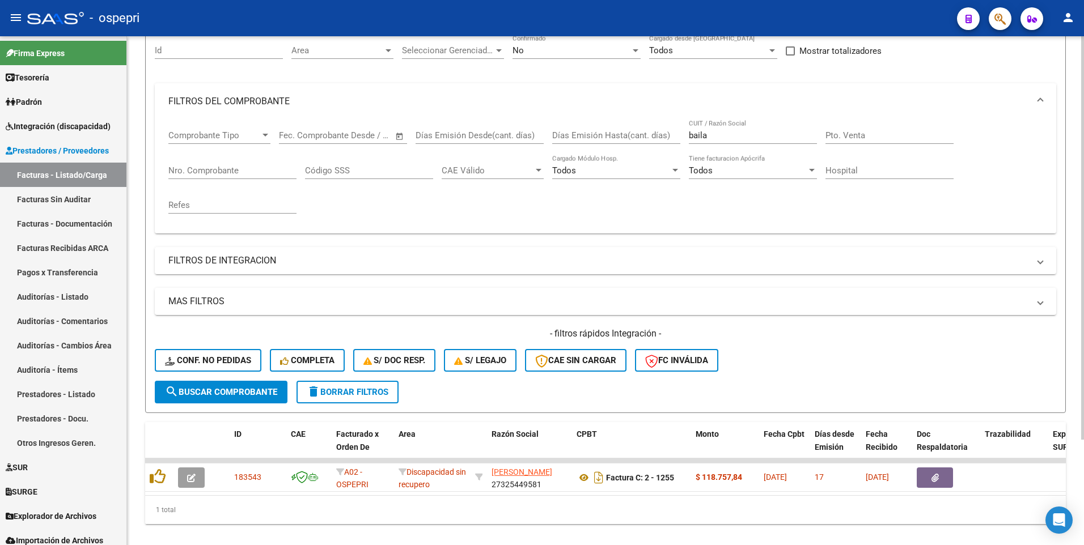
scroll to position [133, 0]
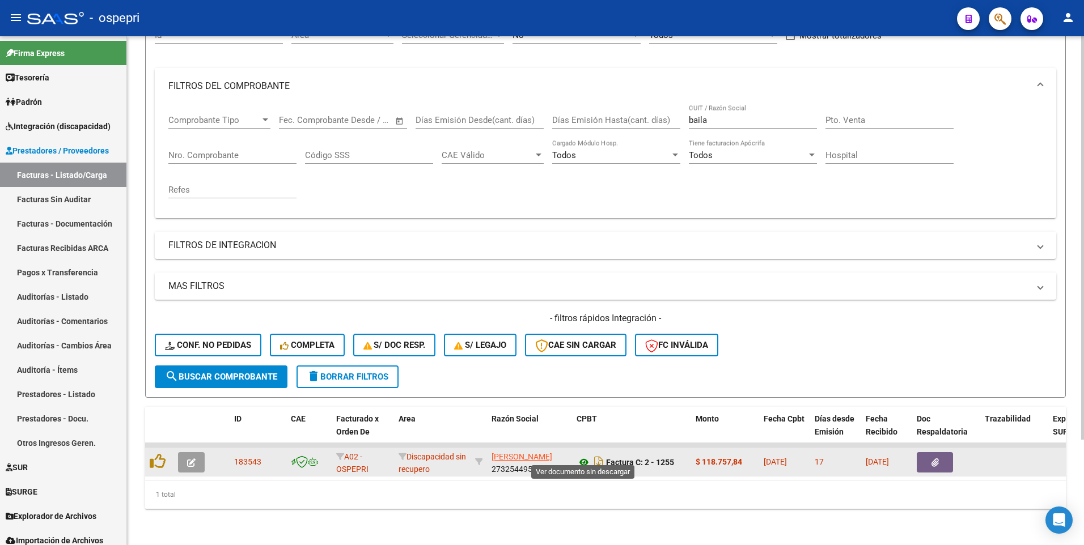
click at [586, 277] on icon at bounding box center [584, 463] width 15 height 14
click at [187, 277] on button "button" at bounding box center [191, 463] width 27 height 20
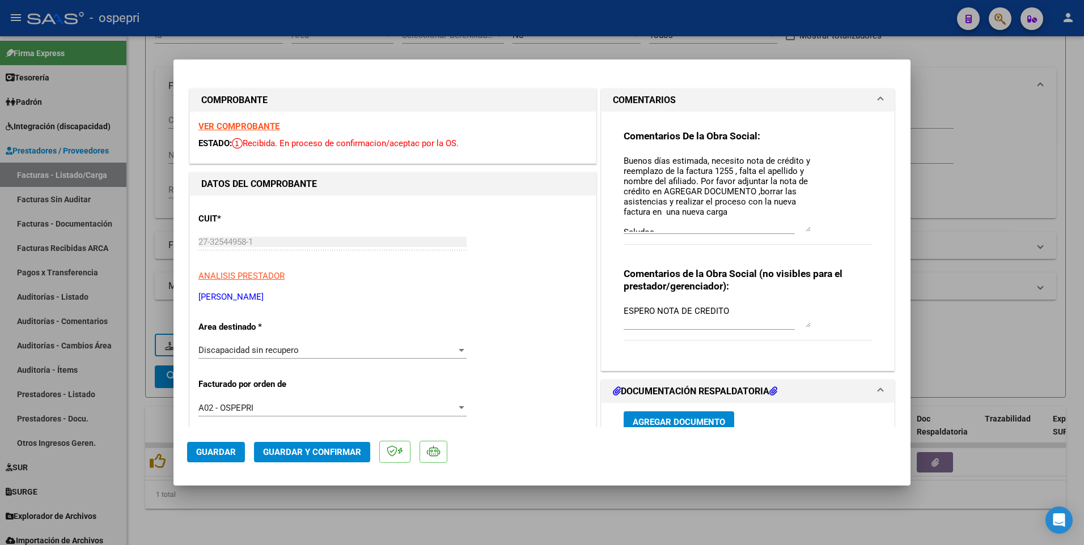
drag, startPoint x: 800, startPoint y: 176, endPoint x: 804, endPoint y: 230, distance: 54.6
click at [804, 230] on textarea "Buenos días estimada, necesito nota de crédito y reemplazo de la factura 1255 ,…" at bounding box center [717, 193] width 187 height 77
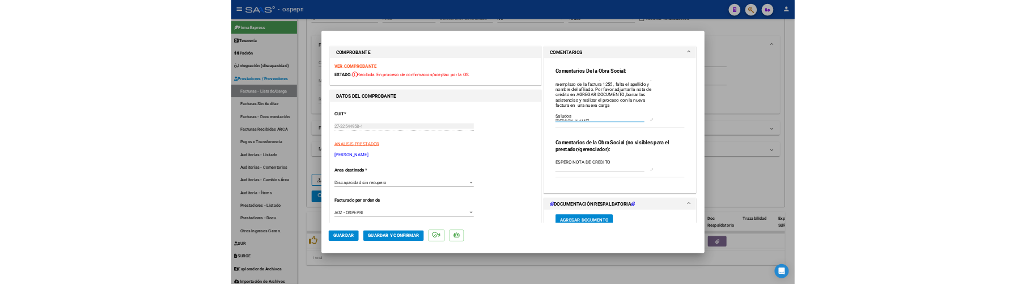
scroll to position [0, 0]
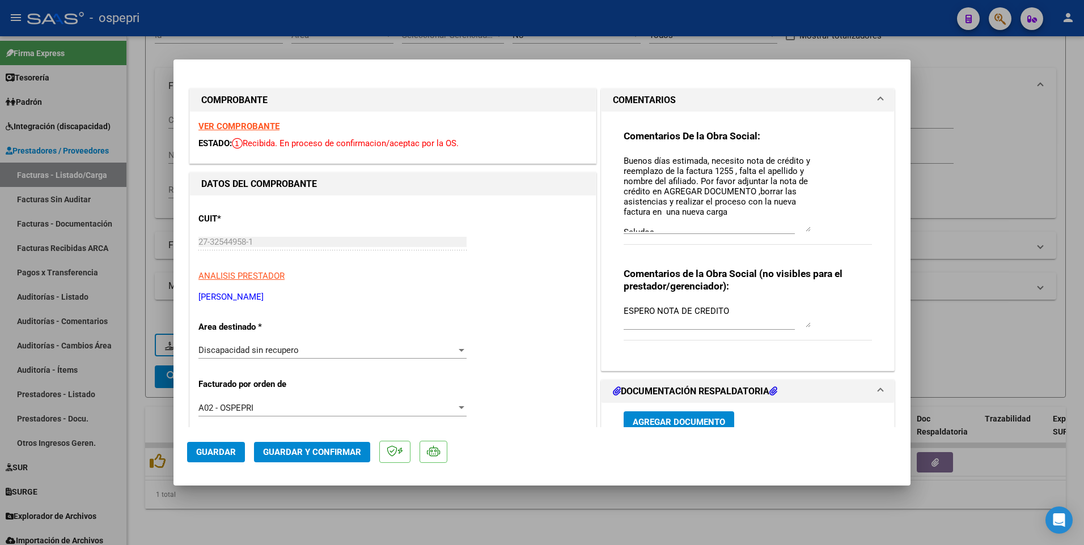
click at [973, 277] on div at bounding box center [542, 272] width 1084 height 545
type input "$ 0,00"
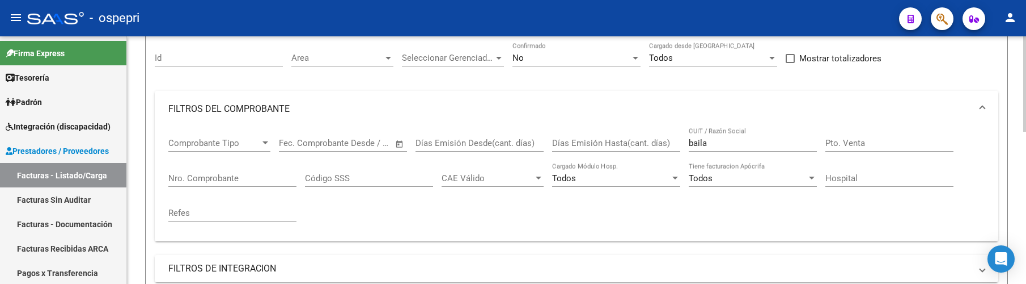
scroll to position [77, 0]
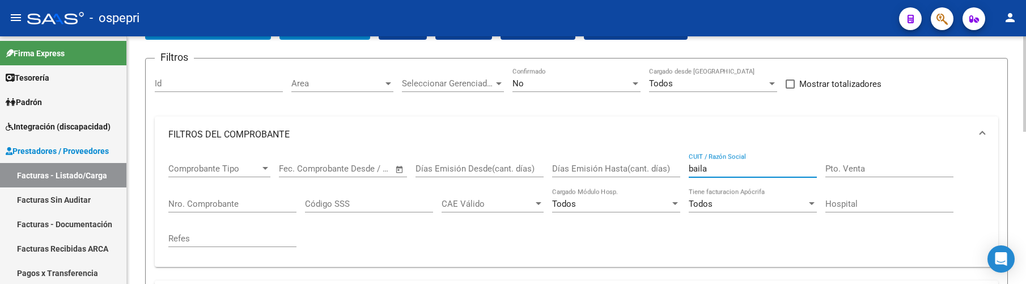
drag, startPoint x: 720, startPoint y: 170, endPoint x: 675, endPoint y: 166, distance: 45.0
click at [675, 166] on div "Comprobante Tipo Comprobante Tipo Start date – End date Fec. Comprobante Desde …" at bounding box center [576, 205] width 817 height 105
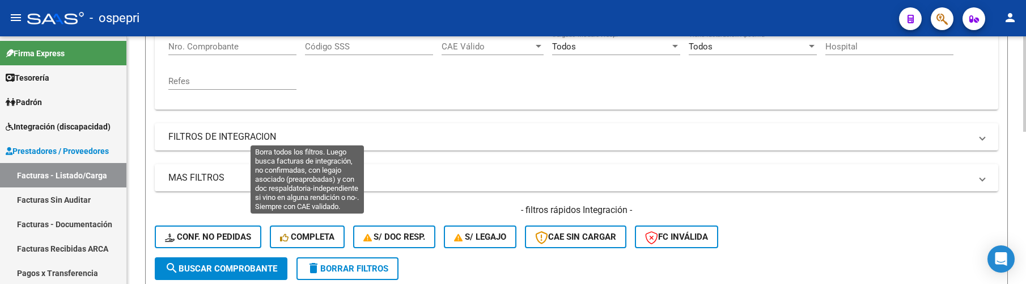
scroll to position [247, 0]
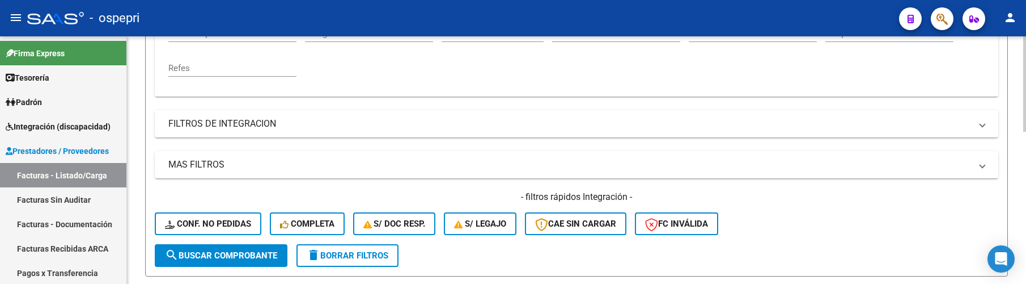
type input "sampirisi"
click at [260, 250] on button "search Buscar Comprobante" at bounding box center [221, 255] width 133 height 23
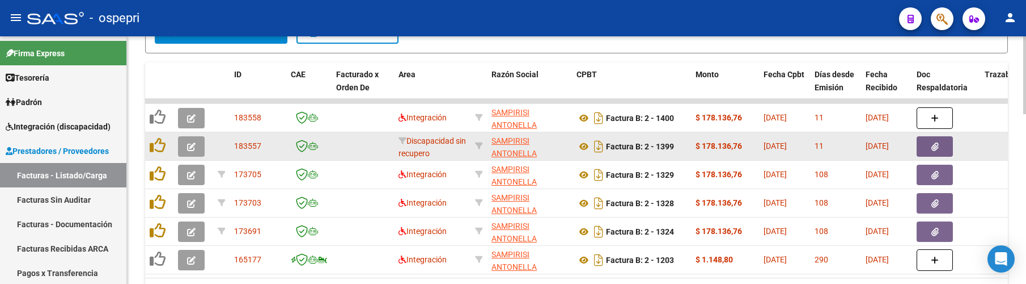
scroll to position [473, 0]
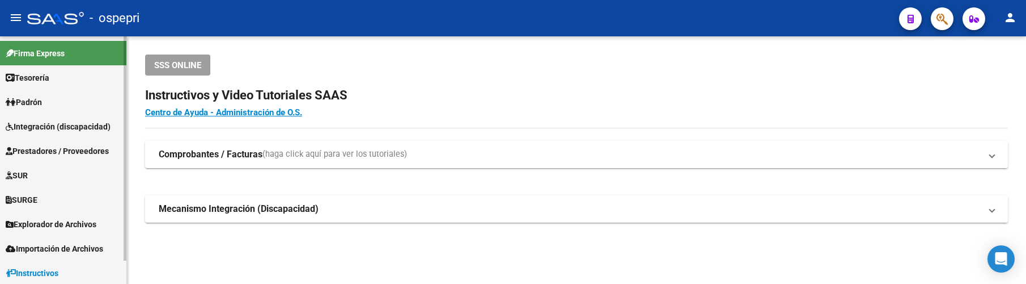
click at [49, 126] on span "Integración (discapacidad)" at bounding box center [58, 126] width 105 height 12
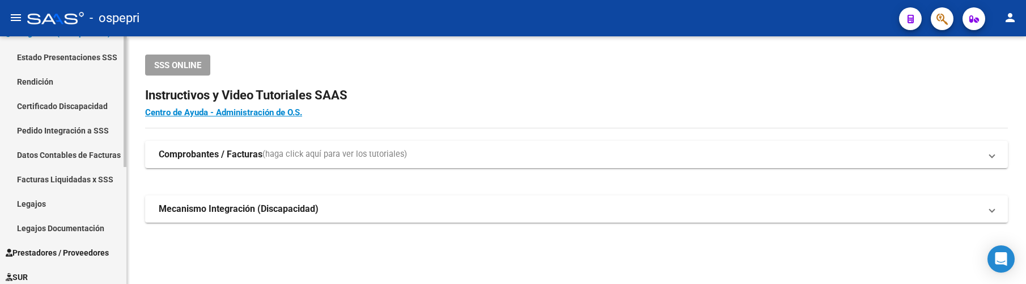
scroll to position [113, 0]
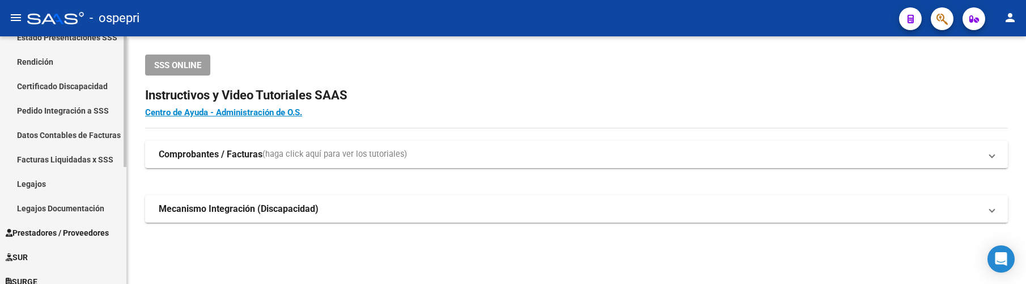
click at [33, 186] on link "Legajos" at bounding box center [63, 183] width 126 height 24
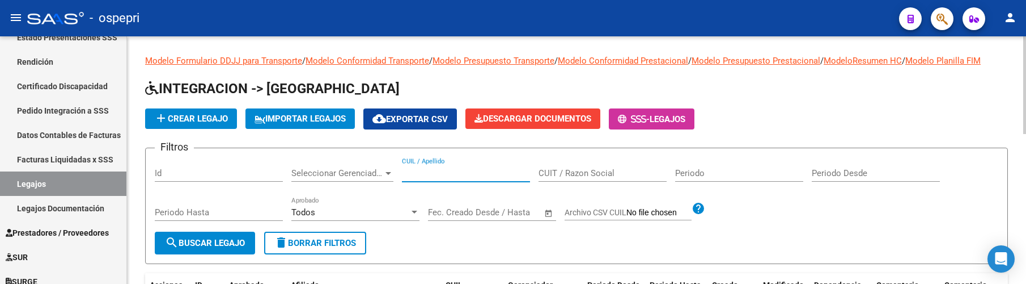
click at [430, 175] on input "CUIL / Apellido" at bounding box center [466, 173] width 128 height 10
type input "56004151"
click at [229, 242] on span "search Buscar Legajo" at bounding box center [205, 243] width 80 height 10
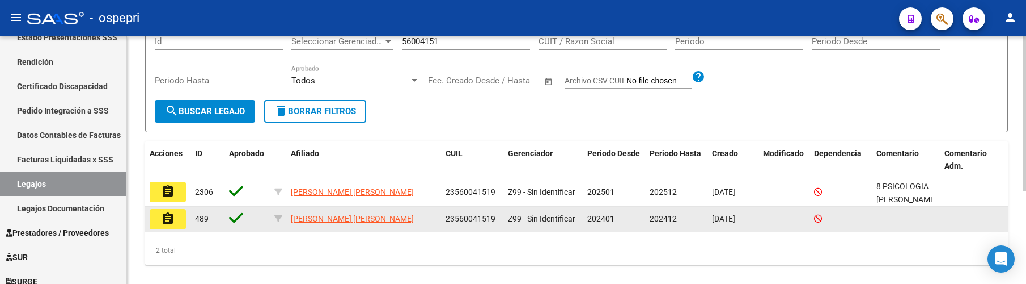
scroll to position [149, 0]
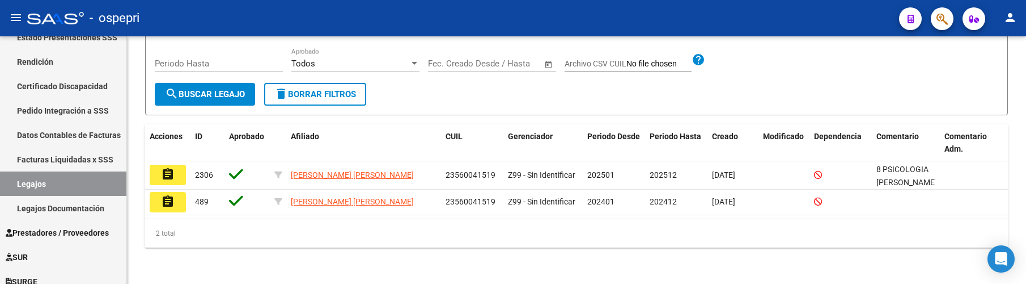
click at [169, 179] on mat-icon "assignment" at bounding box center [168, 174] width 14 height 14
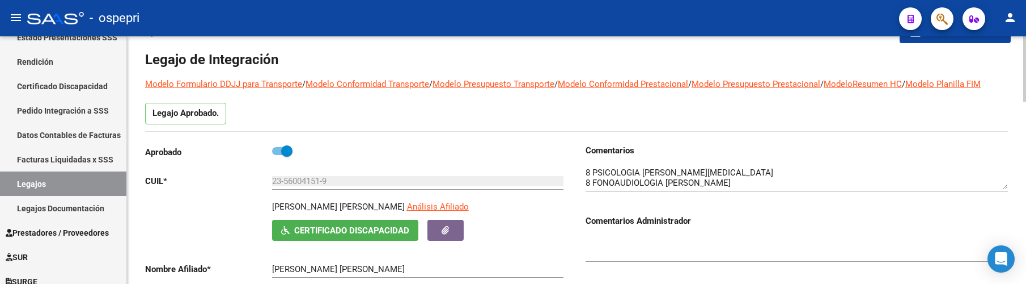
scroll to position [57, 0]
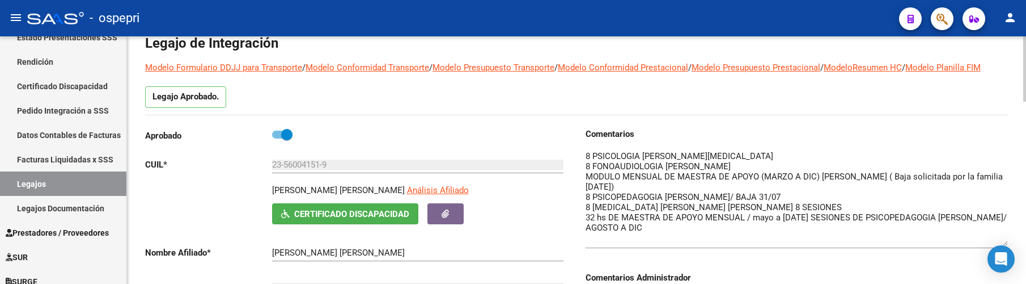
drag, startPoint x: 1004, startPoint y: 171, endPoint x: 1005, endPoint y: 244, distance: 73.2
click at [1005, 244] on textarea at bounding box center [797, 198] width 422 height 96
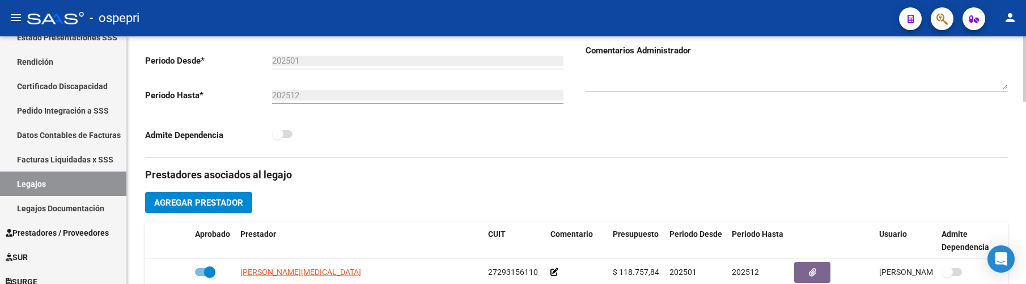
scroll to position [340, 0]
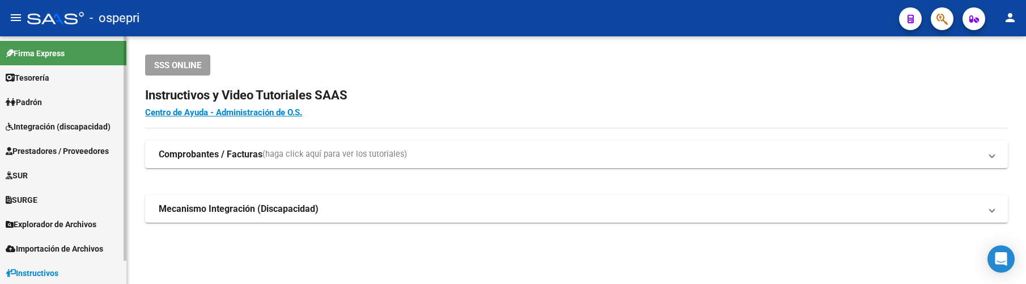
click at [91, 127] on span "Integración (discapacidad)" at bounding box center [58, 126] width 105 height 12
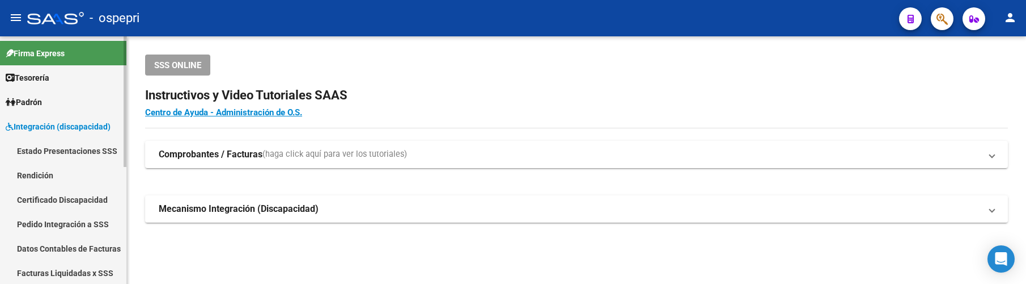
click at [75, 220] on link "Pedido Integración a SSS" at bounding box center [63, 224] width 126 height 24
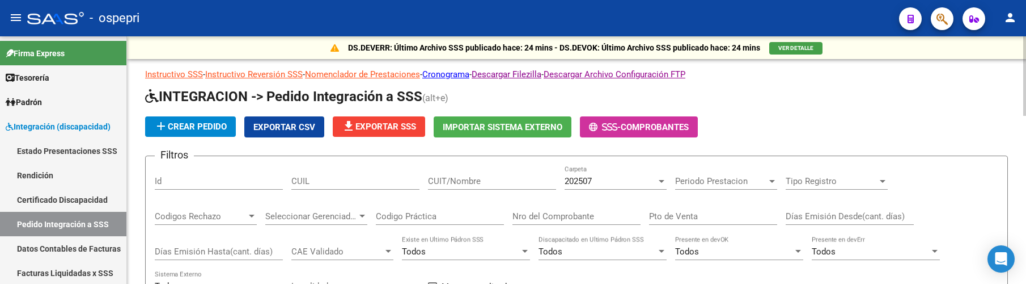
click at [476, 181] on input "CUIT/Nombre" at bounding box center [492, 181] width 128 height 10
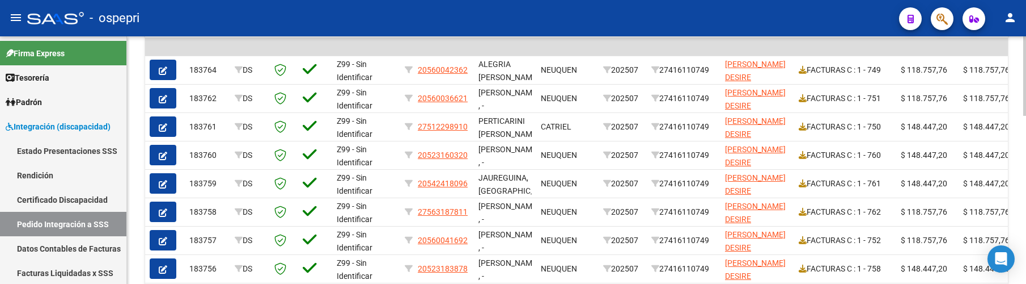
scroll to position [404, 0]
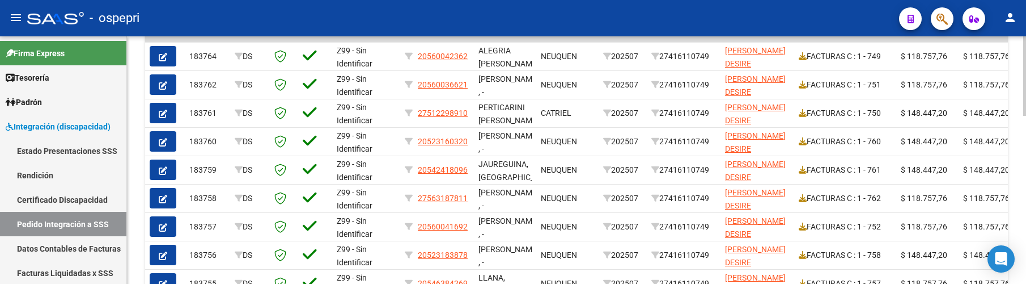
click at [1025, 230] on div at bounding box center [1025, 207] width 3 height 79
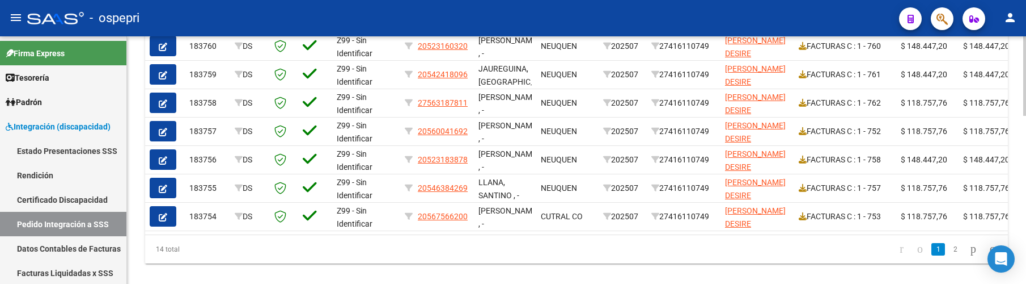
scroll to position [505, 0]
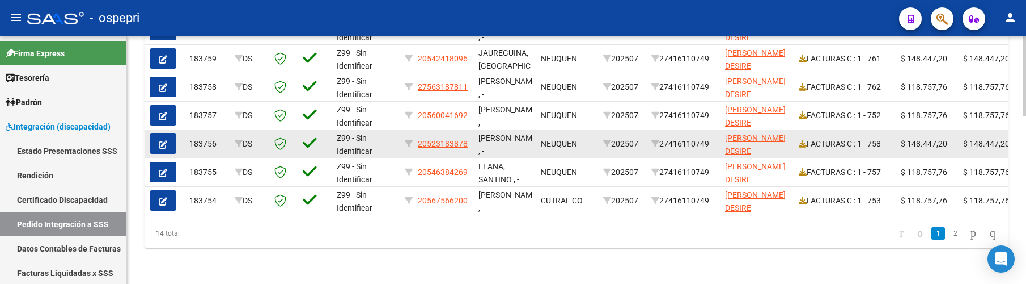
scroll to position [523, 0]
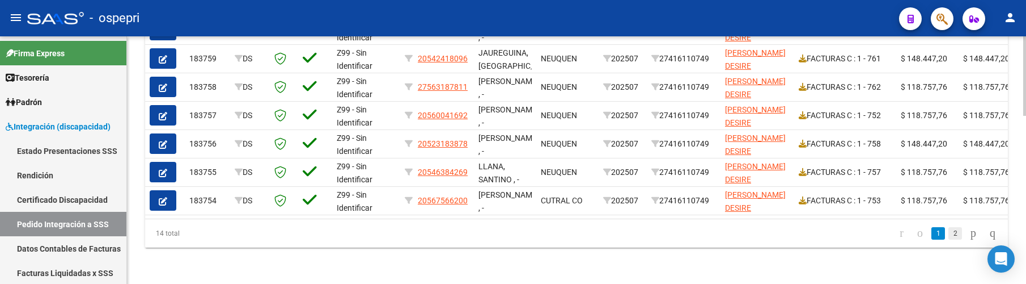
click at [949, 234] on link "2" at bounding box center [956, 233] width 14 height 12
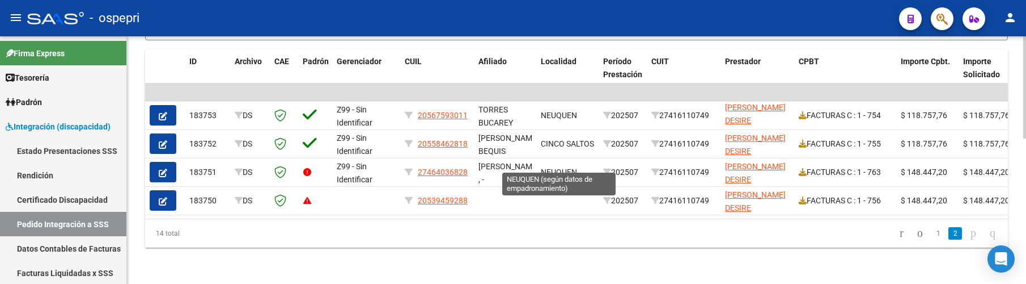
scroll to position [353, 0]
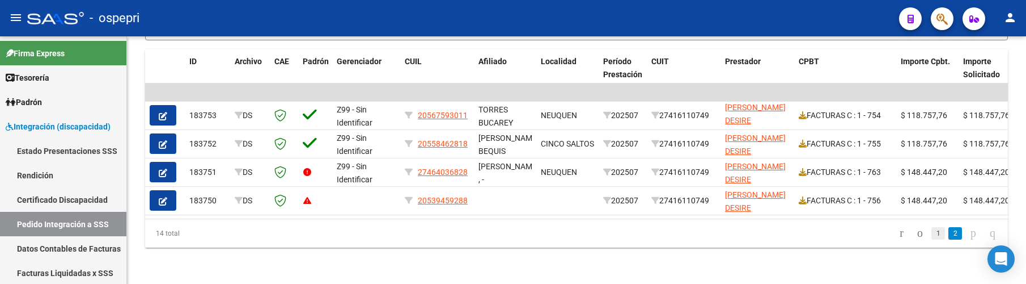
click at [932, 234] on link "1" at bounding box center [939, 233] width 14 height 12
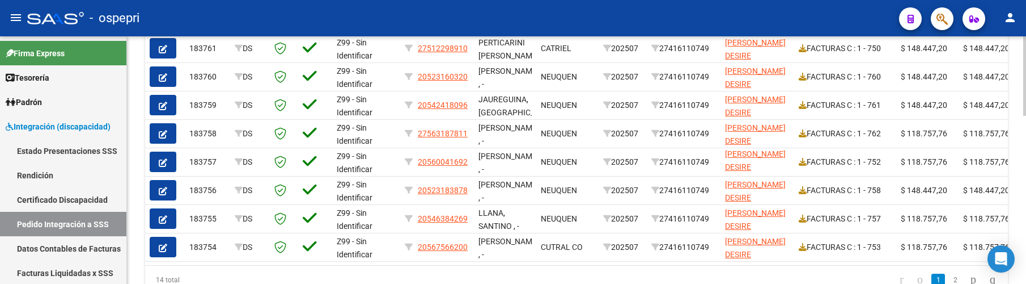
scroll to position [472, 0]
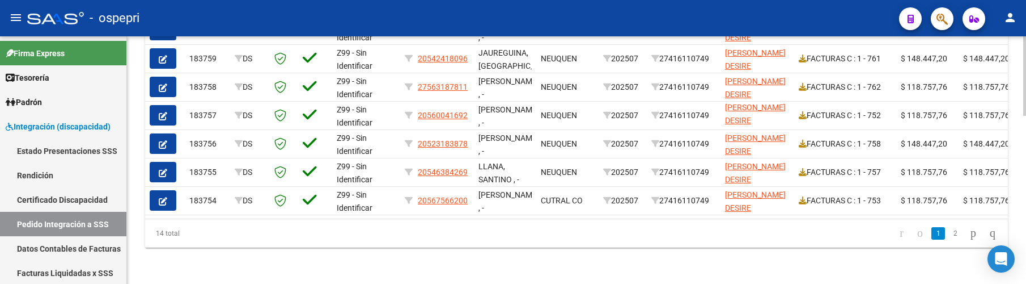
click at [1024, 261] on div at bounding box center [1025, 243] width 3 height 79
click at [949, 239] on link "2" at bounding box center [956, 233] width 14 height 12
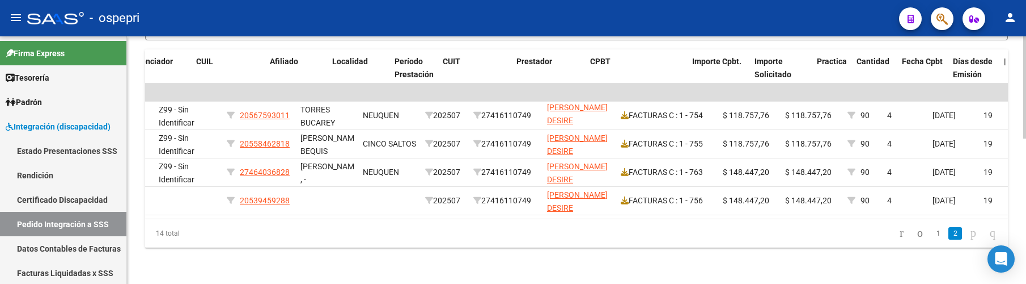
scroll to position [0, 209]
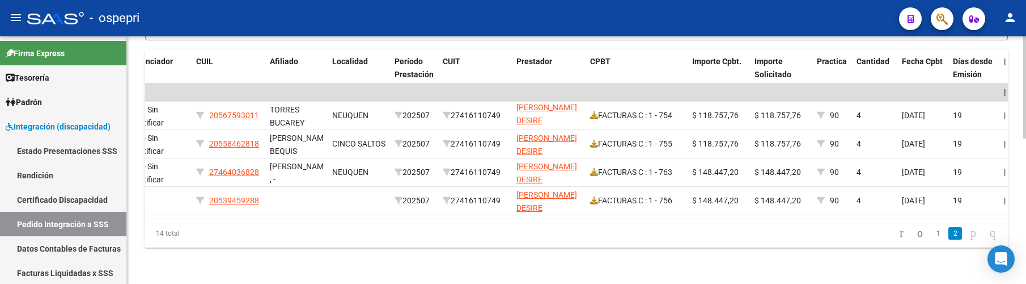
click at [1024, 209] on div at bounding box center [1025, 232] width 3 height 102
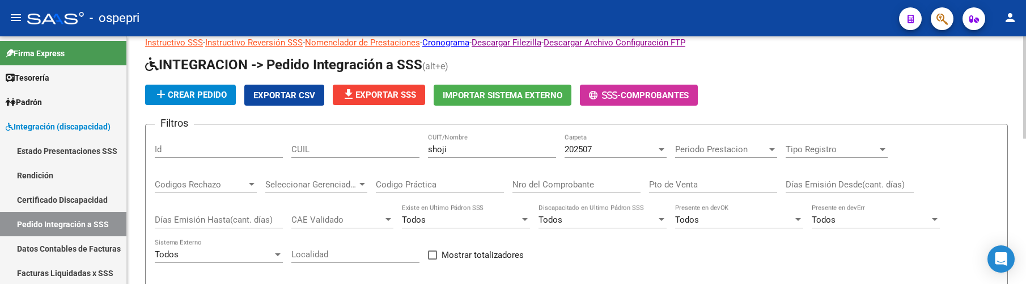
scroll to position [13, 0]
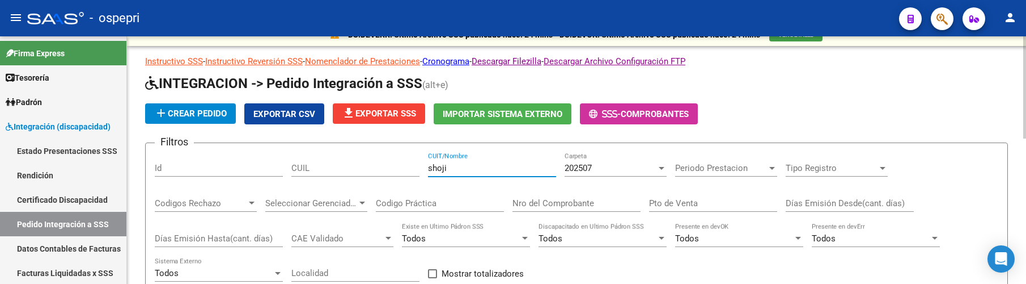
drag, startPoint x: 448, startPoint y: 168, endPoint x: 421, endPoint y: 165, distance: 26.8
click at [421, 165] on div "Filtros Id CUIL shoji CUIT/Nombre 202507 Carpeta Periodo Prestacion Periodo Pre…" at bounding box center [577, 246] width 844 height 188
type input "perez cesar"
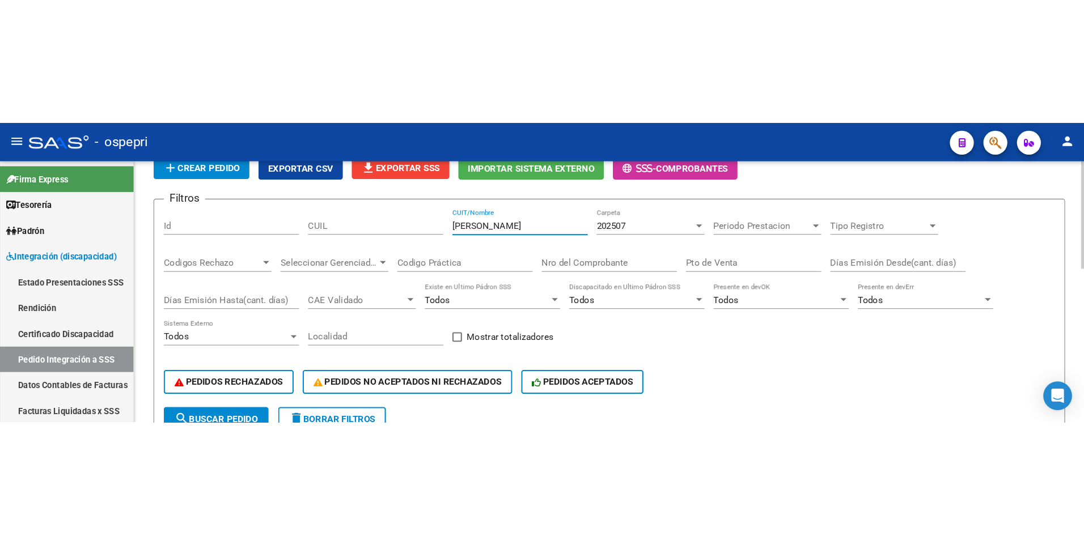
scroll to position [70, 0]
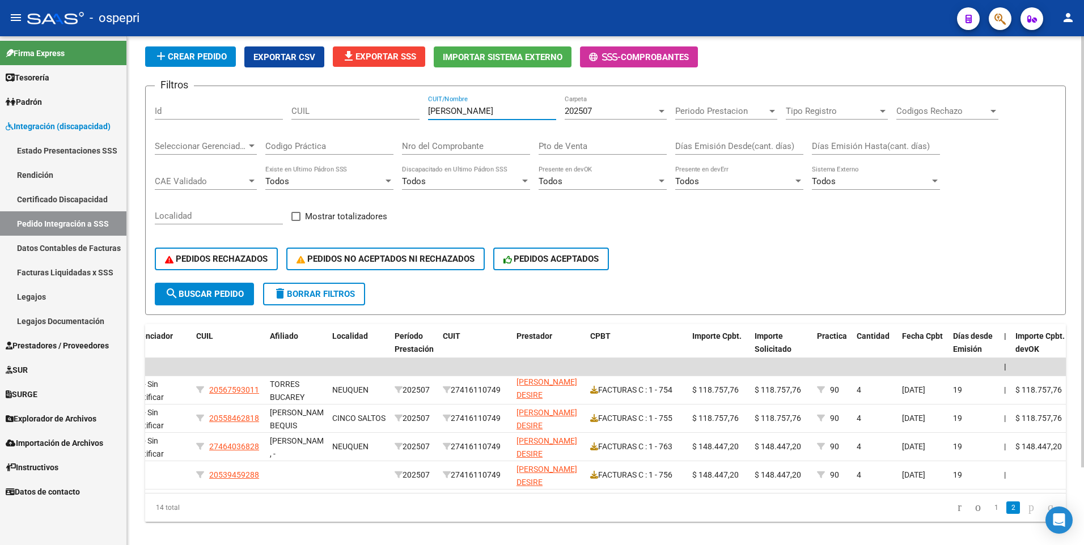
click at [210, 283] on button "search Buscar Pedido" at bounding box center [204, 294] width 99 height 23
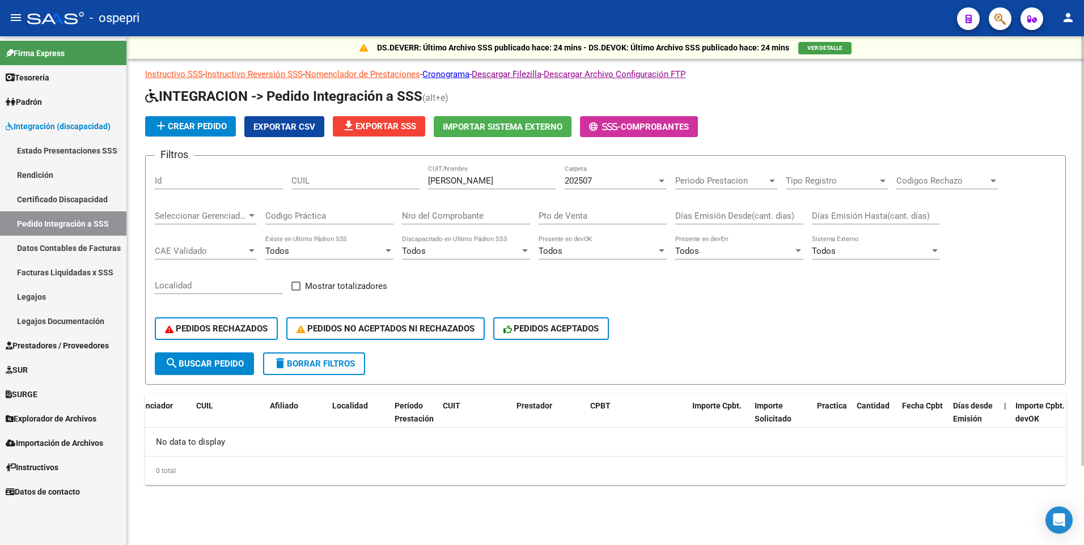
scroll to position [0, 0]
click at [665, 182] on div at bounding box center [662, 180] width 10 height 9
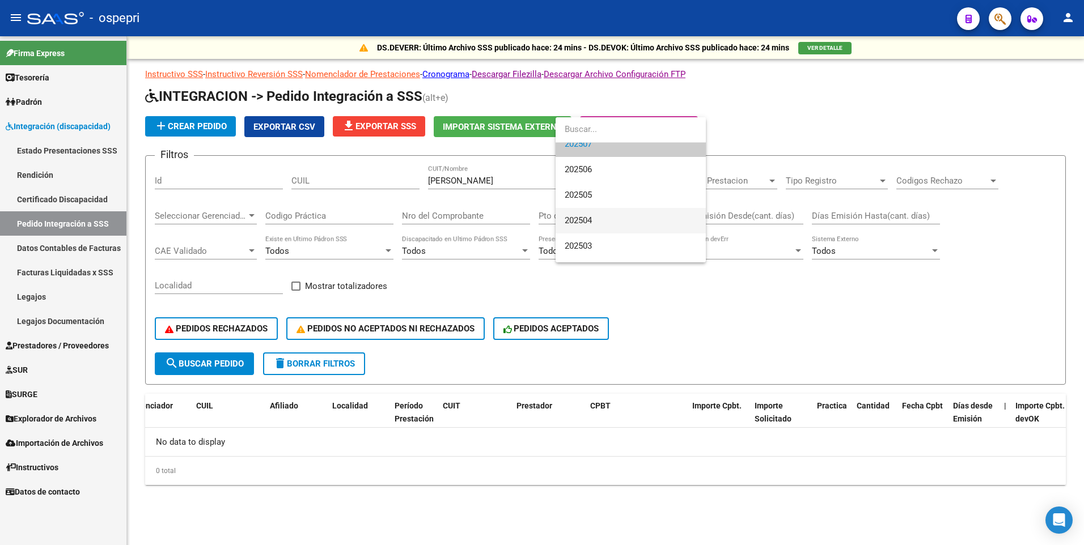
scroll to position [57, 0]
click at [582, 220] on span "202503" at bounding box center [631, 227] width 132 height 26
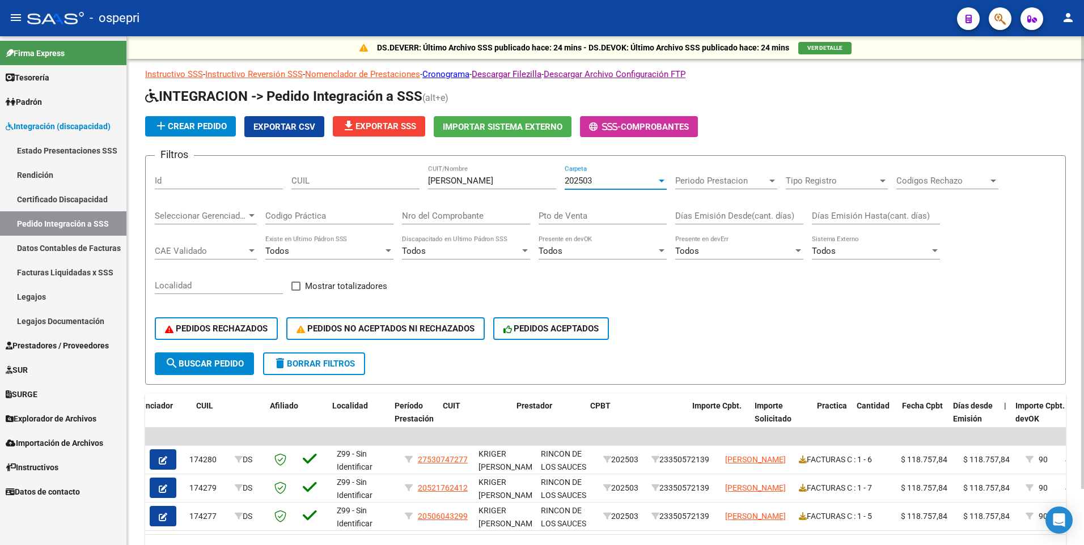
click at [661, 180] on div at bounding box center [662, 181] width 6 height 3
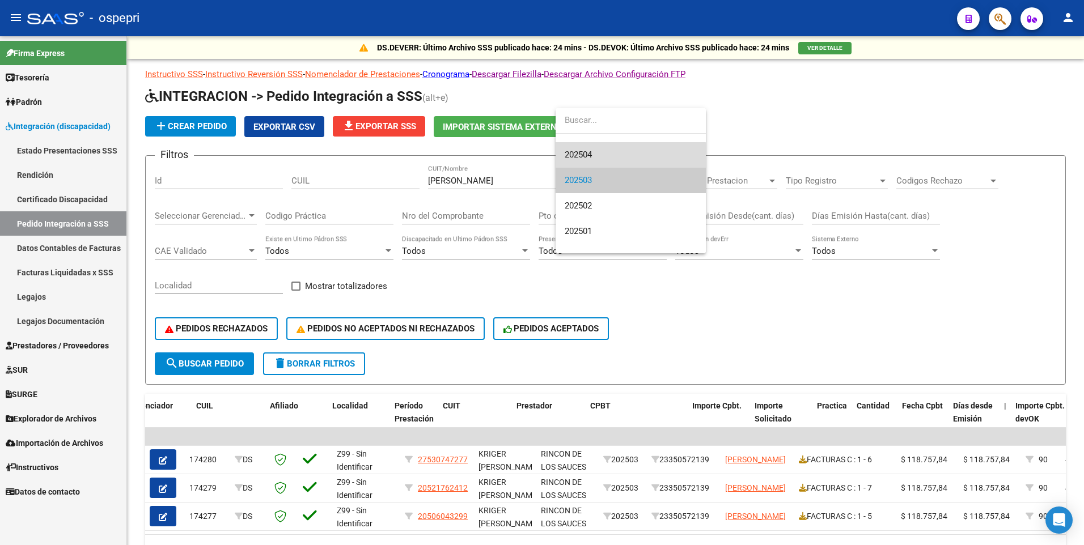
click at [594, 159] on span "202504" at bounding box center [631, 155] width 132 height 26
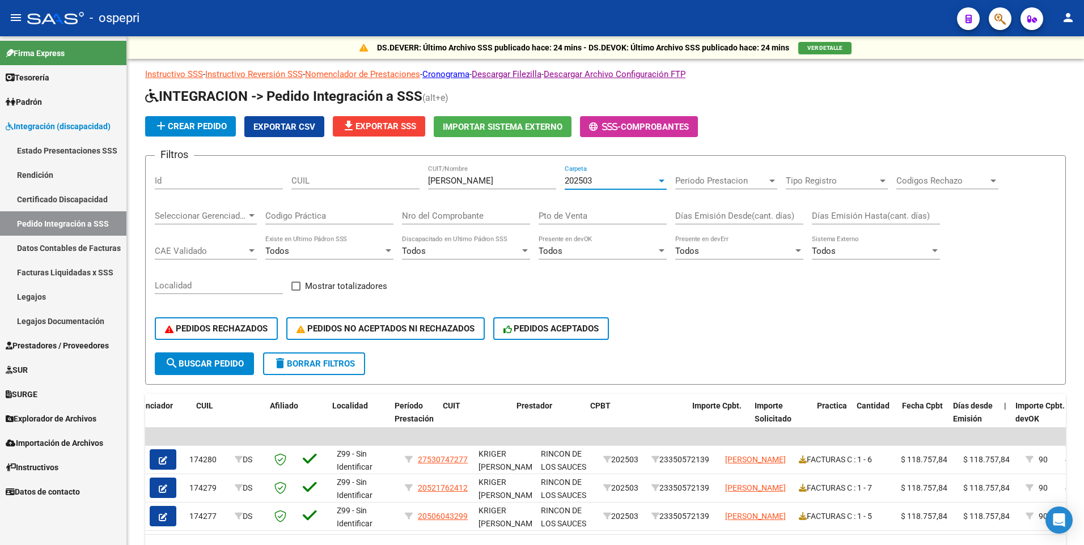
scroll to position [102, 0]
click at [663, 181] on div at bounding box center [662, 181] width 6 height 3
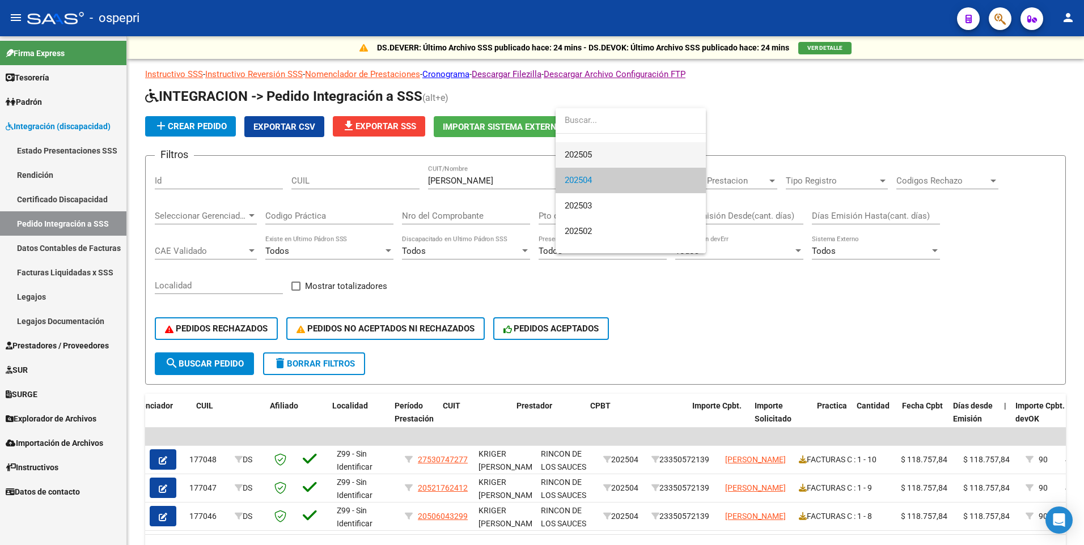
click at [597, 157] on span "202505" at bounding box center [631, 155] width 132 height 26
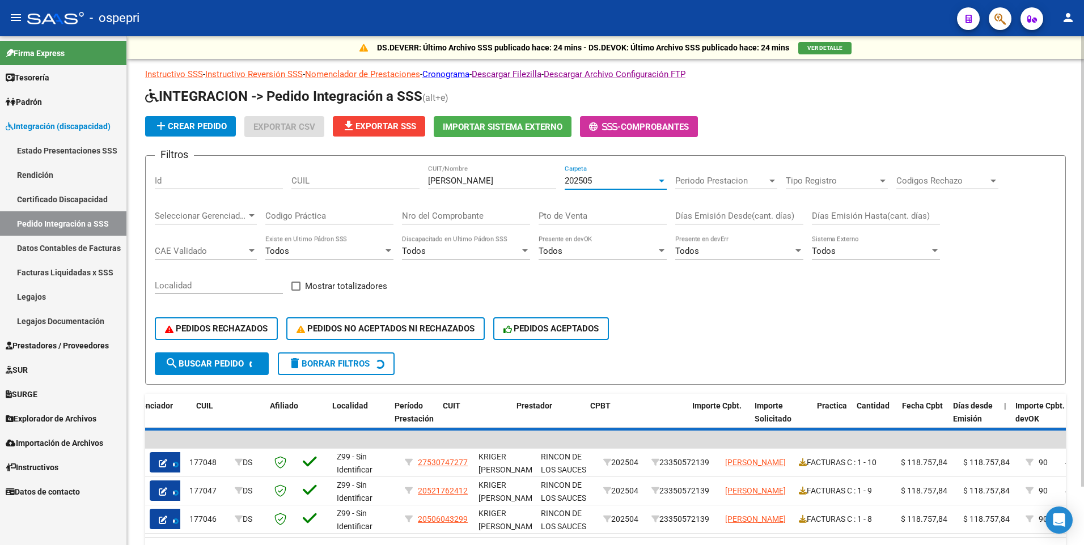
scroll to position [77, 0]
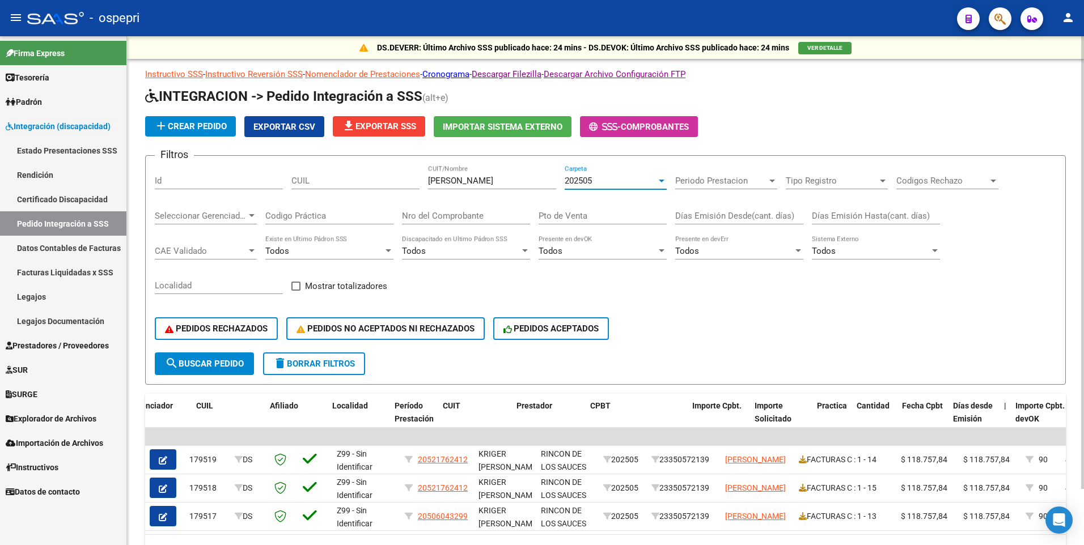
click at [663, 180] on div at bounding box center [662, 181] width 6 height 3
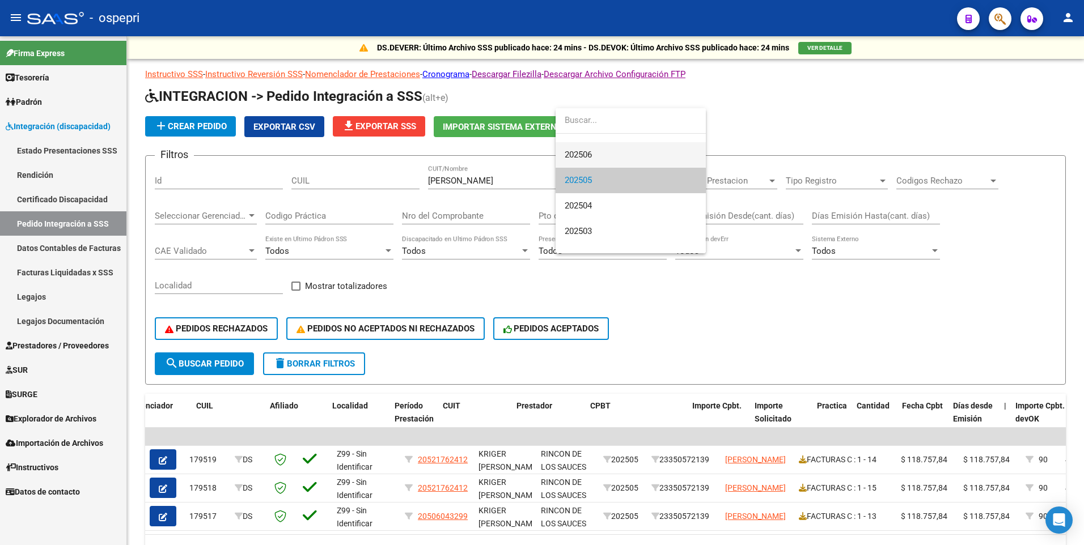
click at [596, 152] on span "202506" at bounding box center [631, 155] width 132 height 26
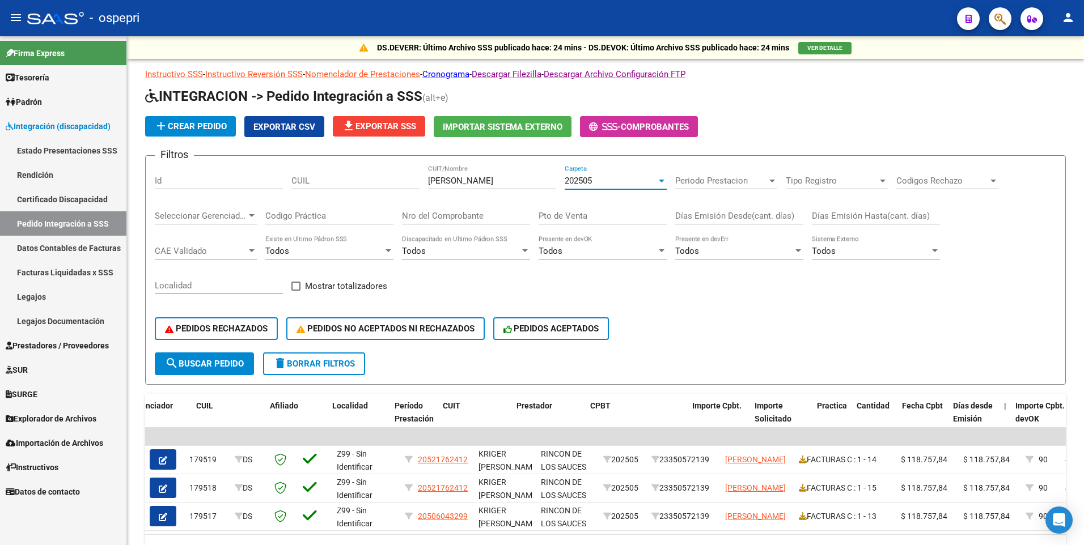
scroll to position [51, 0]
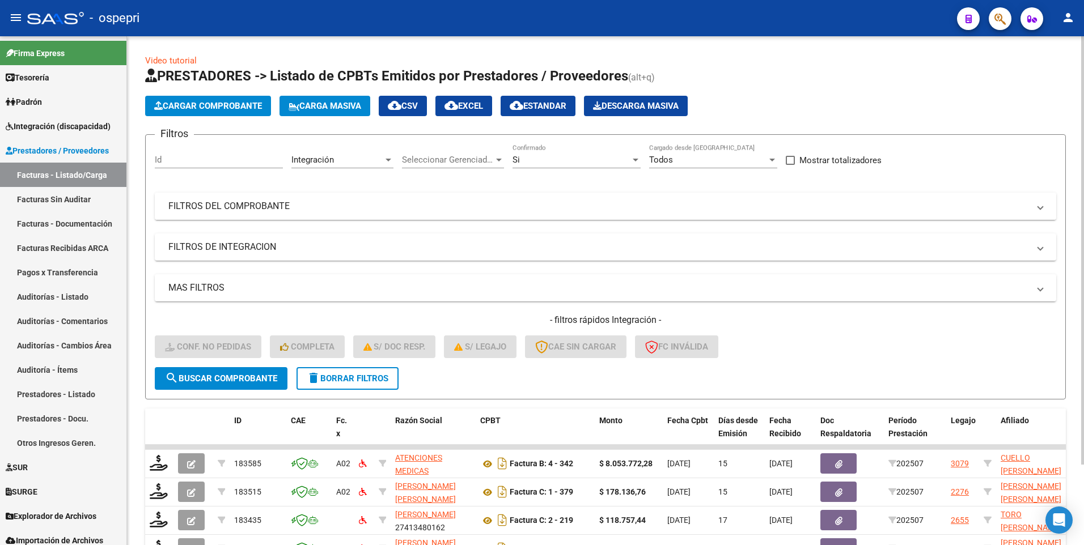
click at [688, 217] on mat-expansion-panel-header "FILTROS DEL COMPROBANTE" at bounding box center [606, 206] width 902 height 27
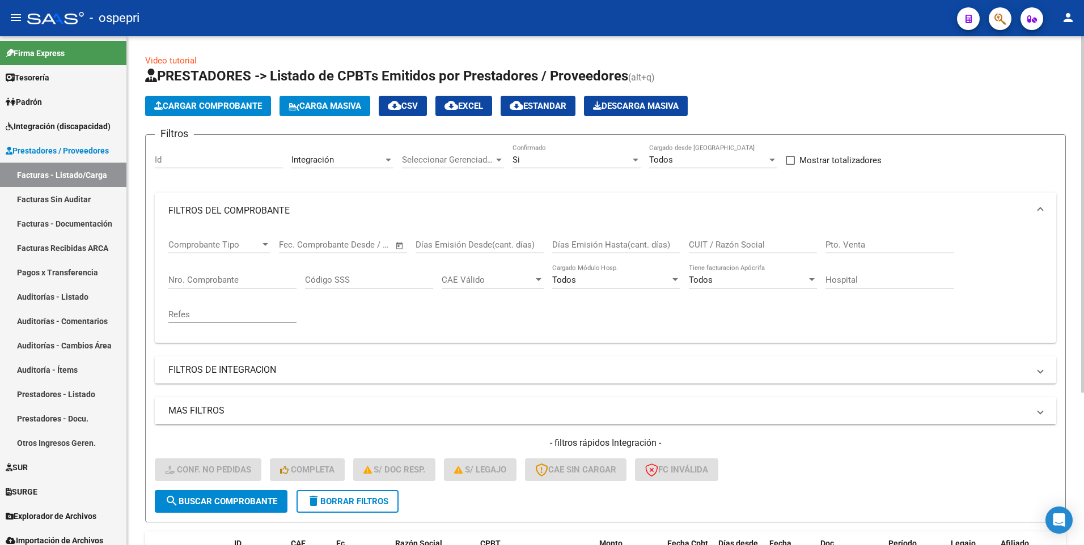
click at [709, 249] on input "CUIT / Razón Social" at bounding box center [753, 245] width 128 height 10
type input "bonazelli"
click at [234, 504] on span "search Buscar Comprobante" at bounding box center [221, 502] width 112 height 10
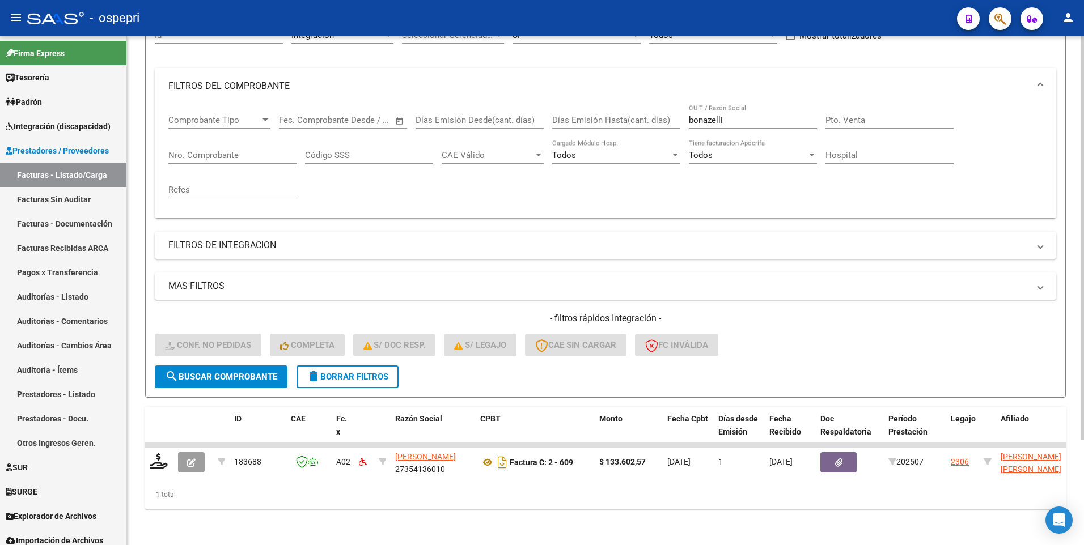
click at [814, 357] on form "Filtros Id Integración Area Seleccionar Gerenciador Seleccionar Gerenciador Si …" at bounding box center [605, 204] width 921 height 388
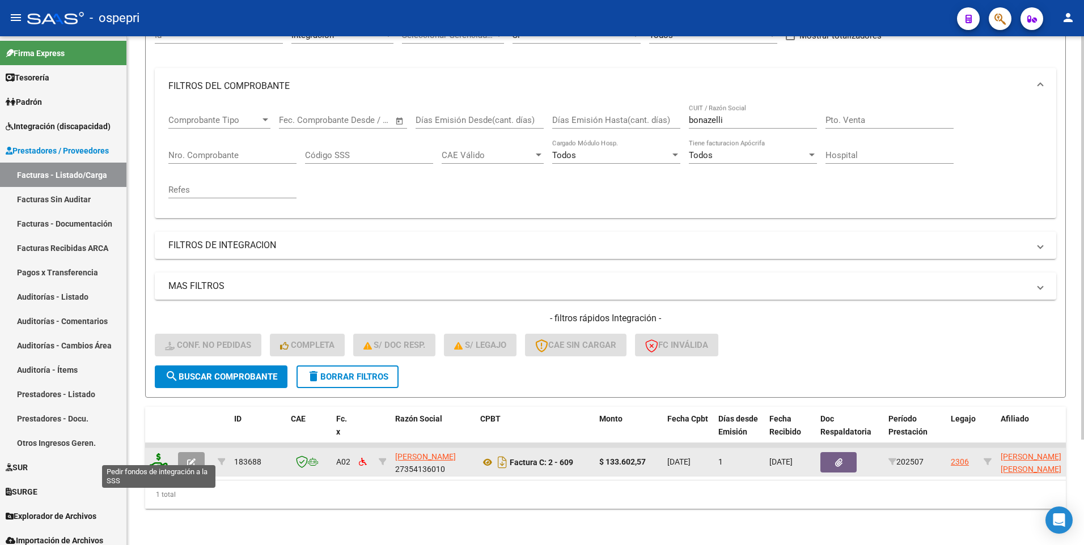
click at [161, 456] on icon at bounding box center [159, 462] width 18 height 16
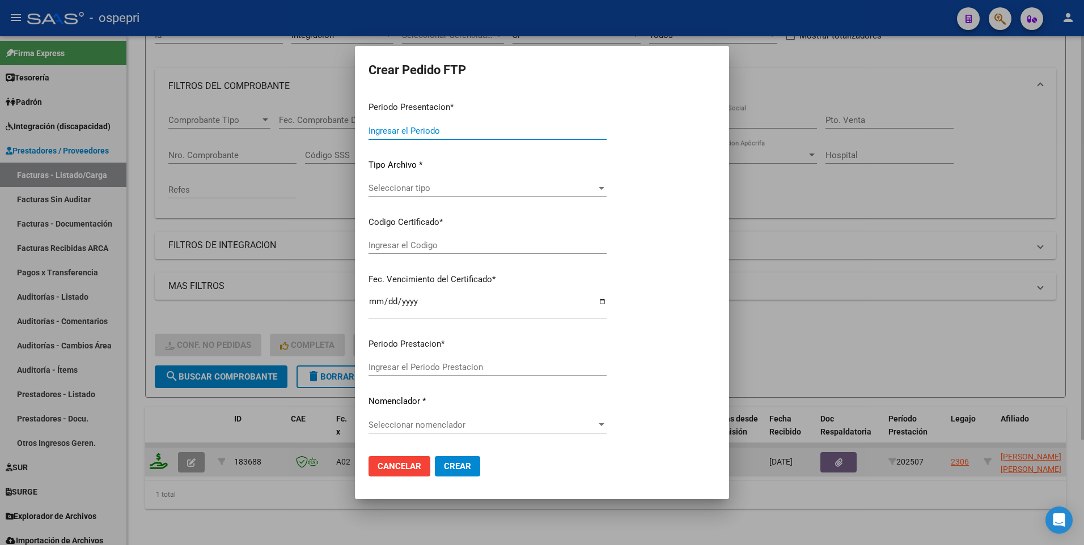
type input "202507"
type input "$ 133.602,57"
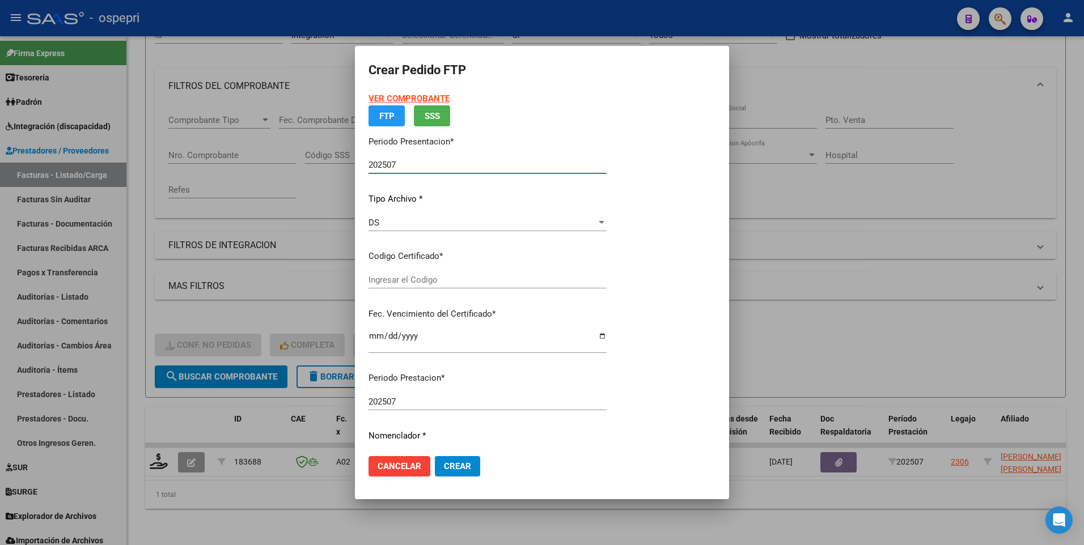
type input "23560041519"
type input "[DATE]"
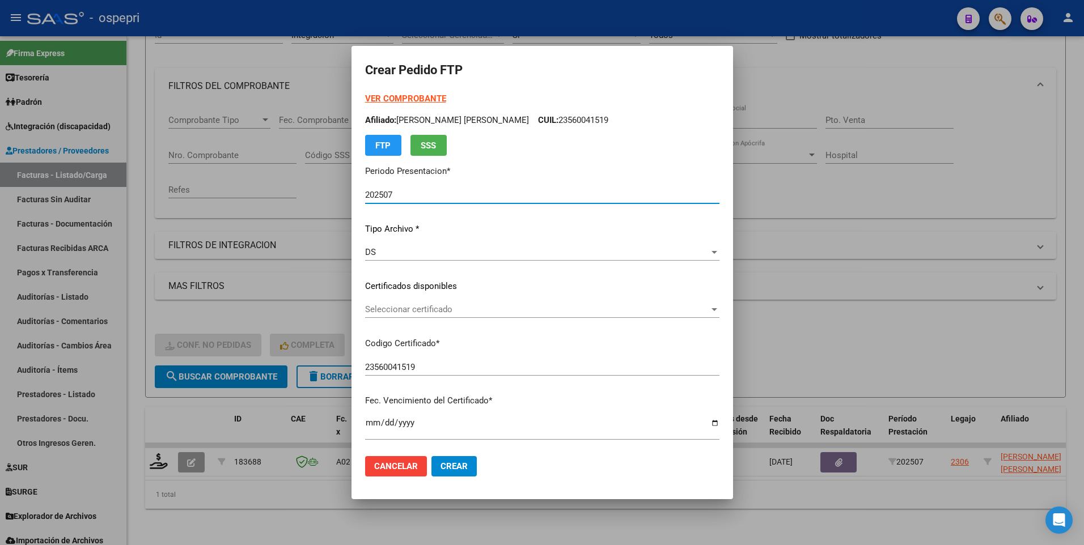
click at [712, 311] on div at bounding box center [715, 309] width 6 height 3
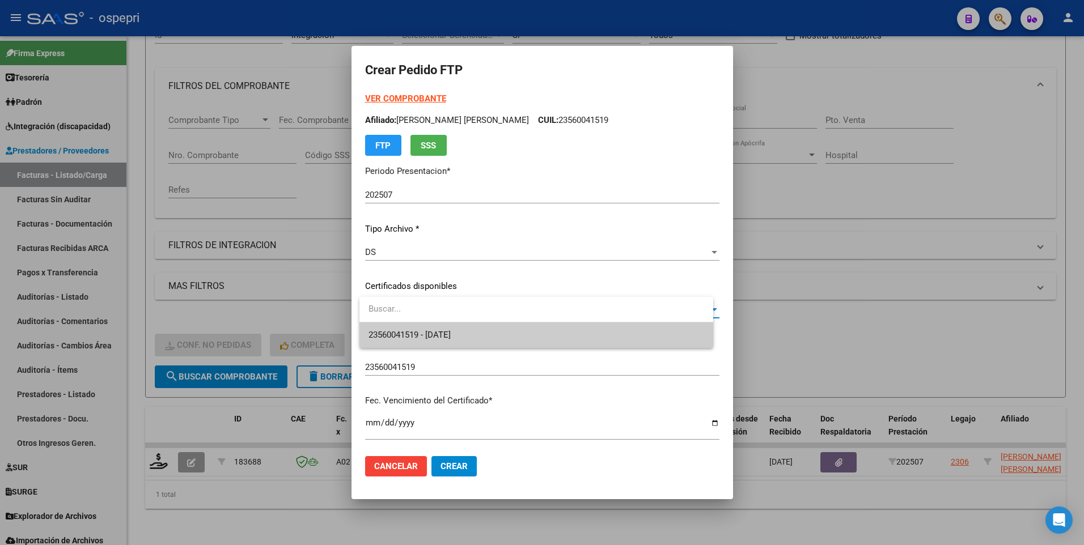
click at [573, 333] on span "23560041519 - [DATE]" at bounding box center [537, 336] width 336 height 26
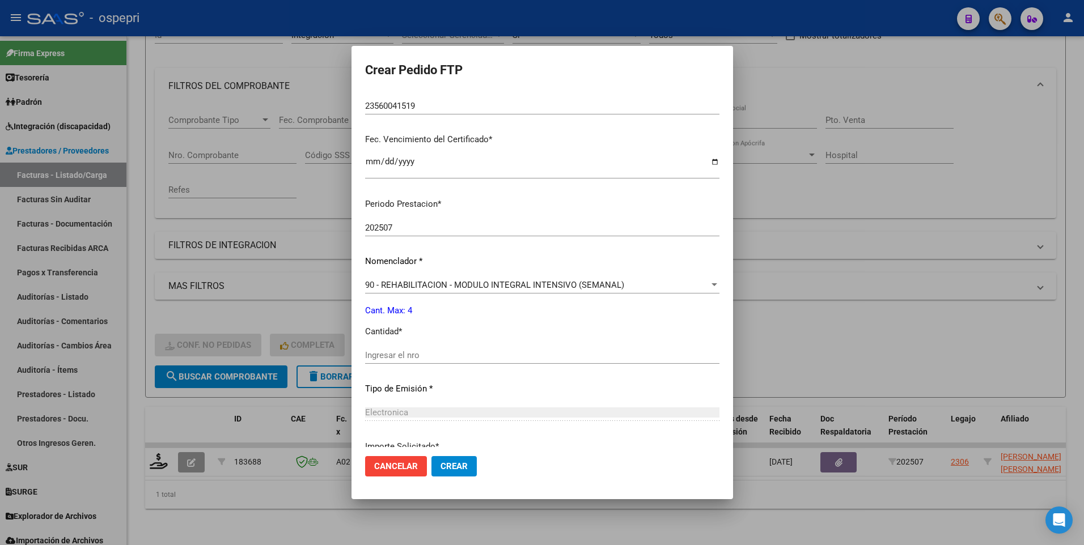
scroll to position [284, 0]
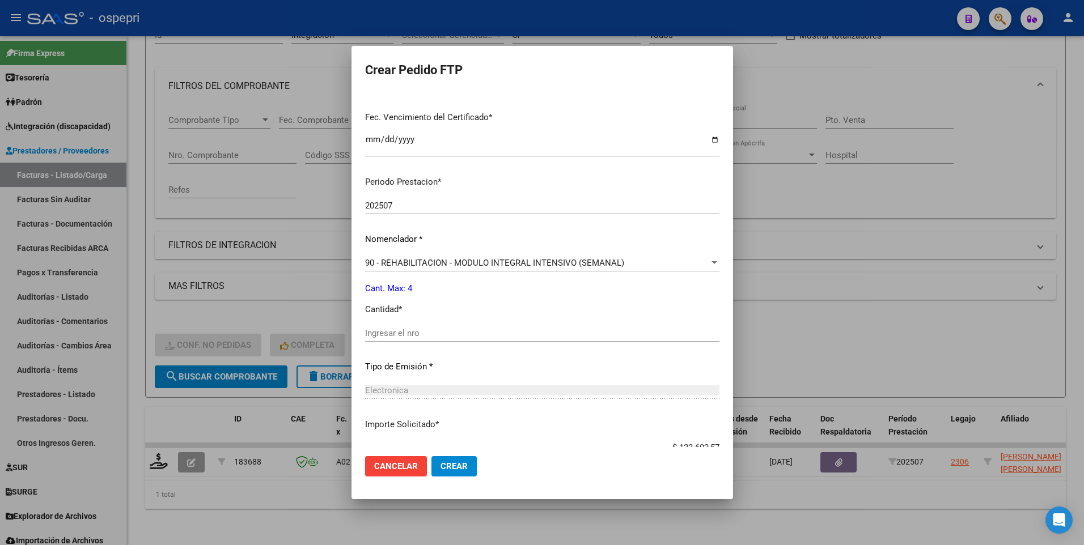
click at [453, 335] on input "Ingresar el nro" at bounding box center [542, 333] width 354 height 10
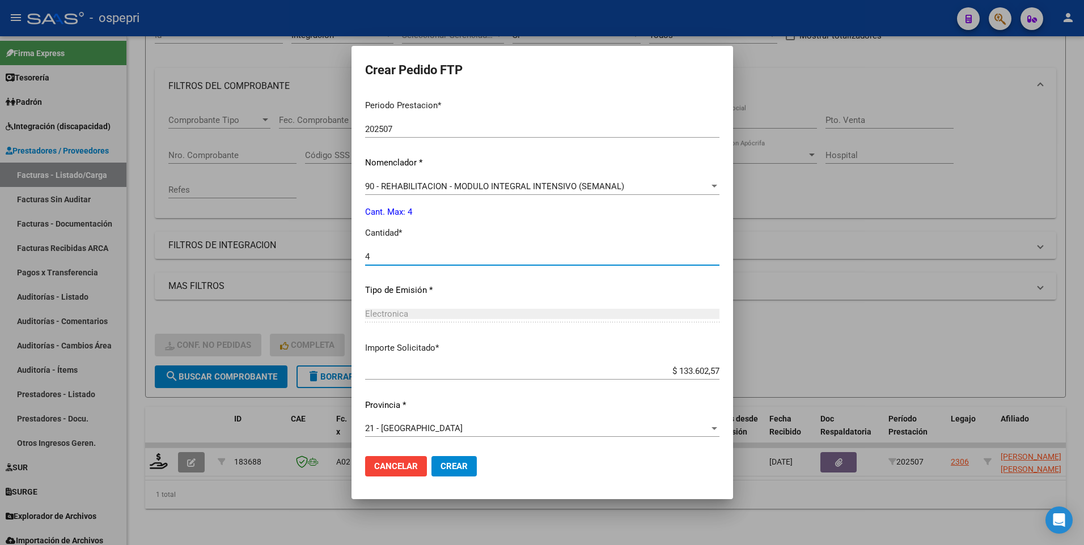
scroll to position [361, 0]
type input "4"
click at [462, 466] on span "Crear" at bounding box center [454, 467] width 27 height 10
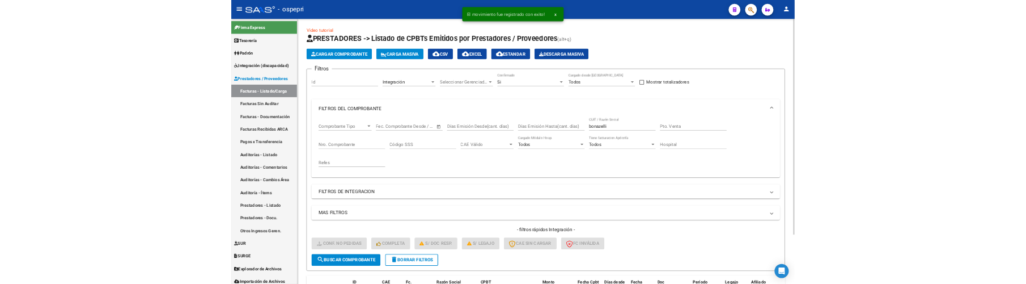
scroll to position [0, 0]
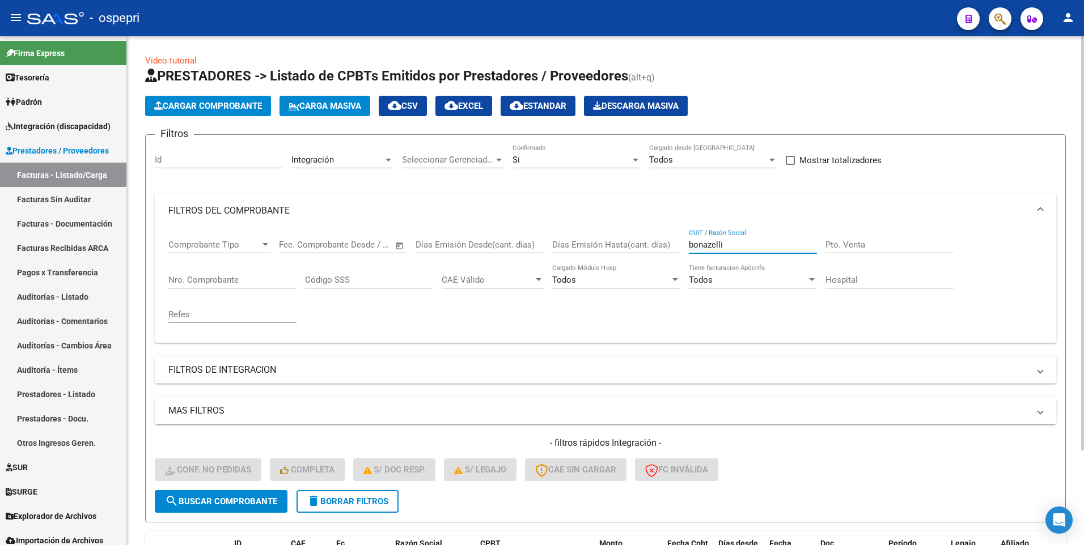
drag, startPoint x: 750, startPoint y: 246, endPoint x: 673, endPoint y: 242, distance: 76.7
click at [673, 242] on div "Comprobante Tipo Comprobante Tipo Start date – End date Fec. Comprobante Desde …" at bounding box center [605, 281] width 874 height 105
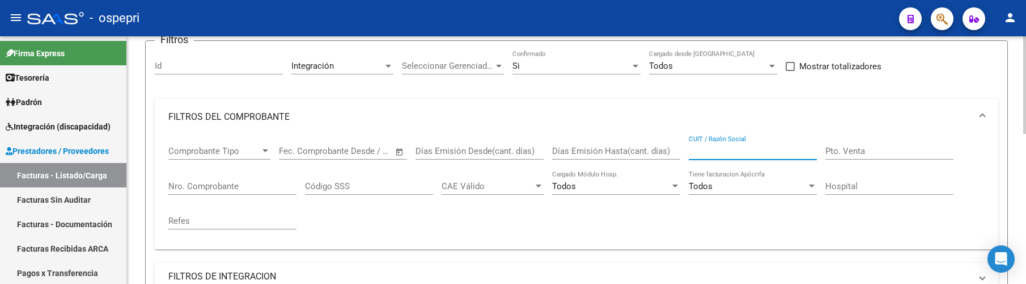
scroll to position [113, 0]
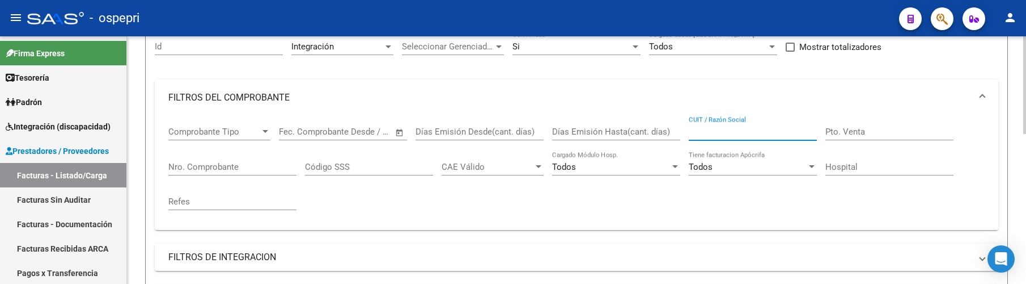
click at [712, 132] on input "CUIT / Razón Social" at bounding box center [753, 131] width 128 height 10
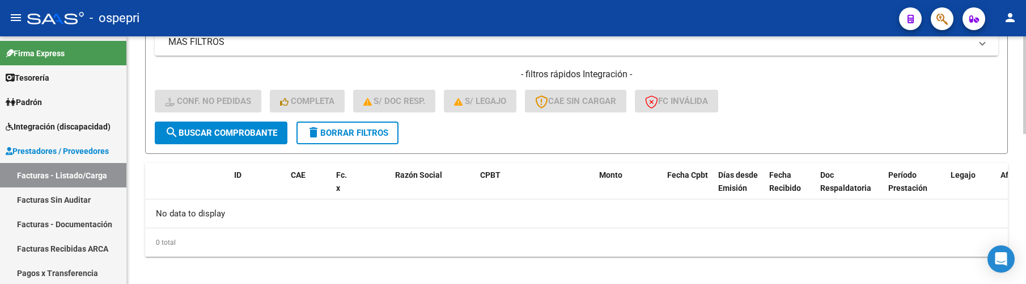
scroll to position [378, 0]
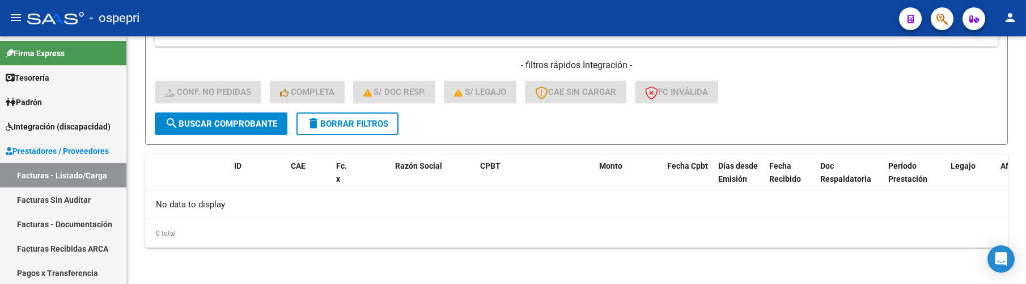
type input "sampirisi"
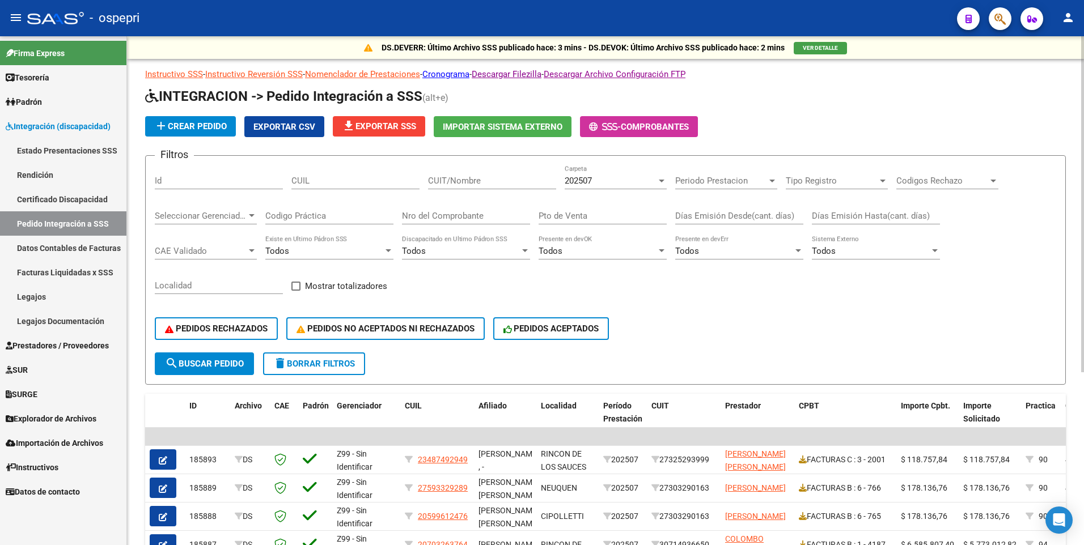
scroll to position [28, 0]
click at [496, 185] on input "CUIT/Nombre" at bounding box center [492, 181] width 128 height 10
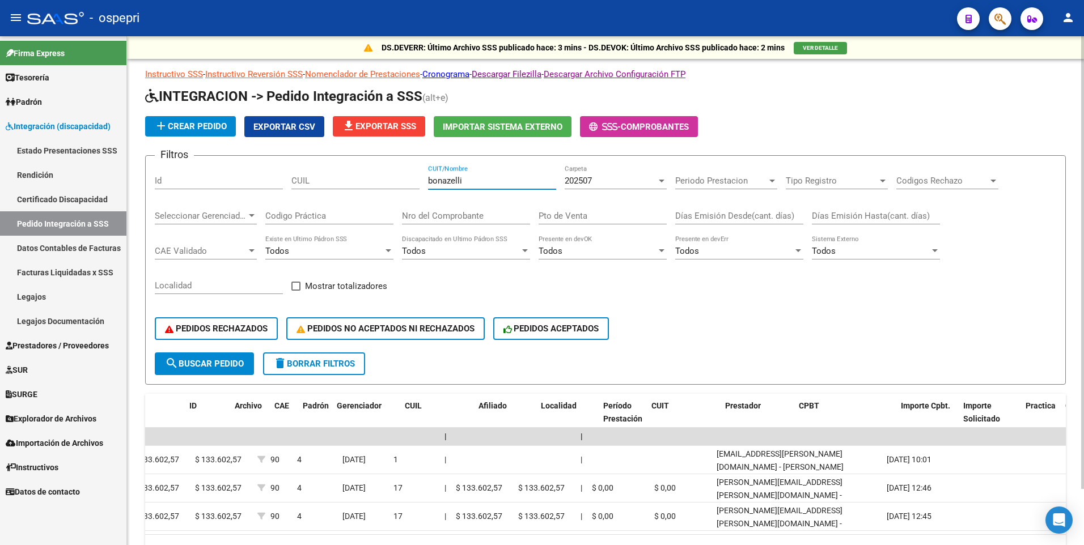
scroll to position [0, 0]
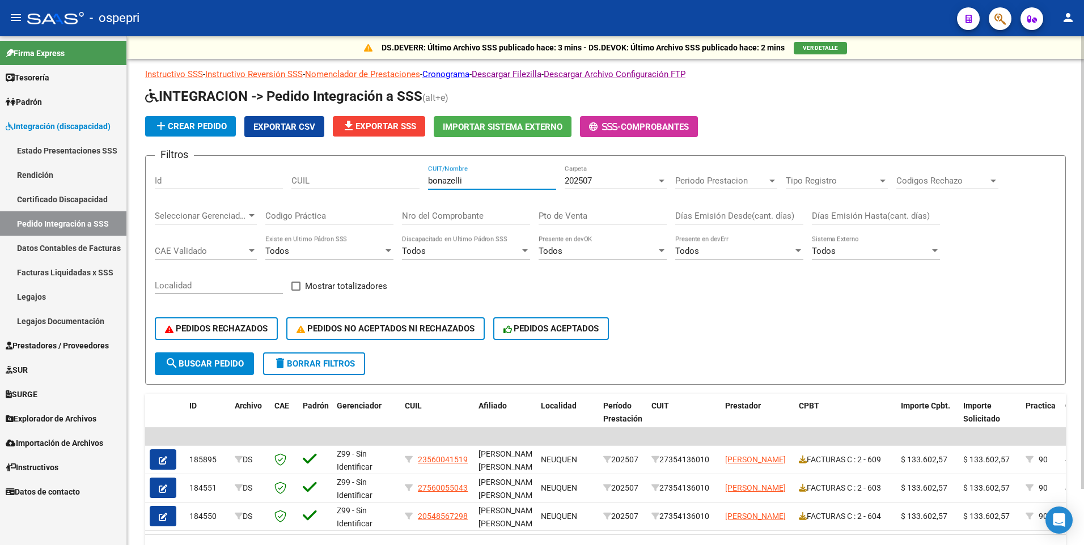
drag, startPoint x: 475, startPoint y: 177, endPoint x: 424, endPoint y: 178, distance: 50.5
click at [424, 178] on div "Filtros Id CUIL bonazelli CUIT/Nombre 202507 Carpeta Periodo Prestacion Periodo…" at bounding box center [606, 259] width 902 height 188
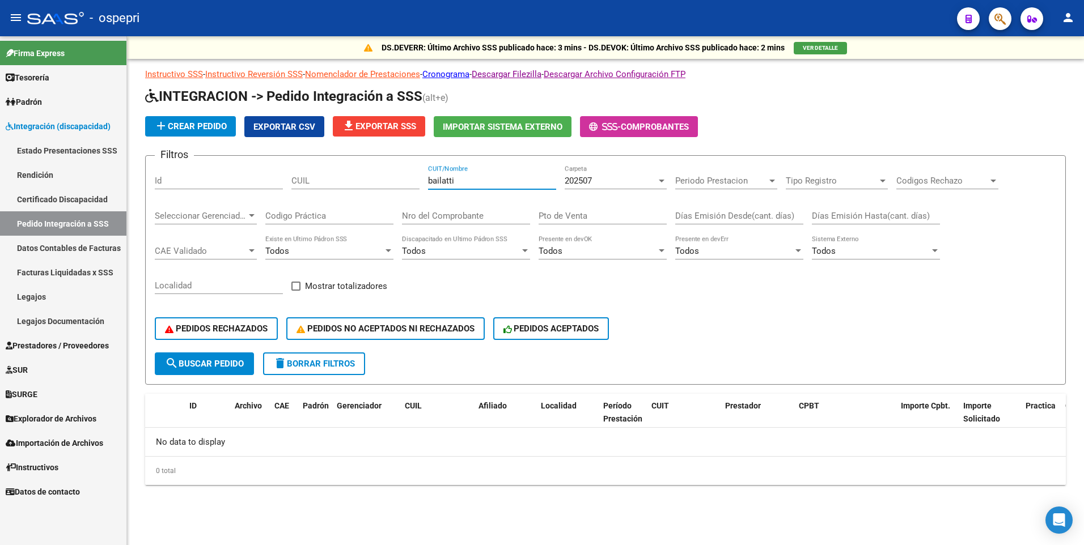
drag, startPoint x: 477, startPoint y: 181, endPoint x: 425, endPoint y: 181, distance: 52.2
click at [425, 181] on div "Filtros Id CUIL bailatti CUIT/Nombre 202507 Carpeta Periodo Prestacion Periodo …" at bounding box center [606, 259] width 902 height 188
click at [477, 182] on input "bailatti" at bounding box center [492, 181] width 128 height 10
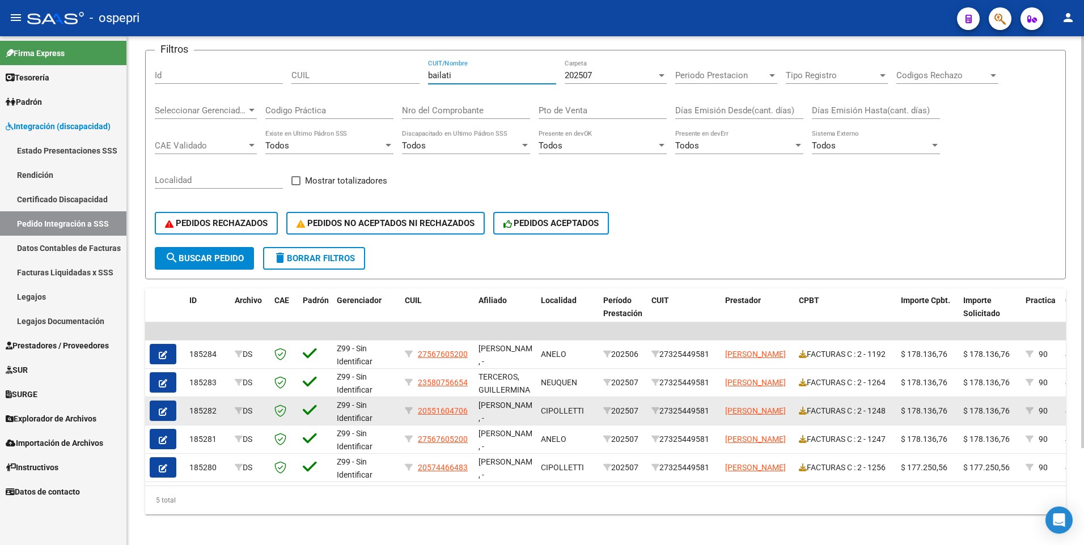
scroll to position [113, 0]
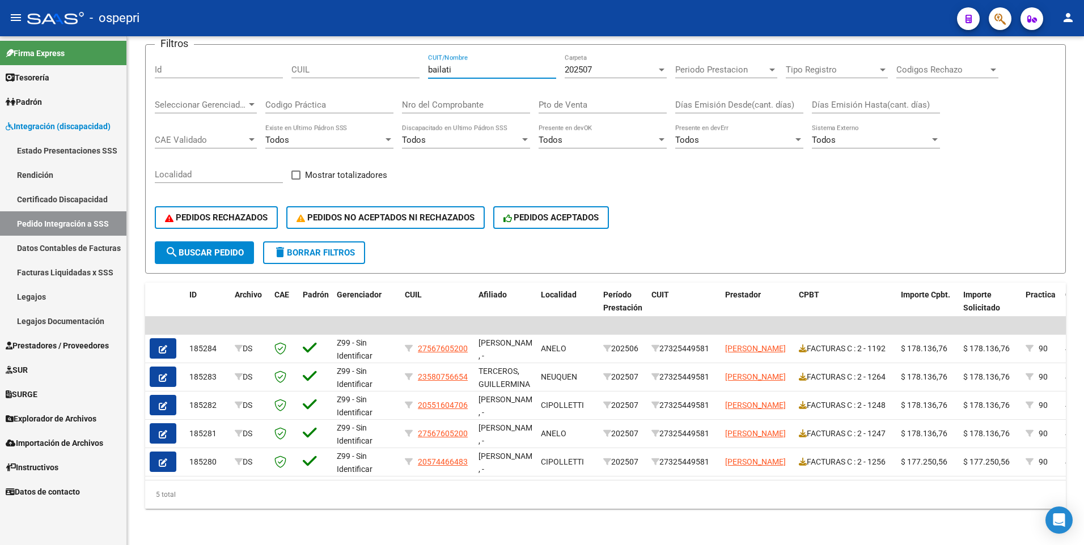
type input "bailati"
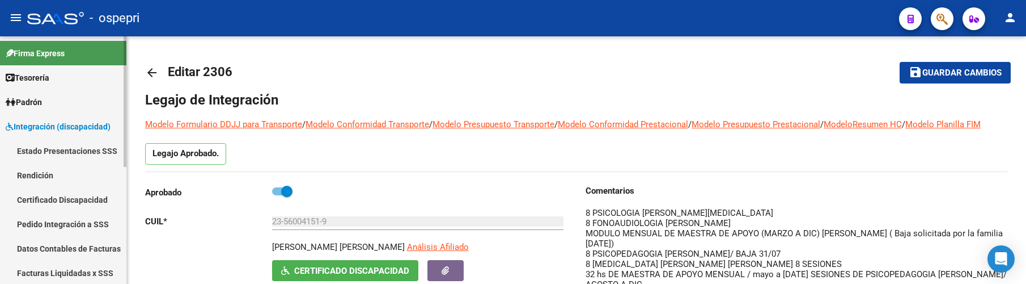
scroll to position [113, 0]
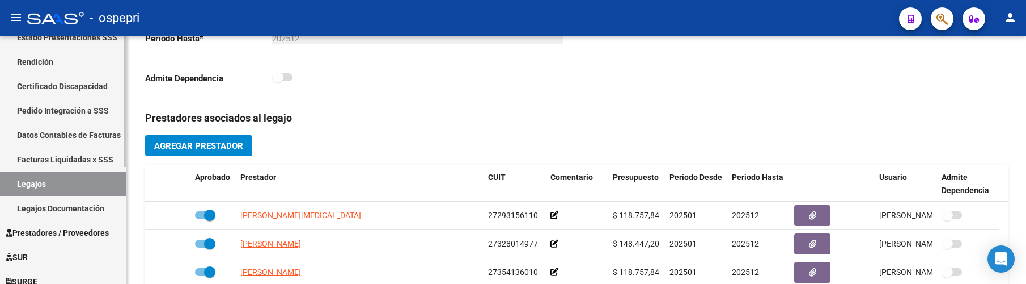
click at [68, 182] on link "Legajos" at bounding box center [63, 183] width 126 height 24
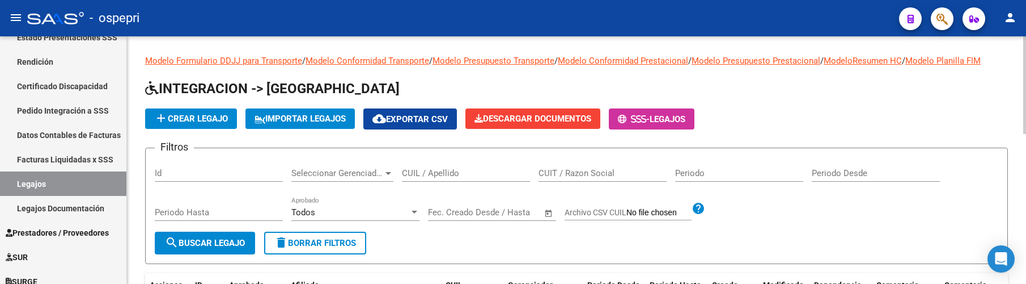
click at [453, 172] on input "CUIL / Apellido" at bounding box center [466, 173] width 128 height 10
type input "50604329"
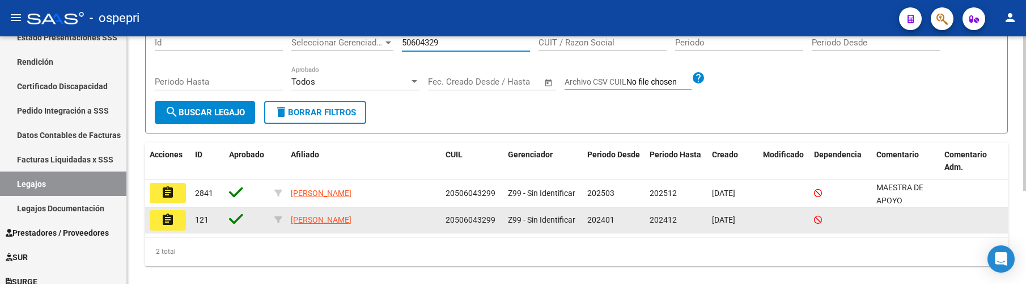
scroll to position [149, 0]
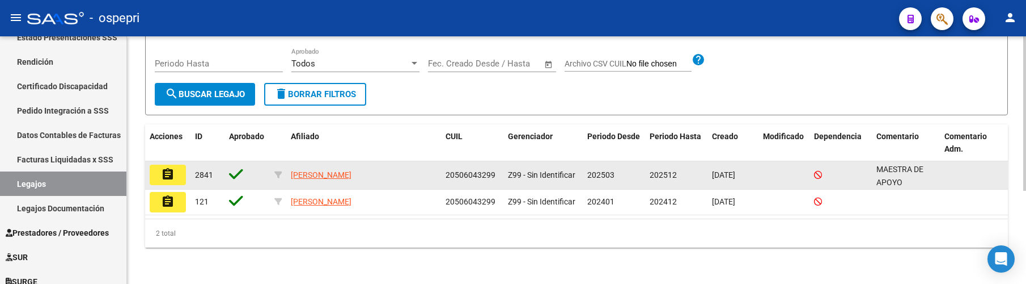
click at [167, 175] on mat-icon "assignment" at bounding box center [168, 174] width 14 height 14
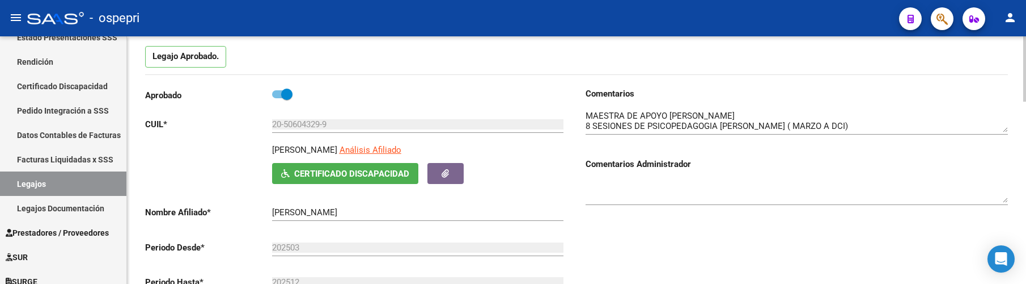
scroll to position [113, 0]
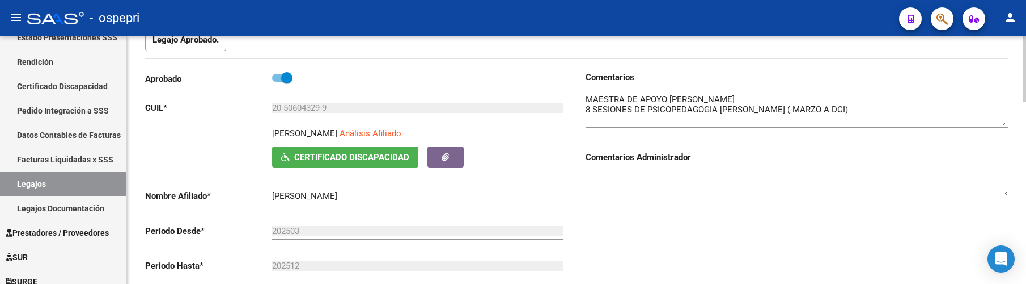
drag, startPoint x: 1007, startPoint y: 115, endPoint x: 1005, endPoint y: 126, distance: 11.5
click at [1005, 125] on textarea at bounding box center [797, 109] width 422 height 32
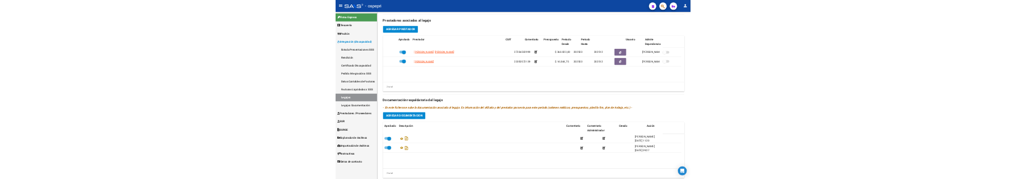
scroll to position [0, 0]
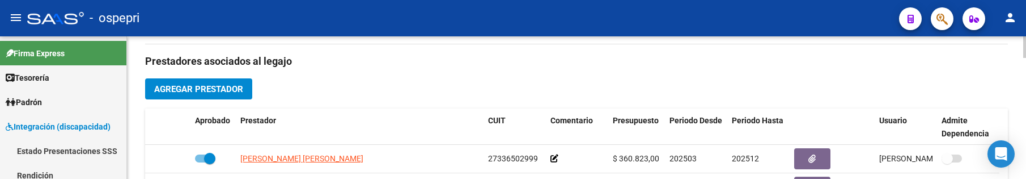
click at [403, 60] on h3 "Prestadores asociados al legajo" at bounding box center [576, 61] width 863 height 16
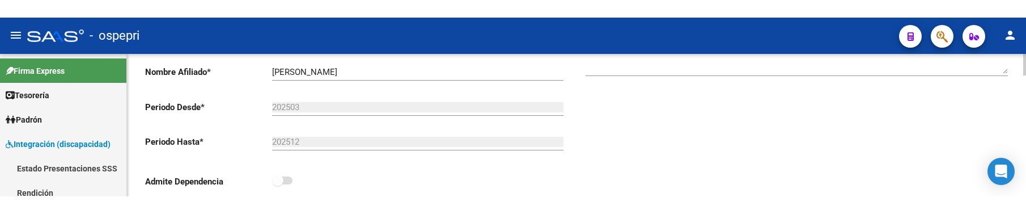
scroll to position [227, 0]
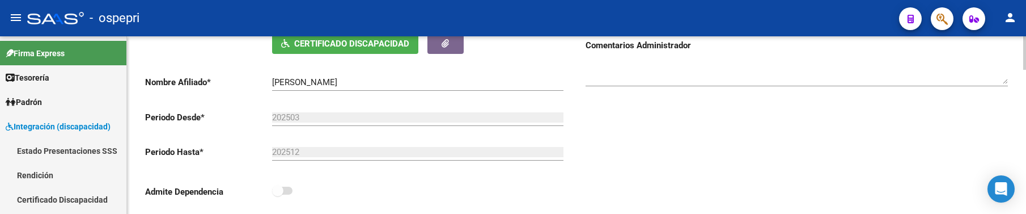
click at [644, 167] on div "Comentarios Comentarios Administrador" at bounding box center [793, 85] width 432 height 256
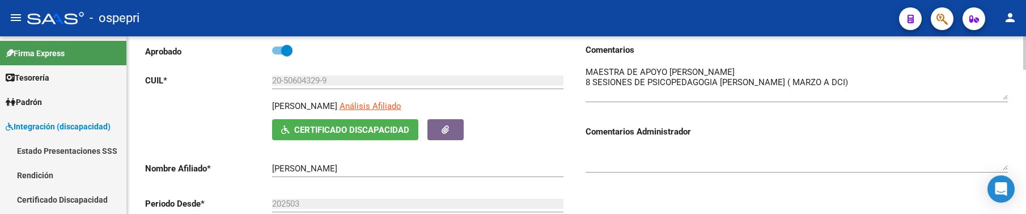
scroll to position [113, 0]
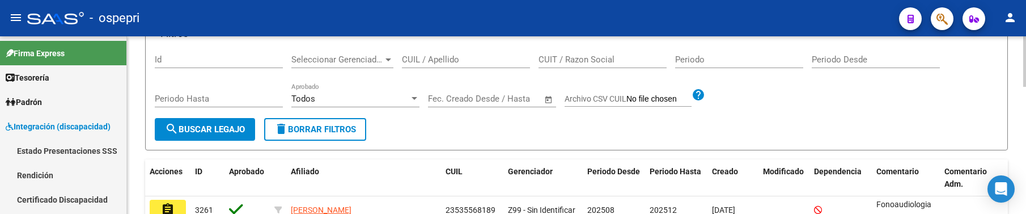
scroll to position [57, 0]
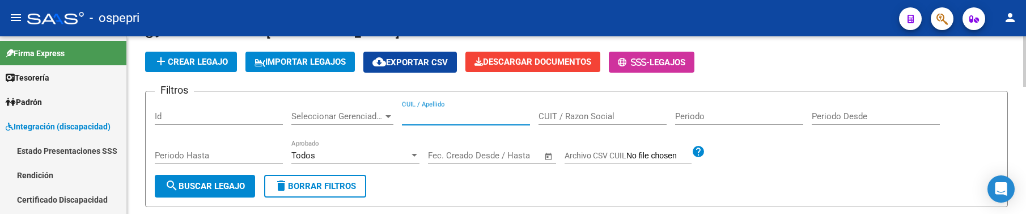
click at [433, 120] on input "CUIL / Apellido" at bounding box center [466, 116] width 128 height 10
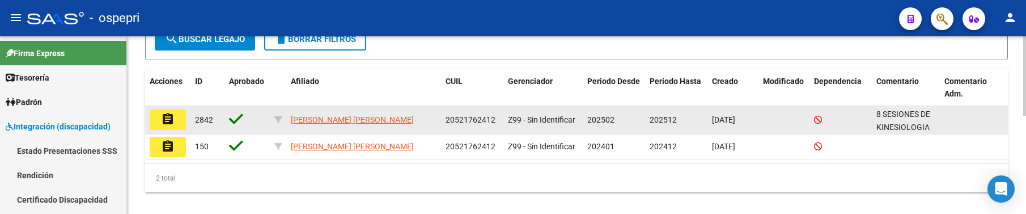
scroll to position [218, 0]
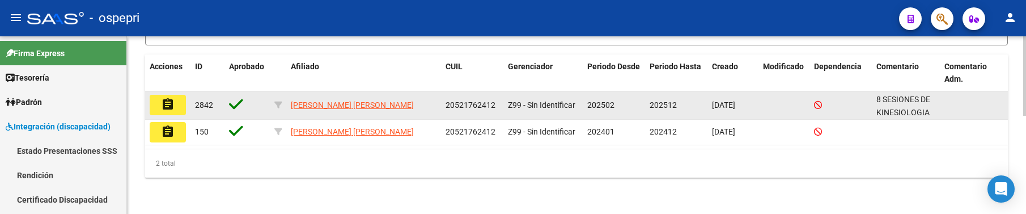
type input "52176241"
click at [172, 109] on mat-icon "assignment" at bounding box center [168, 105] width 14 height 14
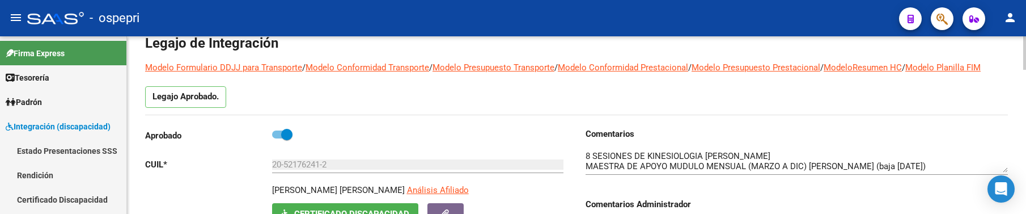
scroll to position [113, 0]
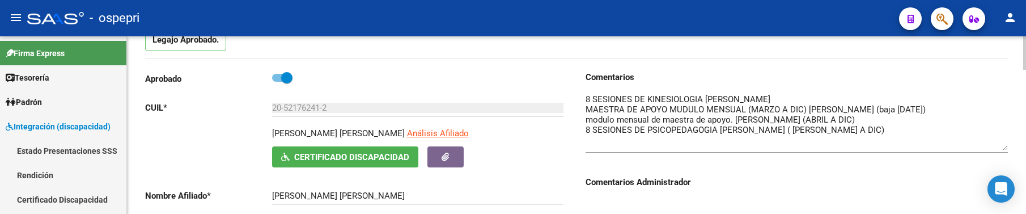
drag, startPoint x: 1004, startPoint y: 113, endPoint x: 1002, endPoint y: 148, distance: 34.6
click at [1002, 148] on textarea at bounding box center [797, 121] width 422 height 57
click at [850, 153] on div at bounding box center [797, 123] width 422 height 80
click at [873, 143] on textarea at bounding box center [797, 121] width 422 height 57
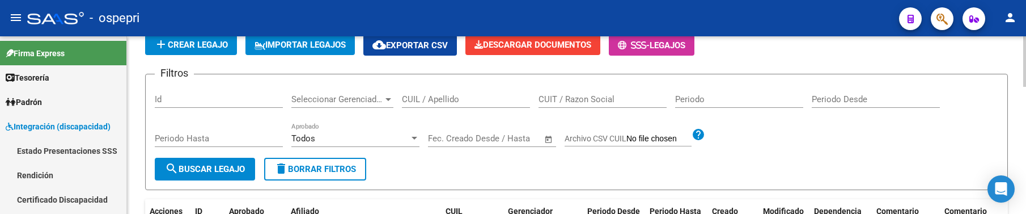
scroll to position [57, 0]
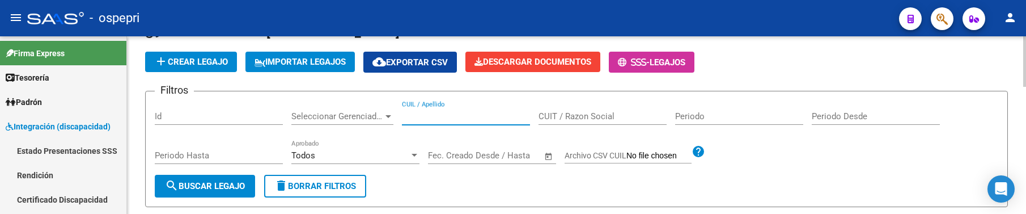
click at [420, 119] on input "CUIL / Apellido" at bounding box center [466, 116] width 128 height 10
click at [420, 116] on input "CUIL / Apellido" at bounding box center [466, 116] width 128 height 10
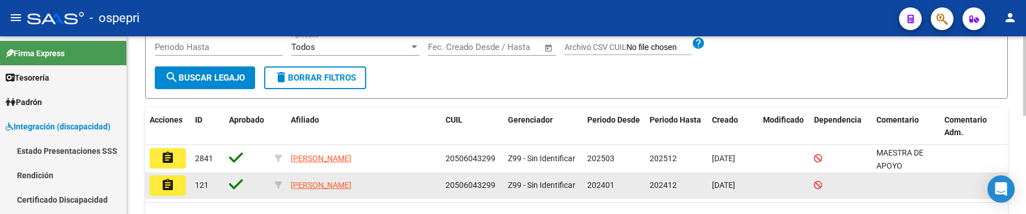
scroll to position [218, 0]
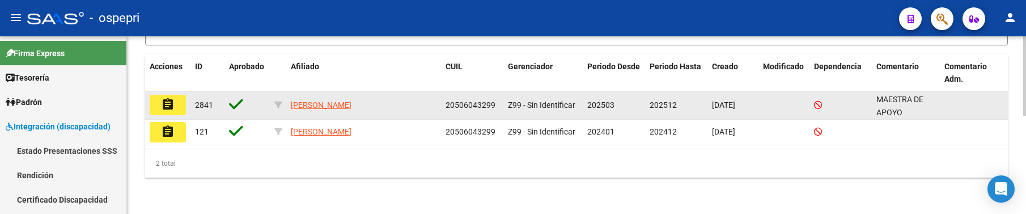
type input "50604329"
click at [172, 109] on mat-icon "assignment" at bounding box center [168, 105] width 14 height 14
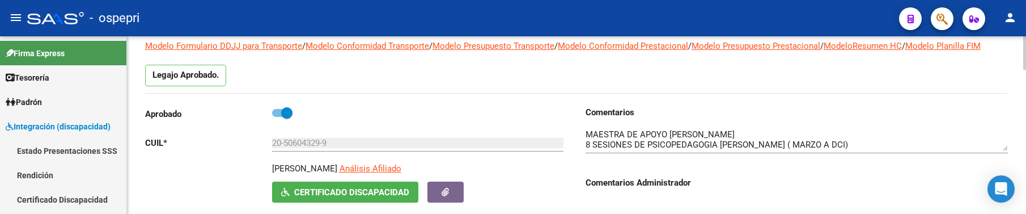
scroll to position [113, 0]
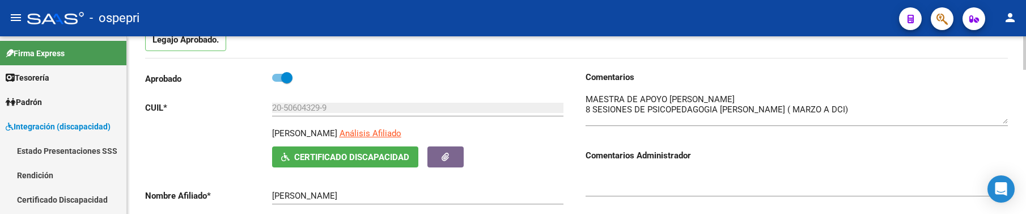
drag, startPoint x: 1007, startPoint y: 114, endPoint x: 1007, endPoint y: 122, distance: 7.9
click at [1007, 122] on textarea at bounding box center [797, 108] width 422 height 31
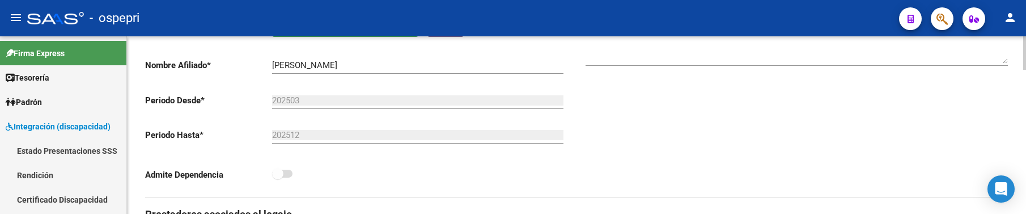
scroll to position [227, 0]
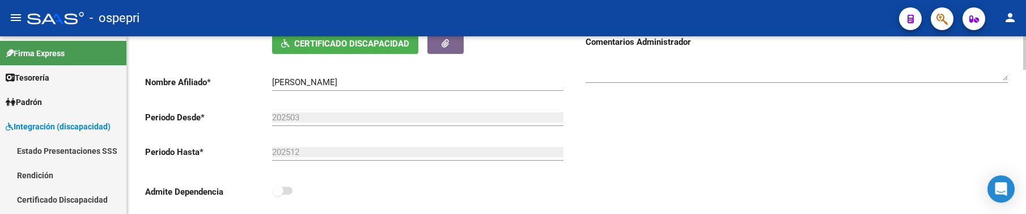
click at [784, 172] on div "Comentarios Comentarios Administrador" at bounding box center [793, 85] width 432 height 256
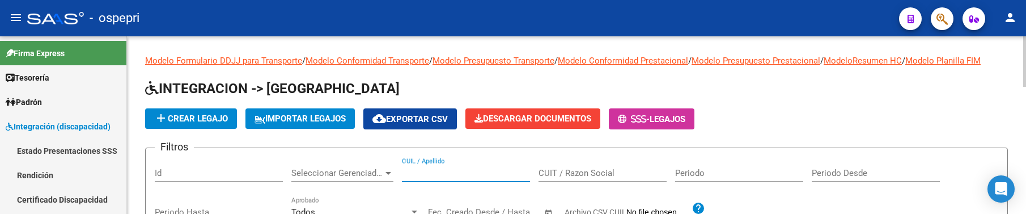
click at [438, 174] on input "CUIL / Apellido" at bounding box center [466, 173] width 128 height 10
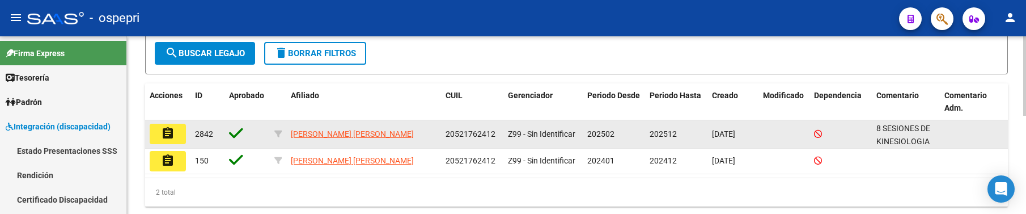
scroll to position [218, 0]
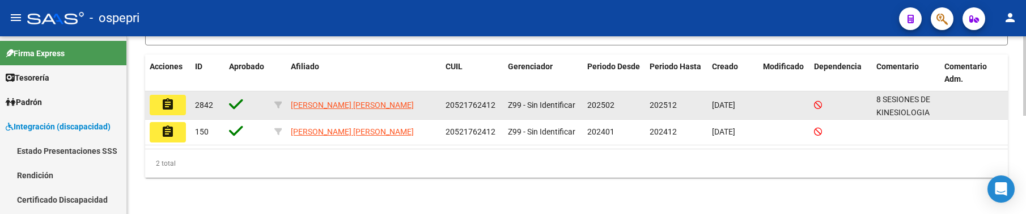
type input "52176241"
click at [175, 110] on button "assignment" at bounding box center [168, 105] width 36 height 20
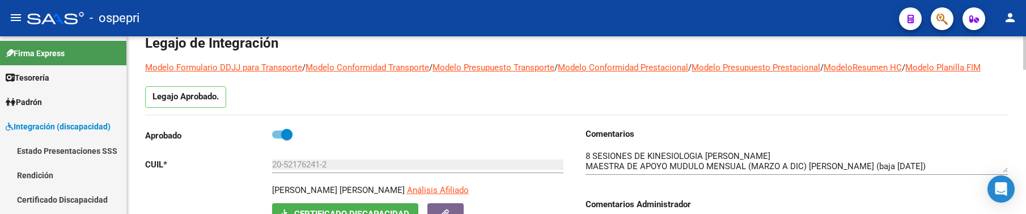
scroll to position [113, 0]
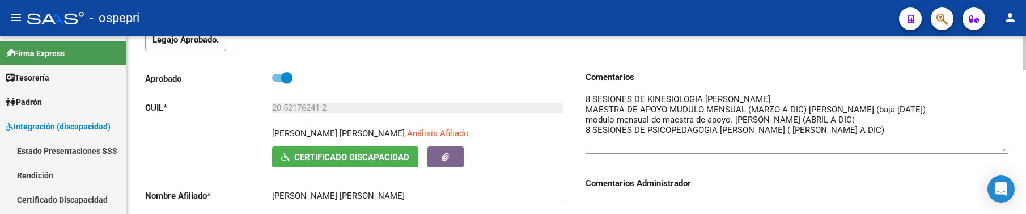
drag, startPoint x: 1005, startPoint y: 115, endPoint x: 1007, endPoint y: 150, distance: 35.7
click at [1007, 150] on textarea at bounding box center [797, 122] width 422 height 58
click at [796, 170] on div "Comentarios Administrador" at bounding box center [797, 199] width 422 height 70
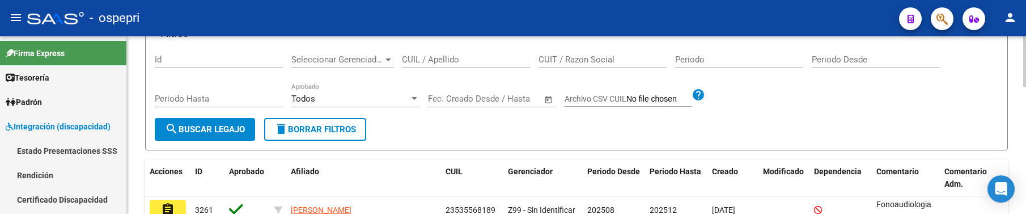
scroll to position [57, 0]
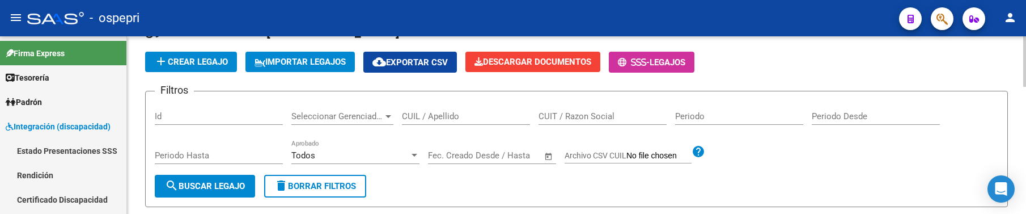
click at [424, 118] on input "CUIL / Apellido" at bounding box center [466, 116] width 128 height 10
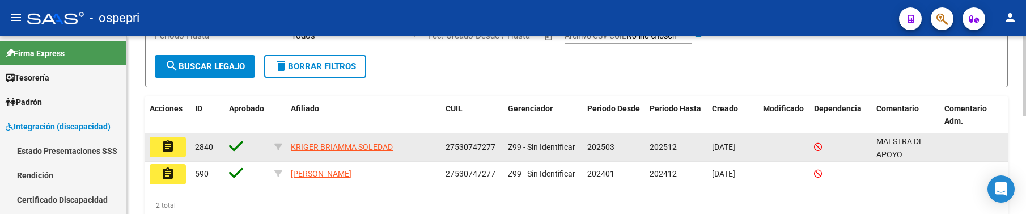
scroll to position [218, 0]
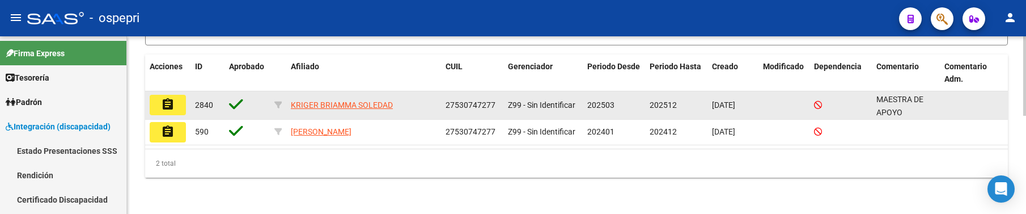
type input "53074727"
click at [165, 107] on mat-icon "assignment" at bounding box center [168, 105] width 14 height 14
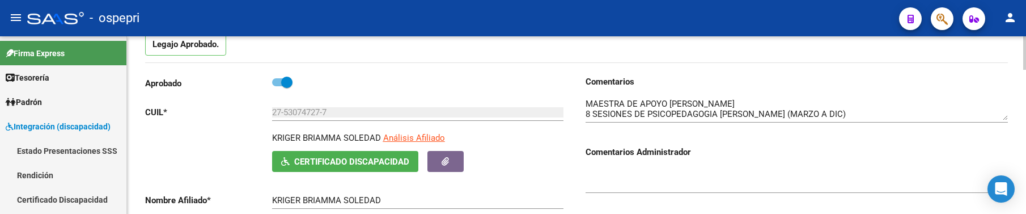
scroll to position [113, 0]
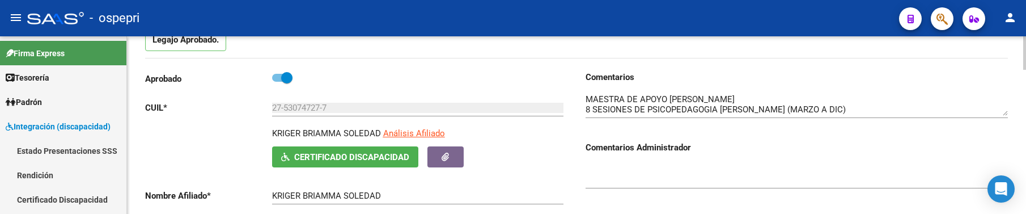
click at [1006, 116] on div at bounding box center [797, 100] width 422 height 35
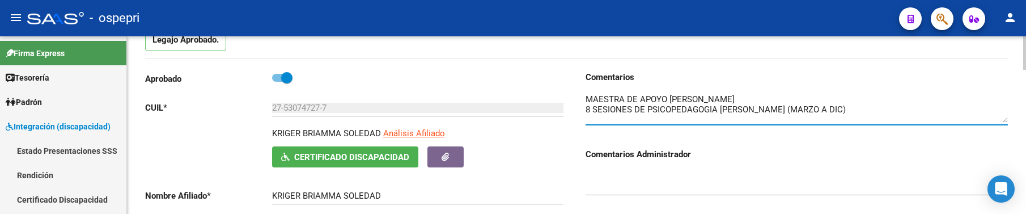
drag, startPoint x: 1005, startPoint y: 115, endPoint x: 1006, endPoint y: 122, distance: 6.9
click at [1006, 122] on textarea at bounding box center [797, 107] width 422 height 29
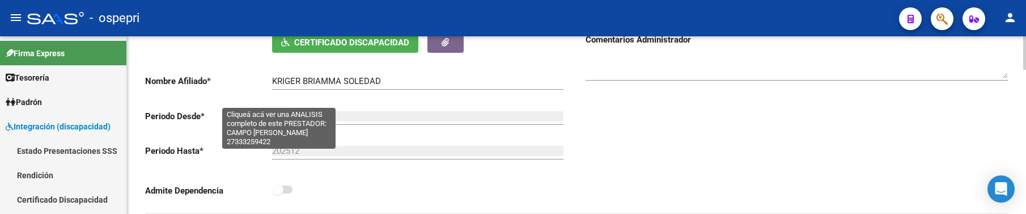
scroll to position [227, 0]
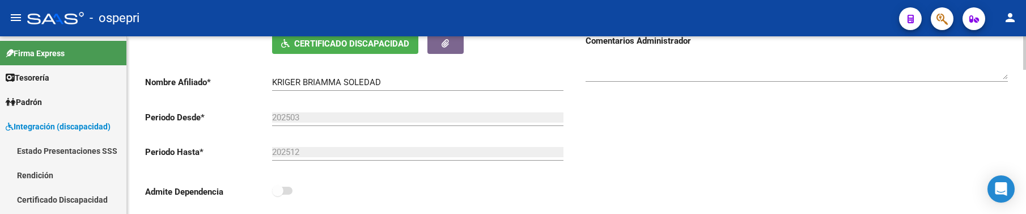
click at [685, 154] on div "Comentarios Comentarios Administrador" at bounding box center [793, 85] width 432 height 256
click at [1026, 106] on div at bounding box center [1025, 95] width 3 height 33
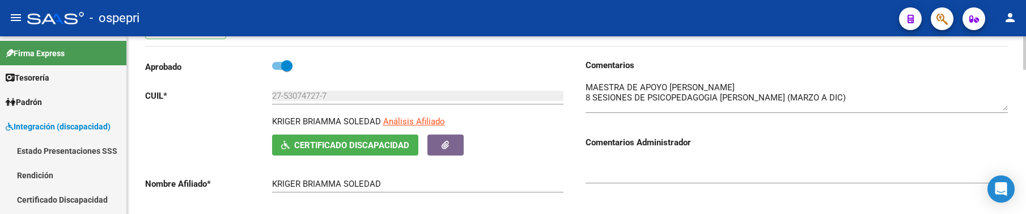
scroll to position [113, 0]
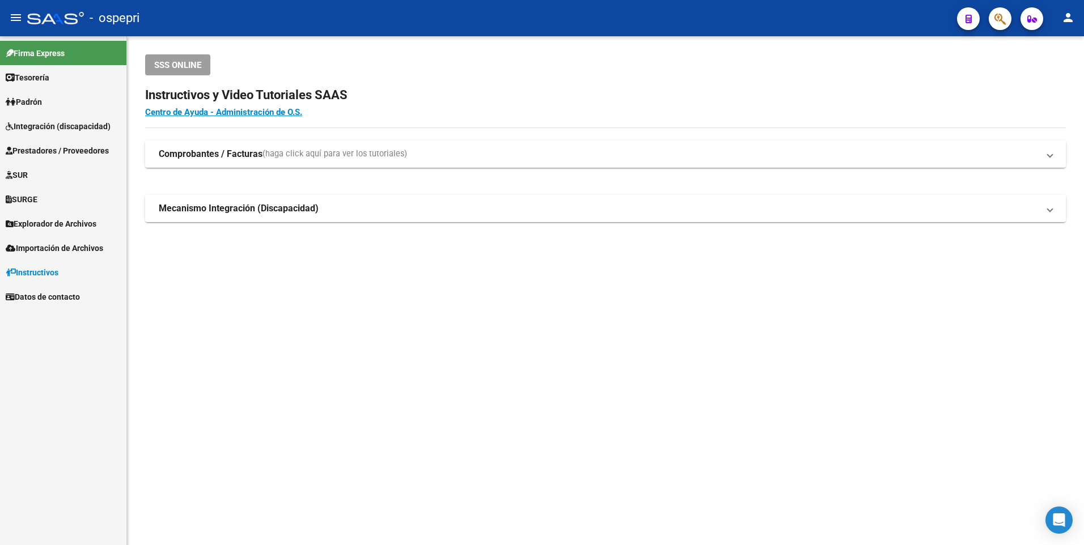
click at [75, 152] on span "Prestadores / Proveedores" at bounding box center [57, 151] width 103 height 12
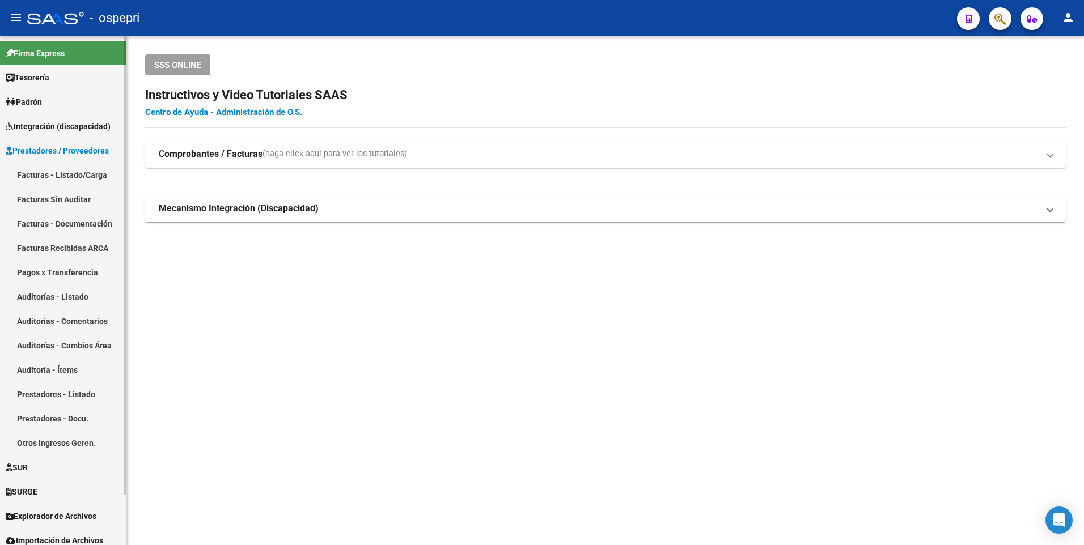
click at [64, 153] on span "Prestadores / Proveedores" at bounding box center [57, 151] width 103 height 12
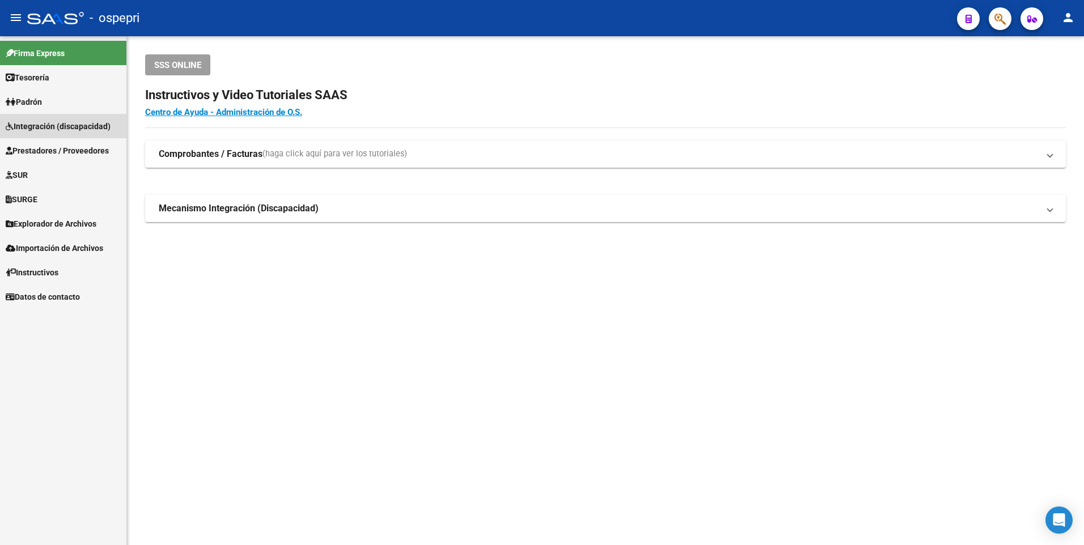
click at [50, 129] on span "Integración (discapacidad)" at bounding box center [58, 126] width 105 height 12
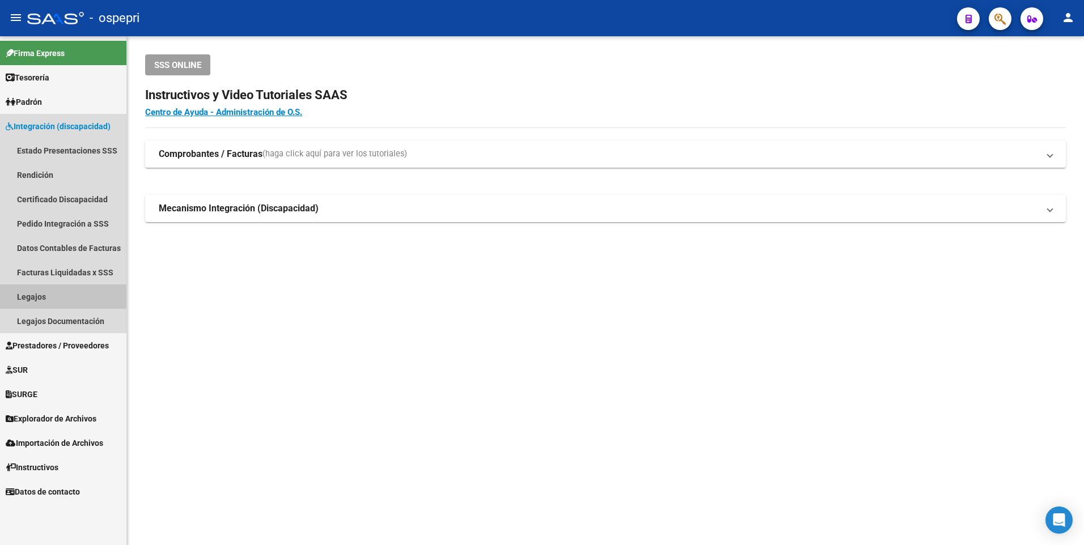
click at [43, 295] on link "Legajos" at bounding box center [63, 297] width 126 height 24
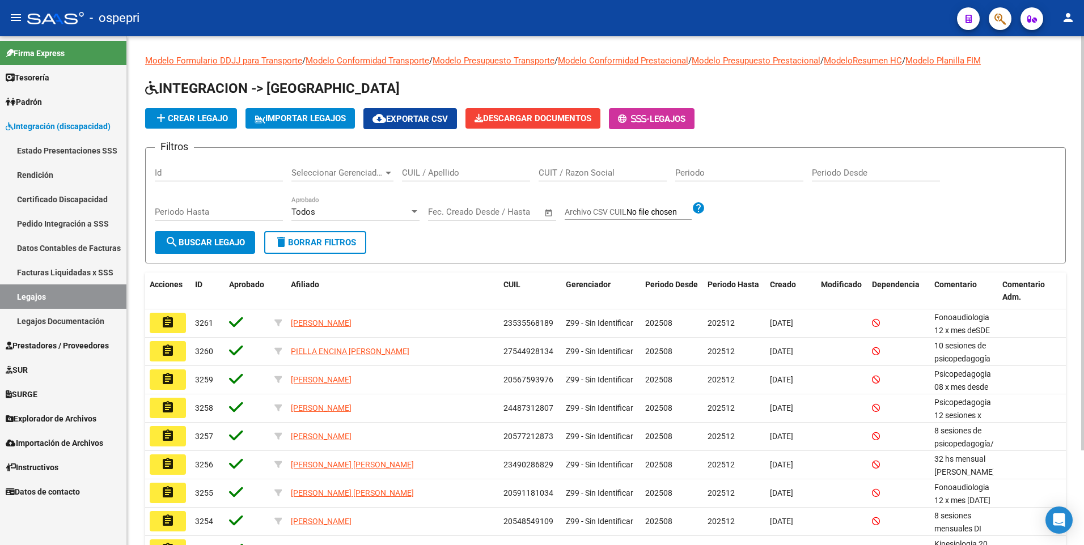
click at [441, 177] on input "CUIL / Apellido" at bounding box center [466, 173] width 128 height 10
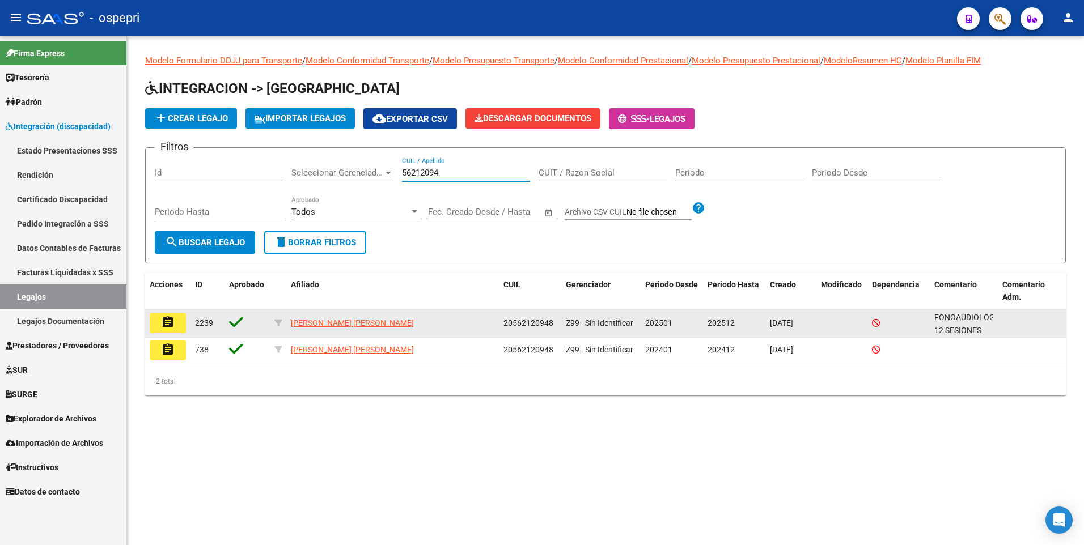
type input "56212094"
click at [172, 323] on mat-icon "assignment" at bounding box center [168, 323] width 14 height 14
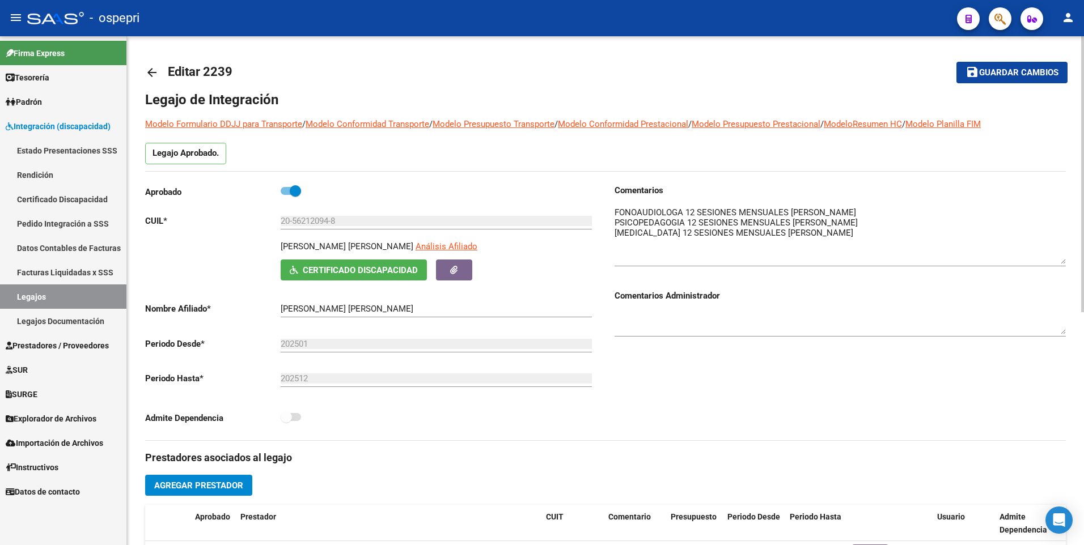
drag, startPoint x: 1062, startPoint y: 228, endPoint x: 1062, endPoint y: 263, distance: 35.2
click at [1062, 263] on textarea at bounding box center [840, 235] width 451 height 58
click at [872, 225] on textarea at bounding box center [840, 235] width 451 height 58
click at [860, 210] on textarea at bounding box center [840, 235] width 451 height 58
click at [857, 231] on textarea at bounding box center [840, 235] width 451 height 58
